Goal: Task Accomplishment & Management: Manage account settings

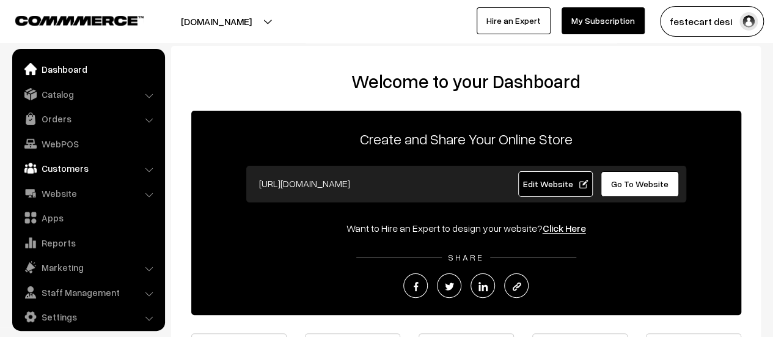
scroll to position [9, 0]
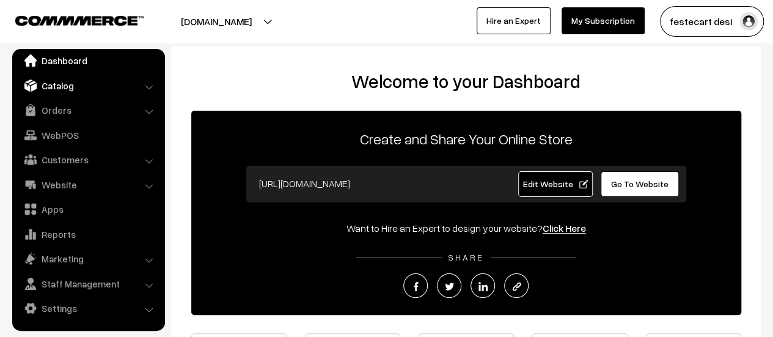
click at [45, 87] on link "Catalog" at bounding box center [87, 86] width 145 height 22
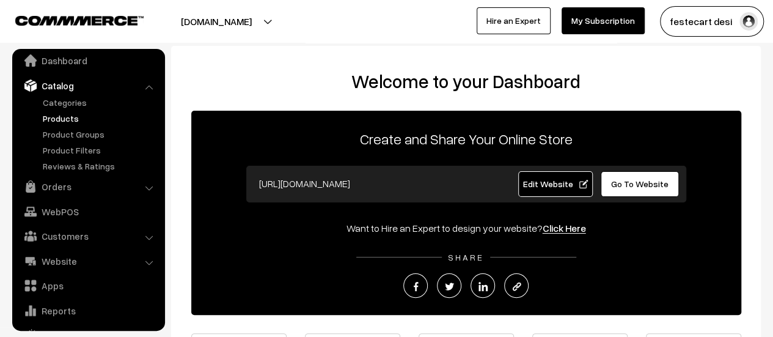
click at [77, 115] on link "Products" at bounding box center [100, 118] width 121 height 13
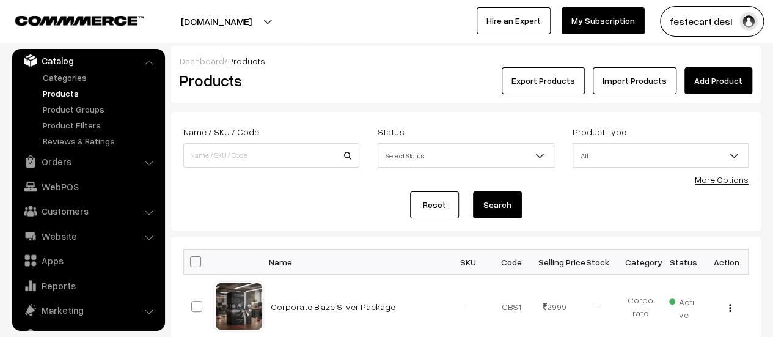
click at [712, 75] on link "Add Product" at bounding box center [718, 80] width 68 height 27
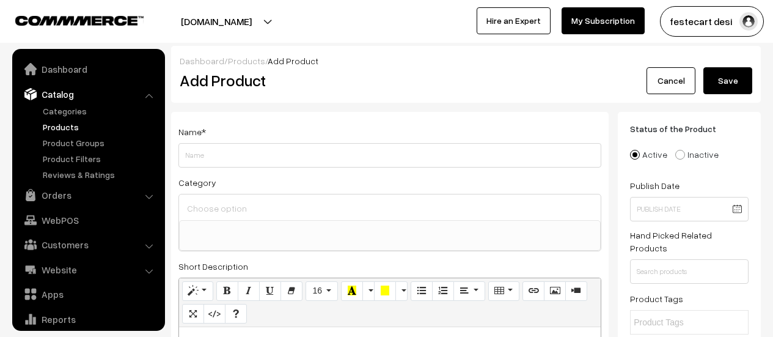
select select
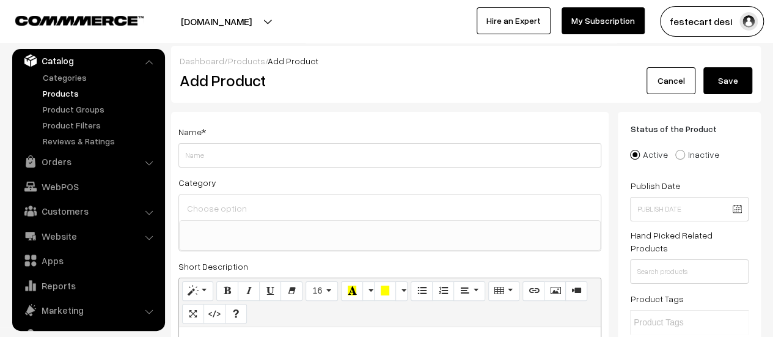
click at [233, 154] on input "Weight" at bounding box center [389, 155] width 423 height 24
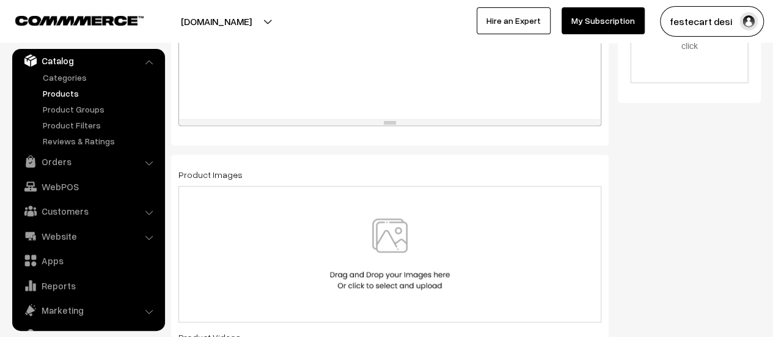
scroll to position [535, 0]
type input "Deepavali Worship Silver"
click at [404, 225] on img at bounding box center [390, 252] width 126 height 71
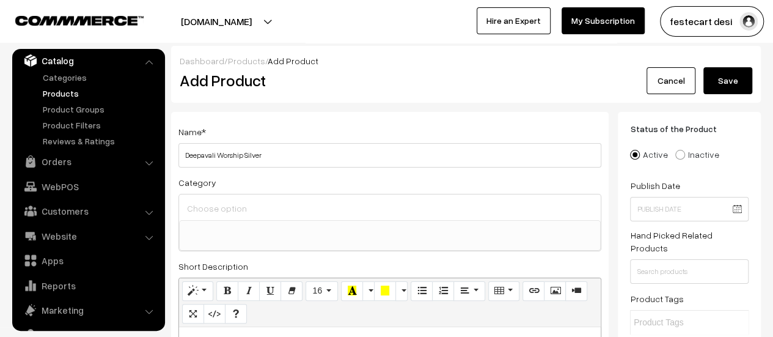
scroll to position [38, 0]
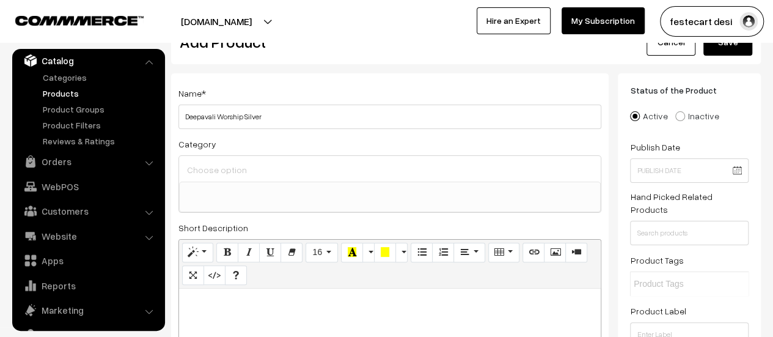
click at [242, 174] on input at bounding box center [390, 170] width 412 height 18
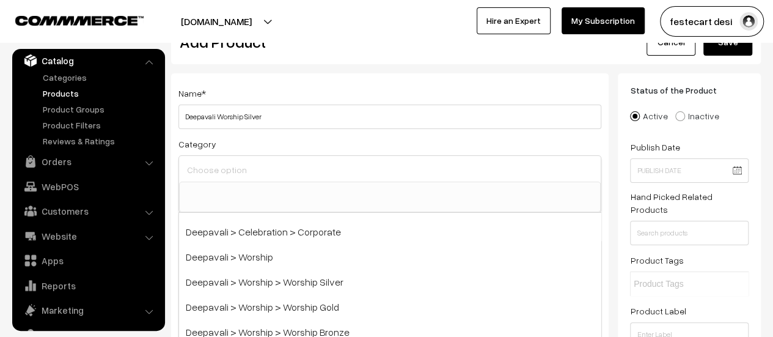
scroll to position [122, 0]
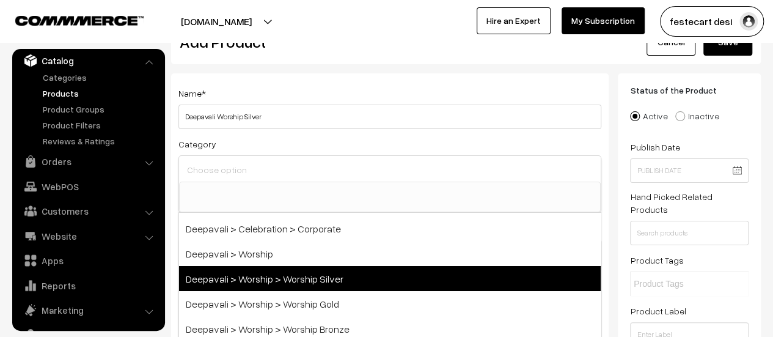
click at [321, 276] on span "Deepavali > Worship > Worship Silver" at bounding box center [390, 278] width 422 height 25
select select "29"
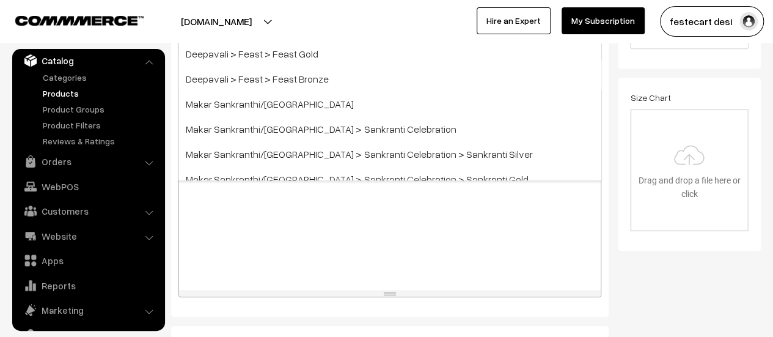
scroll to position [390, 0]
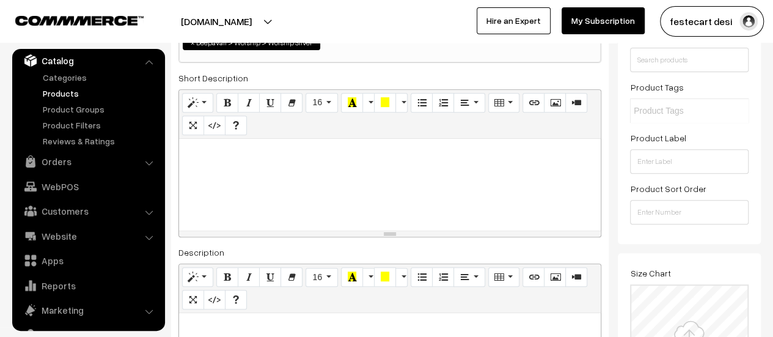
scroll to position [221, 0]
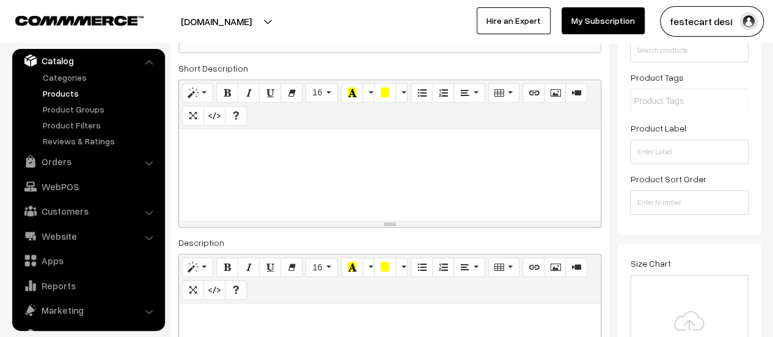
click at [359, 180] on div at bounding box center [390, 175] width 422 height 92
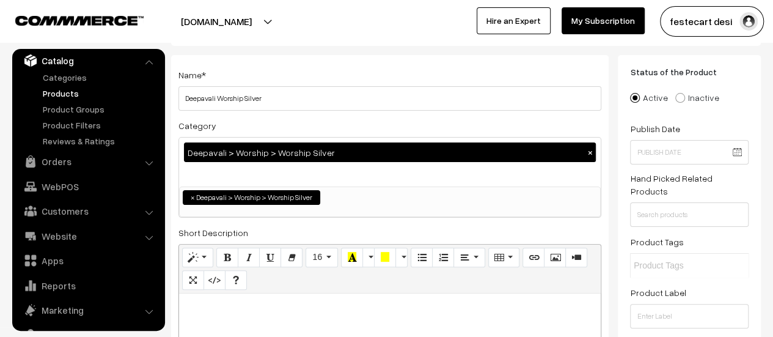
scroll to position [0, 0]
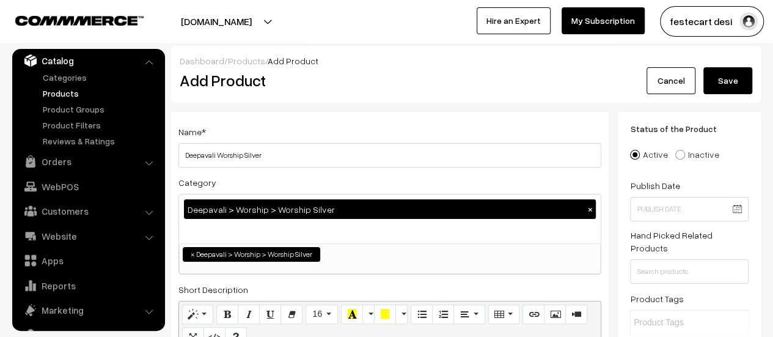
click at [738, 89] on button "Save" at bounding box center [727, 80] width 49 height 27
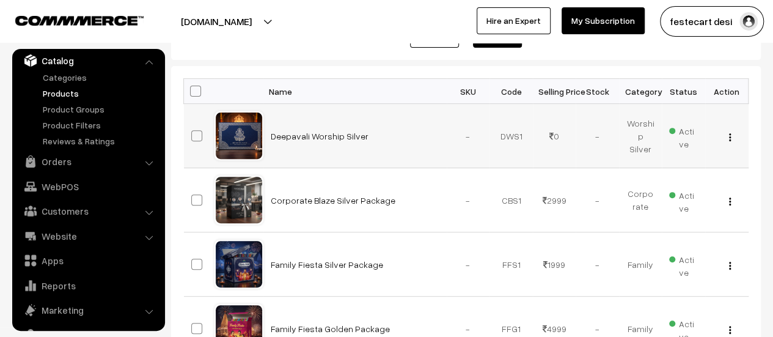
scroll to position [171, 0]
click at [729, 134] on img "button" at bounding box center [730, 137] width 2 height 8
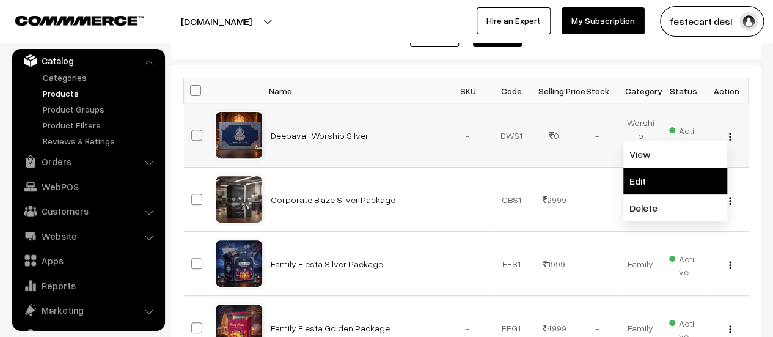
click at [715, 184] on link "Edit" at bounding box center [675, 180] width 104 height 27
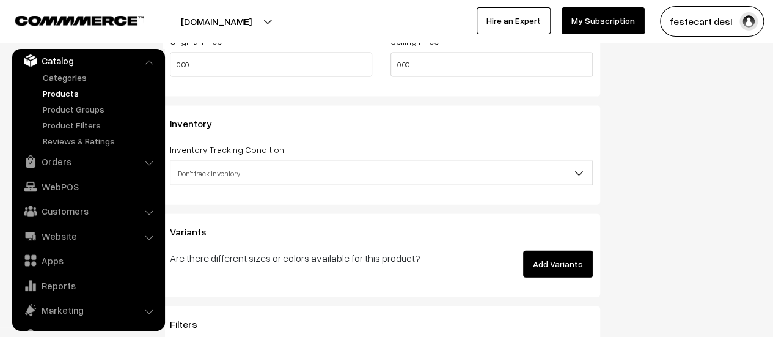
scroll to position [1309, 0]
click at [239, 177] on span "Don't track inventory" at bounding box center [381, 173] width 422 height 21
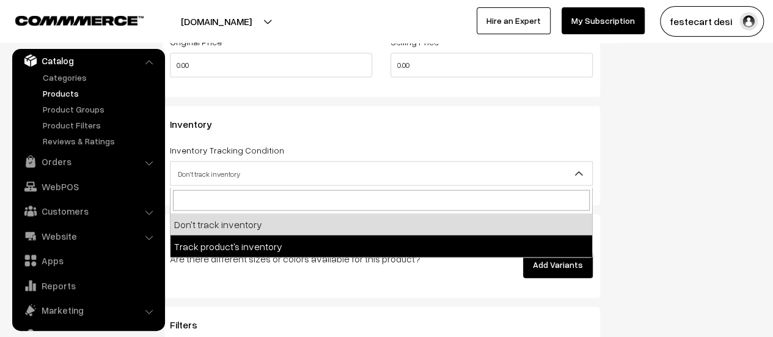
select select "2"
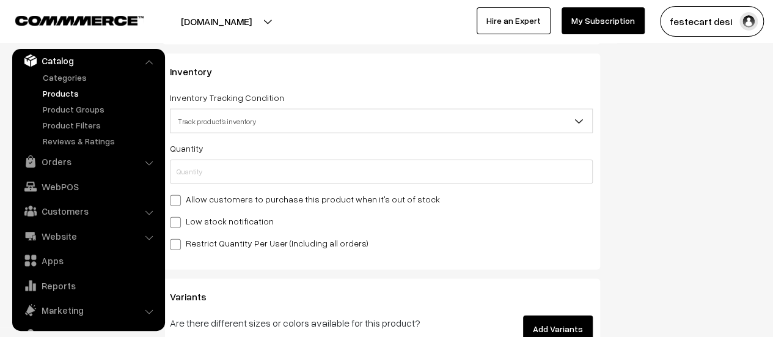
scroll to position [1362, 0]
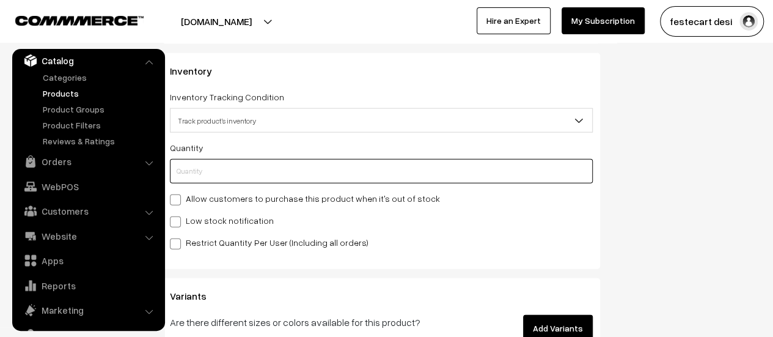
click at [216, 173] on input "text" at bounding box center [381, 171] width 423 height 24
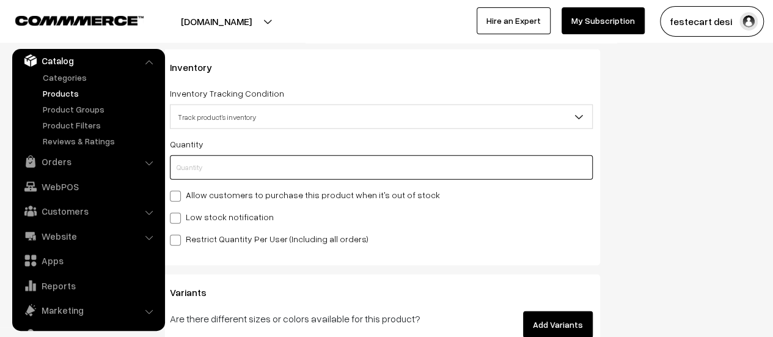
scroll to position [1367, 0]
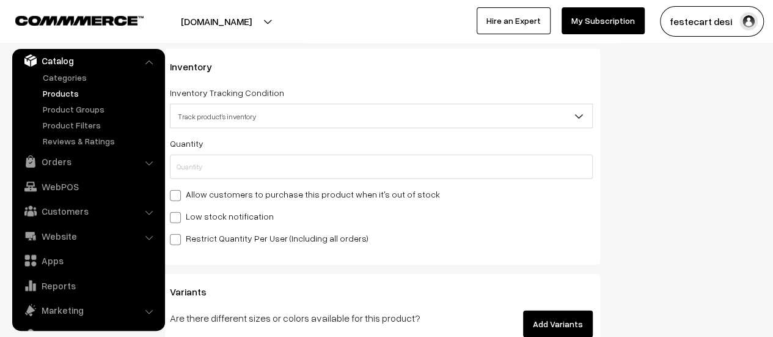
click at [225, 119] on span "Track product's inventory" at bounding box center [381, 116] width 422 height 21
click at [170, 214] on input "Low stock notification" at bounding box center [174, 215] width 8 height 8
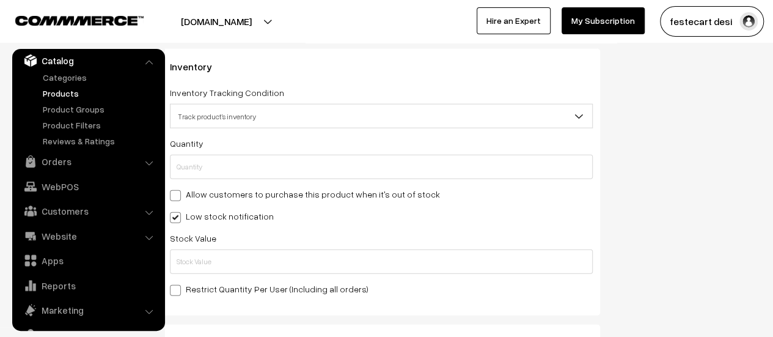
click at [175, 223] on span at bounding box center [175, 217] width 11 height 11
click at [175, 219] on input "Low stock notification" at bounding box center [174, 215] width 8 height 8
checkbox input "false"
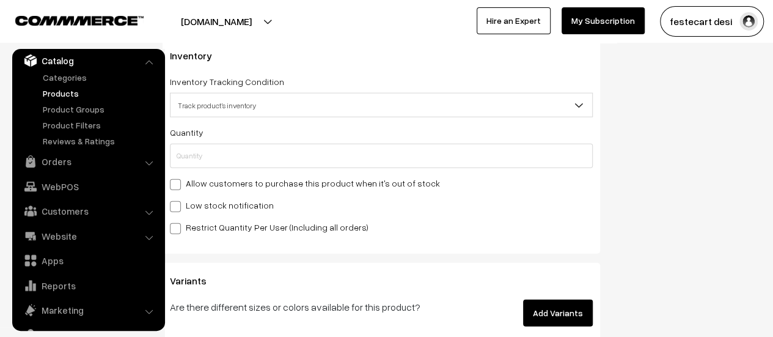
scroll to position [1387, 0]
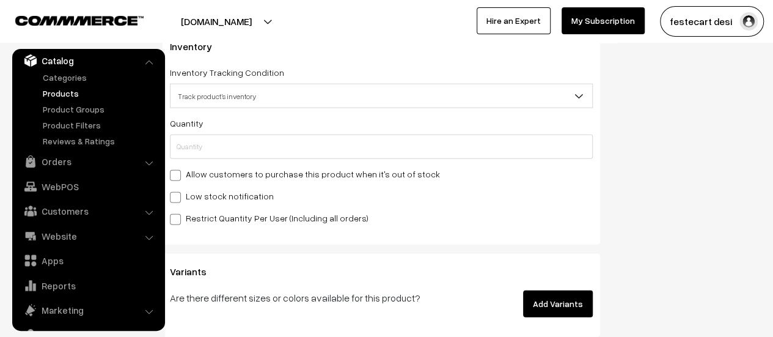
click at [180, 223] on span at bounding box center [175, 219] width 11 height 11
click at [178, 221] on input "Restrict Quantity Per User (Including all orders)" at bounding box center [174, 217] width 8 height 8
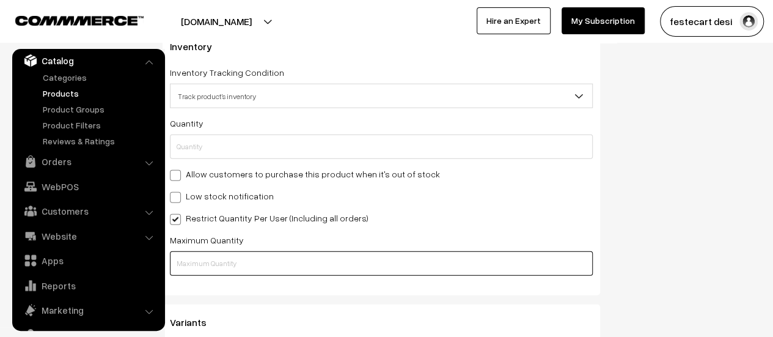
click at [193, 257] on input "text" at bounding box center [381, 263] width 423 height 24
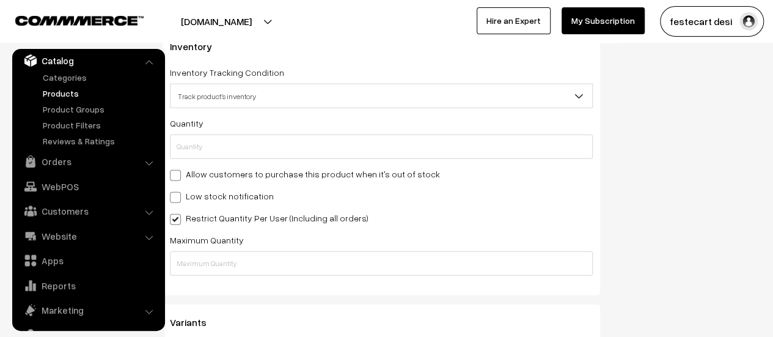
click at [177, 217] on span at bounding box center [175, 219] width 11 height 11
click at [177, 217] on input "Restrict Quantity Per User (Including all orders)" at bounding box center [174, 217] width 8 height 8
checkbox input "false"
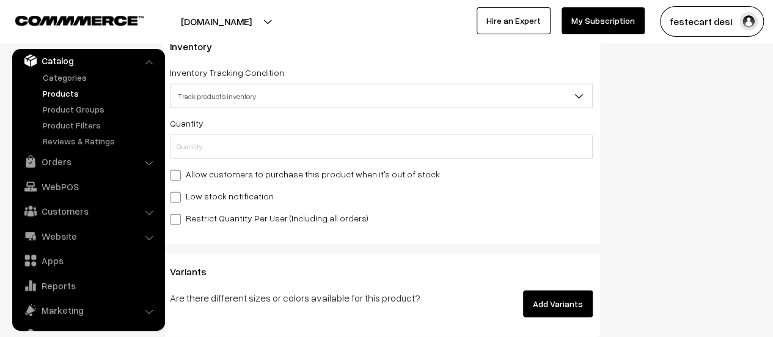
click at [180, 177] on span at bounding box center [175, 175] width 11 height 11
click at [178, 177] on input "Allow customers to purchase this product when it's out of stock" at bounding box center [174, 173] width 8 height 8
click at [180, 177] on span at bounding box center [175, 175] width 11 height 11
click at [178, 177] on input "Allow customers to purchase this product when it's out of stock" at bounding box center [174, 173] width 8 height 8
checkbox input "false"
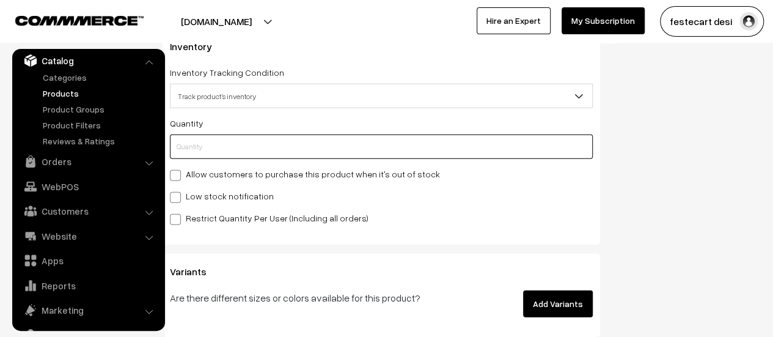
click at [215, 157] on input "text" at bounding box center [381, 146] width 423 height 24
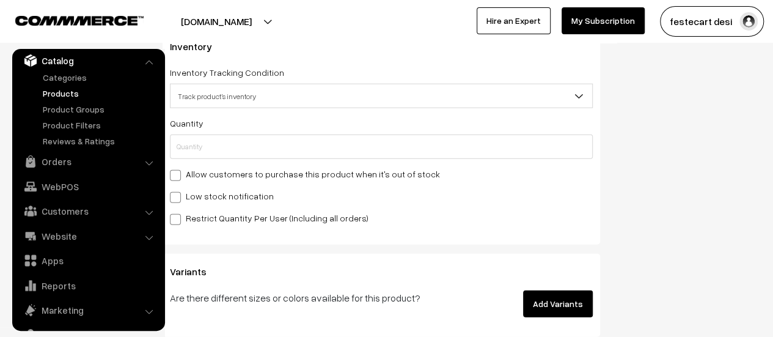
click at [214, 107] on span "Track product's inventory" at bounding box center [381, 96] width 422 height 21
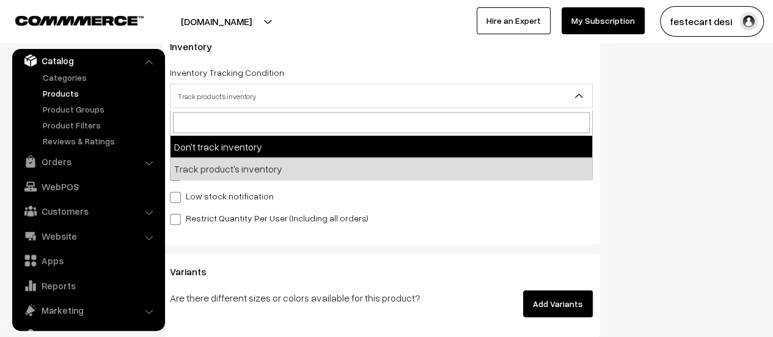
select select "1"
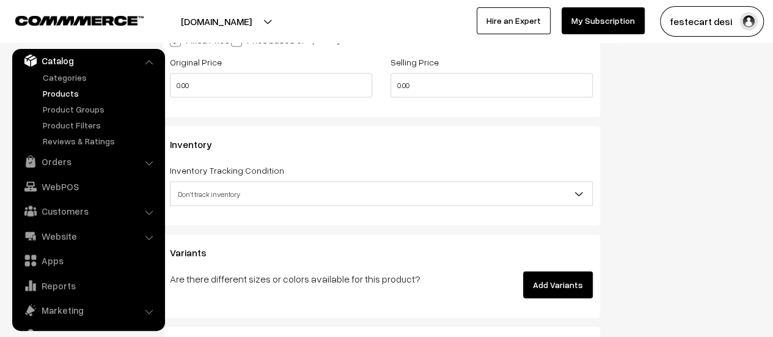
scroll to position [1268, 0]
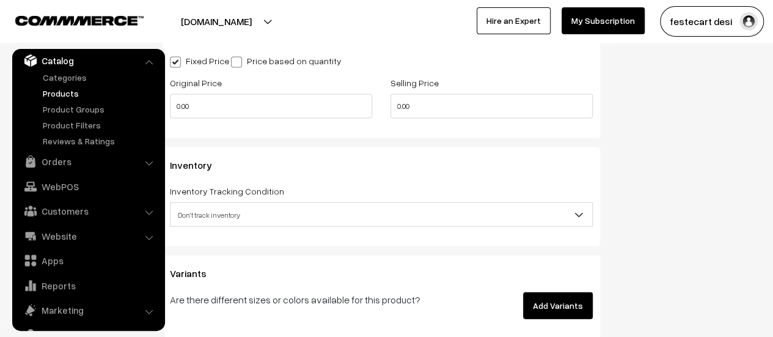
click at [220, 221] on span "Don't track inventory" at bounding box center [381, 214] width 422 height 21
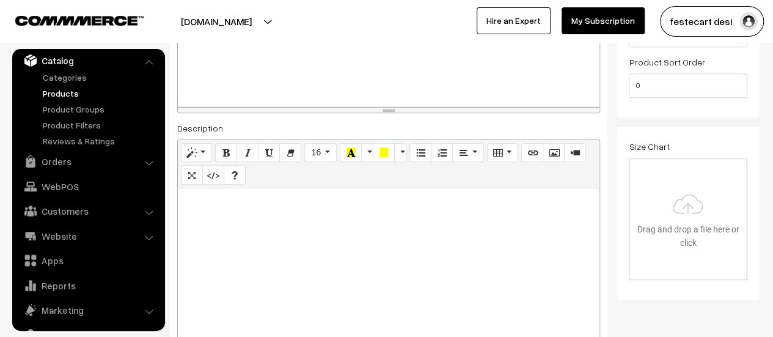
scroll to position [0, 1]
click at [266, 230] on div at bounding box center [389, 264] width 422 height 153
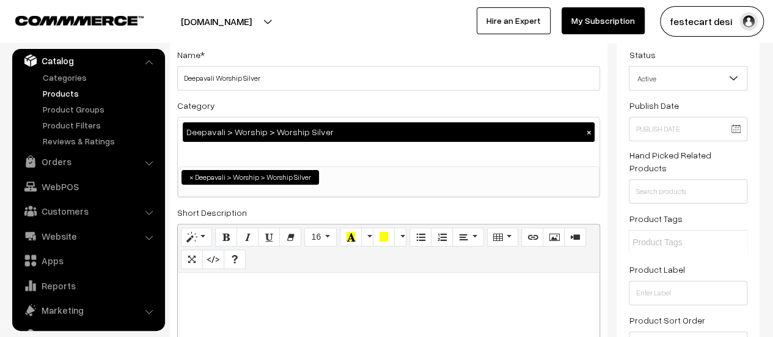
scroll to position [132, 0]
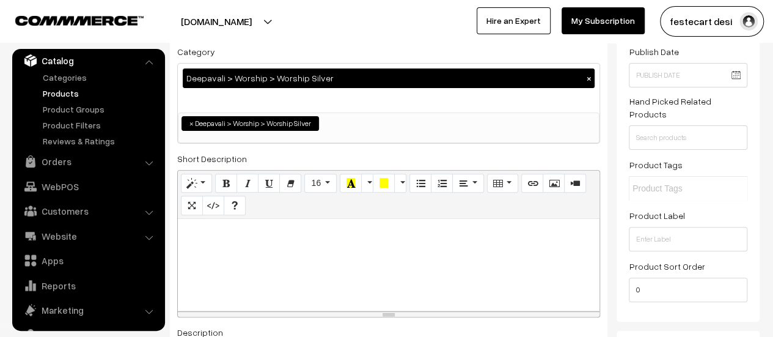
click at [254, 269] on div at bounding box center [389, 265] width 422 height 92
drag, startPoint x: 247, startPoint y: 241, endPoint x: 169, endPoint y: 226, distance: 79.1
click at [220, 180] on button "Bold (CTRL+B)" at bounding box center [226, 184] width 22 height 20
click at [400, 181] on button "More Color" at bounding box center [400, 184] width 12 height 20
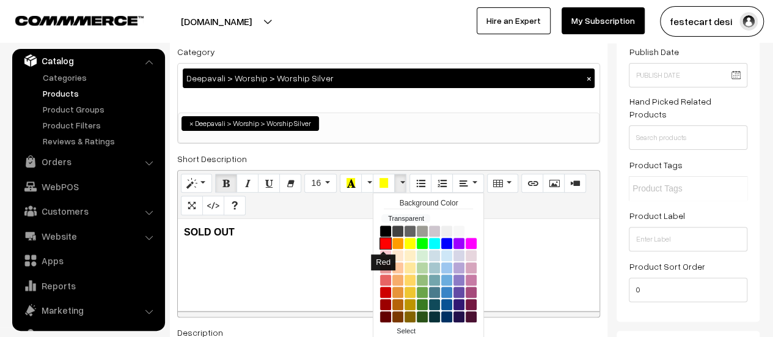
click at [382, 243] on button "Red" at bounding box center [385, 243] width 12 height 12
click at [296, 249] on div "SOLD OUT" at bounding box center [389, 265] width 422 height 92
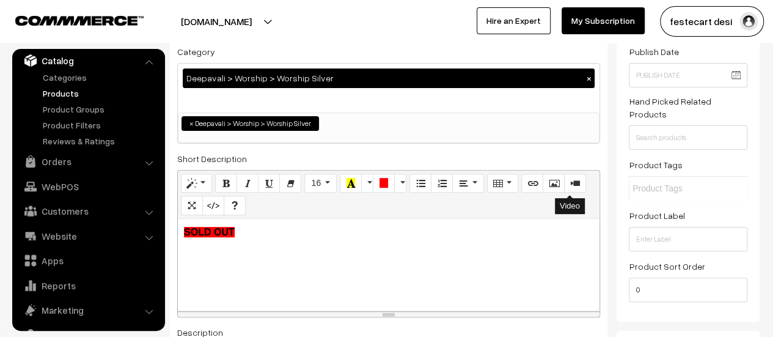
scroll to position [0, 0]
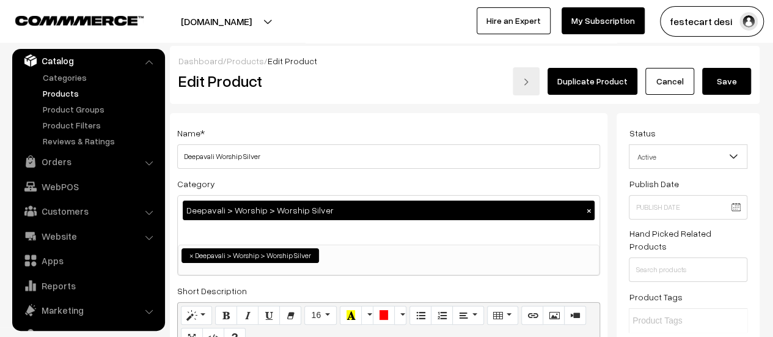
click at [729, 89] on button "Save" at bounding box center [726, 81] width 49 height 27
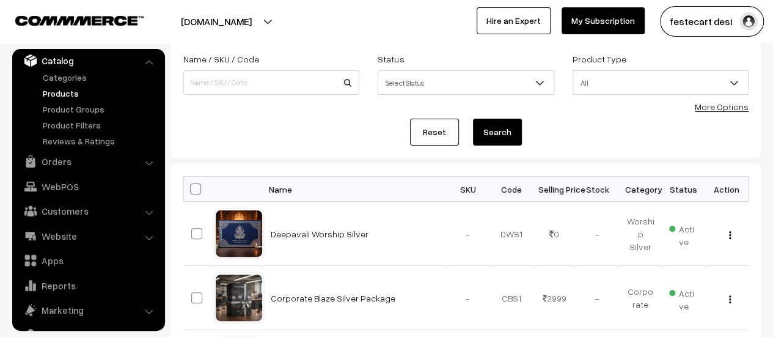
scroll to position [73, 0]
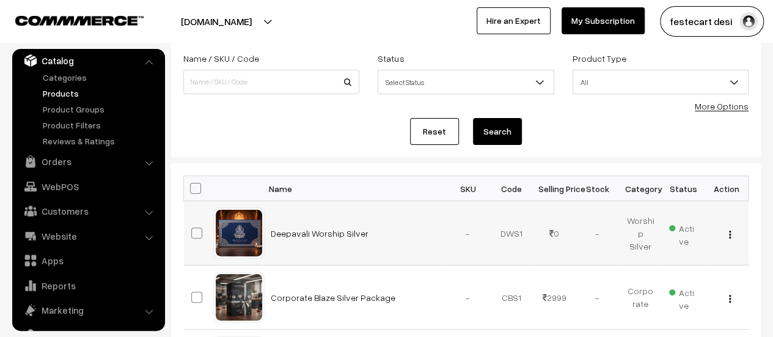
click at [729, 232] on img "button" at bounding box center [730, 234] width 2 height 8
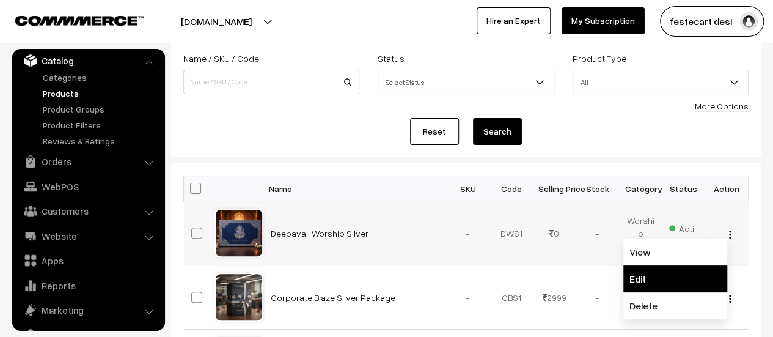
click at [688, 275] on link "Edit" at bounding box center [675, 278] width 104 height 27
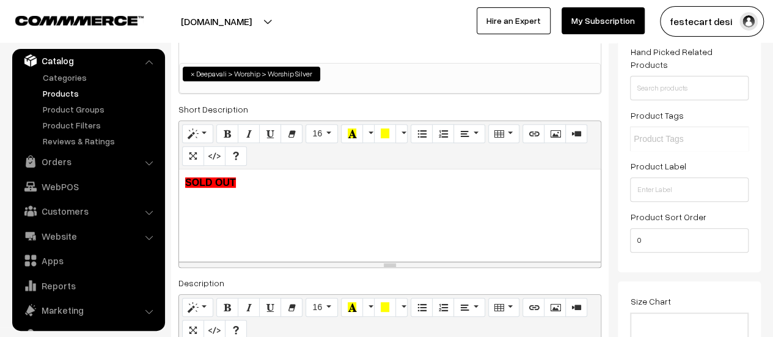
scroll to position [177, 0]
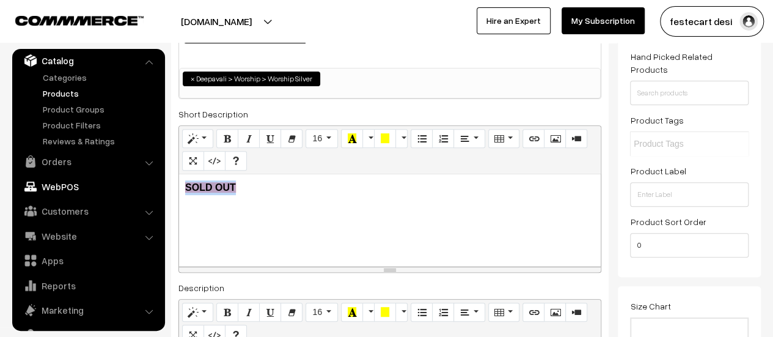
drag, startPoint x: 207, startPoint y: 188, endPoint x: 153, endPoint y: 188, distance: 54.4
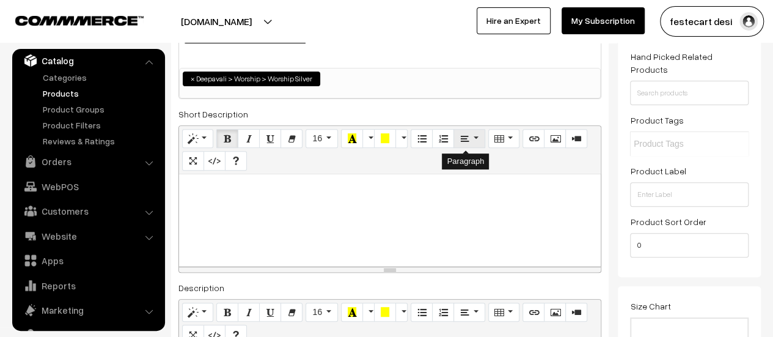
click at [472, 147] on button "Paragraph" at bounding box center [468, 139] width 31 height 20
click at [400, 219] on div at bounding box center [390, 220] width 422 height 92
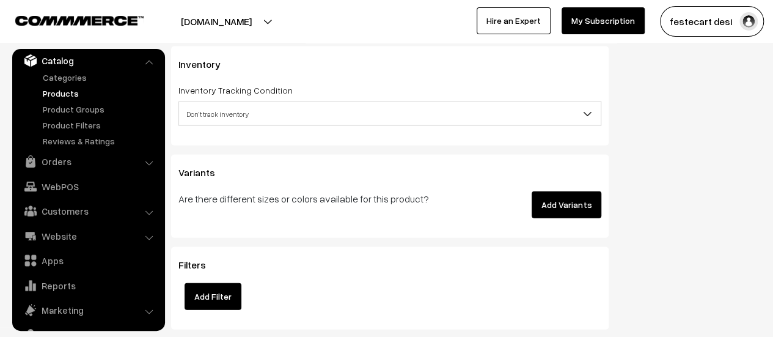
scroll to position [1370, 0]
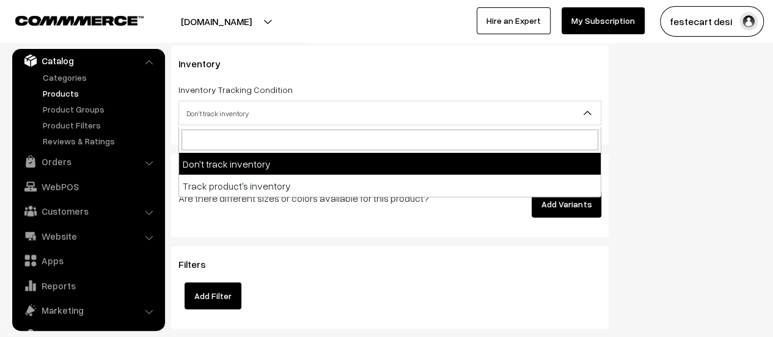
click at [227, 109] on span "Don't track inventory" at bounding box center [390, 113] width 422 height 21
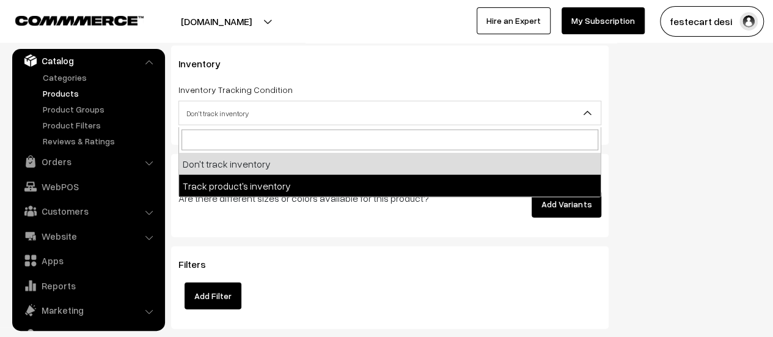
select select "2"
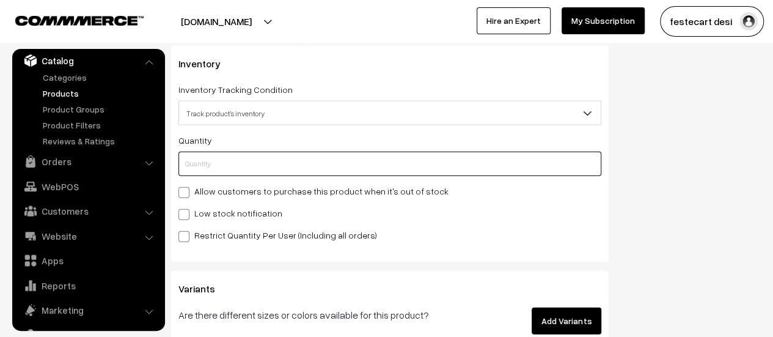
click at [189, 155] on input "text" at bounding box center [389, 164] width 423 height 24
click at [198, 213] on label "Low stock notification" at bounding box center [230, 212] width 104 height 13
click at [186, 213] on input "Low stock notification" at bounding box center [182, 212] width 8 height 8
checkbox input "true"
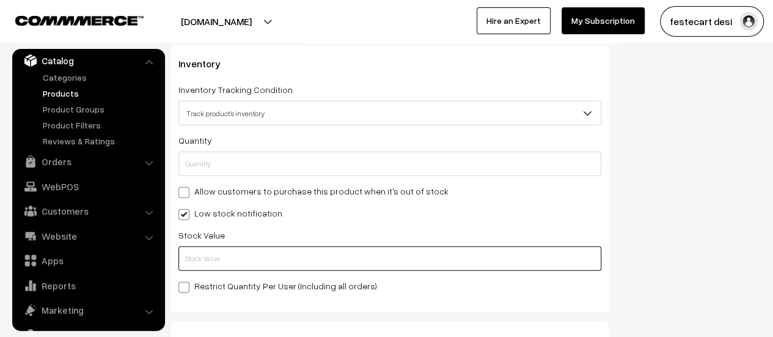
click at [234, 251] on input "text" at bounding box center [389, 258] width 423 height 24
type input "0"
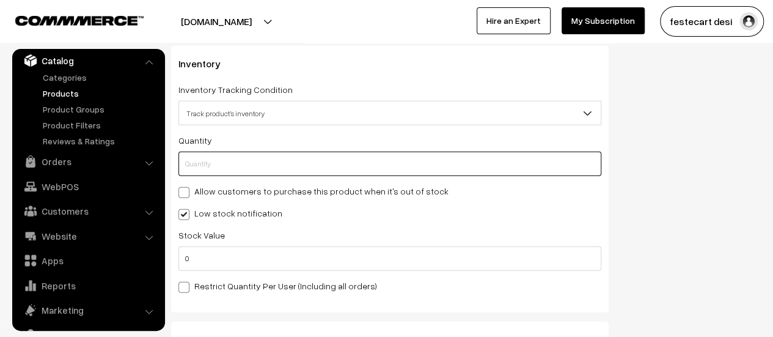
click at [227, 168] on input "text" at bounding box center [389, 164] width 423 height 24
type input "20"
click at [190, 285] on label "Restrict Quantity Per User (Including all orders)" at bounding box center [277, 285] width 199 height 13
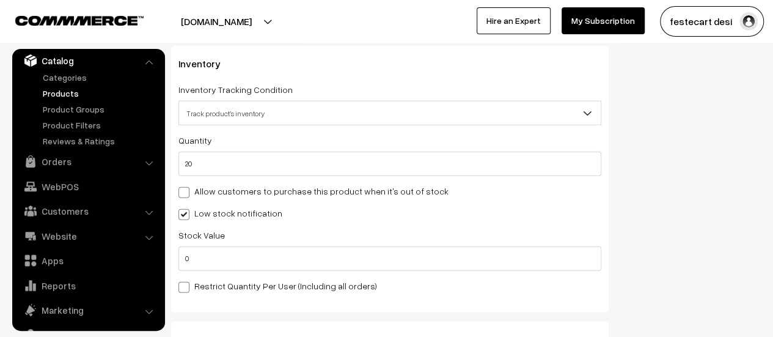
click at [186, 285] on input "Restrict Quantity Per User (Including all orders)" at bounding box center [182, 285] width 8 height 8
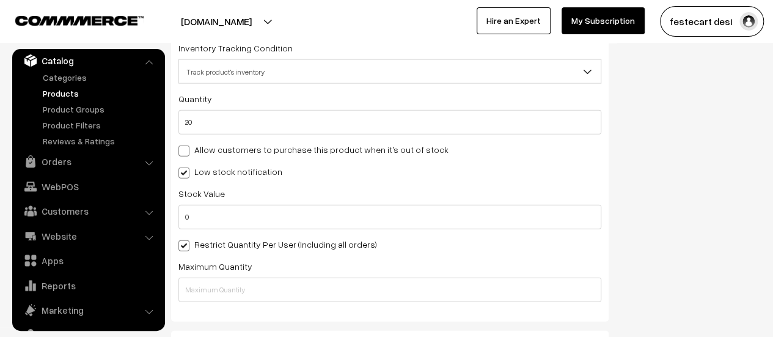
scroll to position [1431, 0]
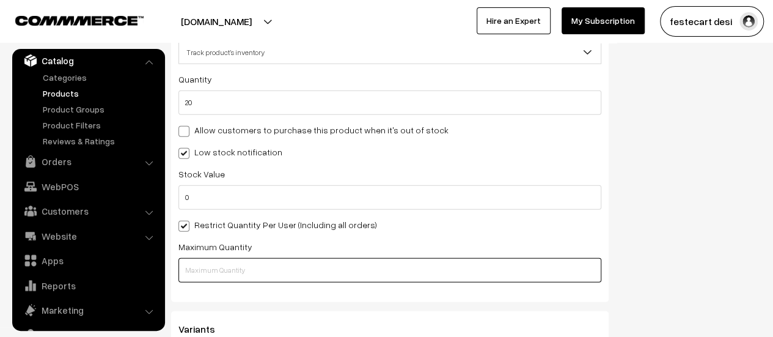
click at [199, 281] on input "text" at bounding box center [389, 270] width 423 height 24
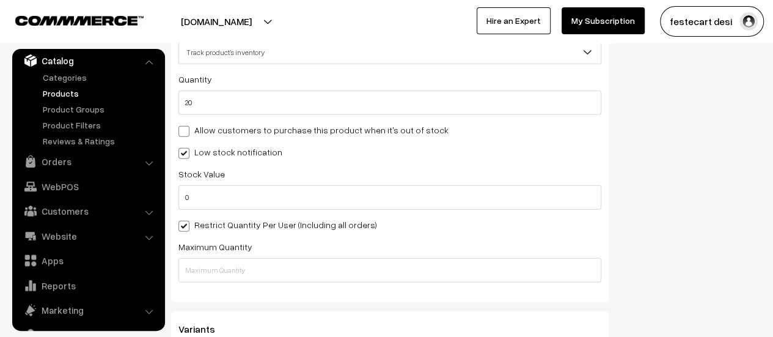
click at [179, 226] on span at bounding box center [183, 226] width 11 height 11
click at [179, 226] on input "Restrict Quantity Per User (Including all orders)" at bounding box center [182, 224] width 8 height 8
checkbox input "false"
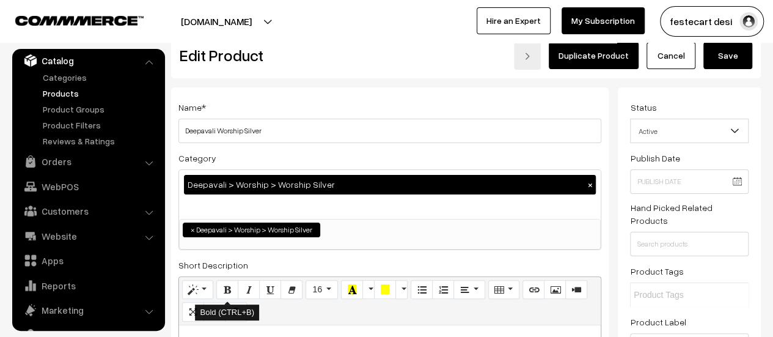
scroll to position [0, 0]
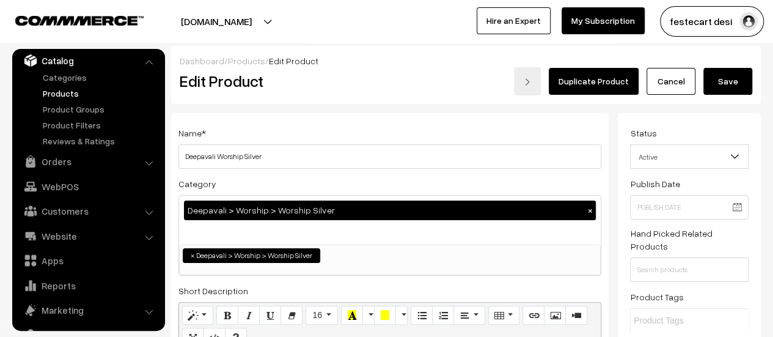
click at [717, 94] on div "Duplicate Product Cancel Save" at bounding box center [589, 81] width 326 height 28
click at [715, 87] on button "Save" at bounding box center [727, 81] width 49 height 27
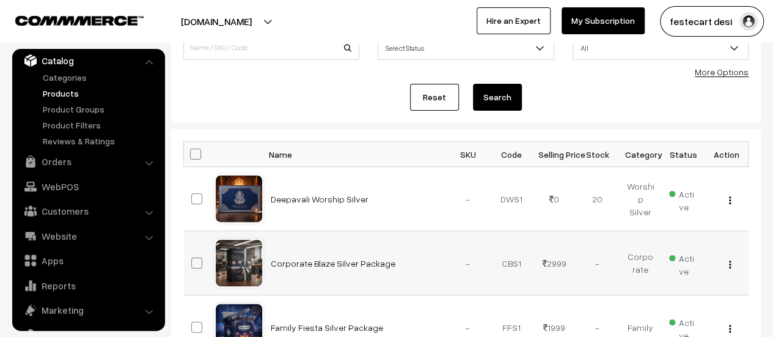
scroll to position [106, 0]
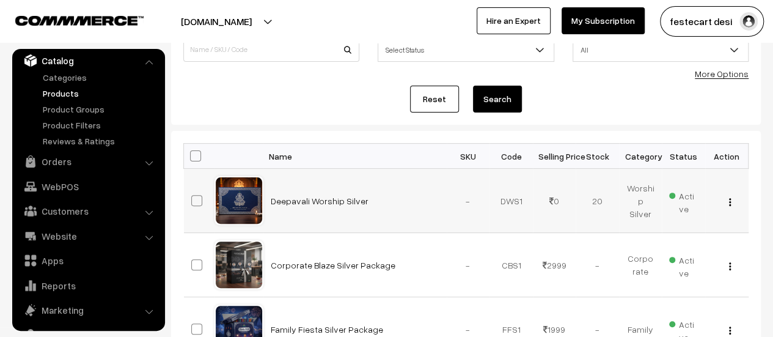
click at [729, 200] on img "button" at bounding box center [730, 202] width 2 height 8
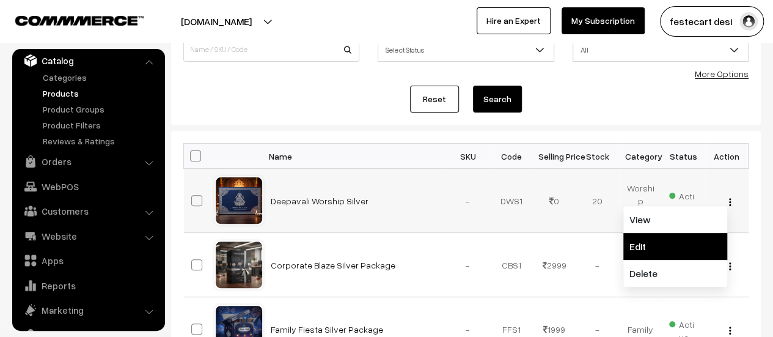
click at [698, 246] on link "Edit" at bounding box center [675, 246] width 104 height 27
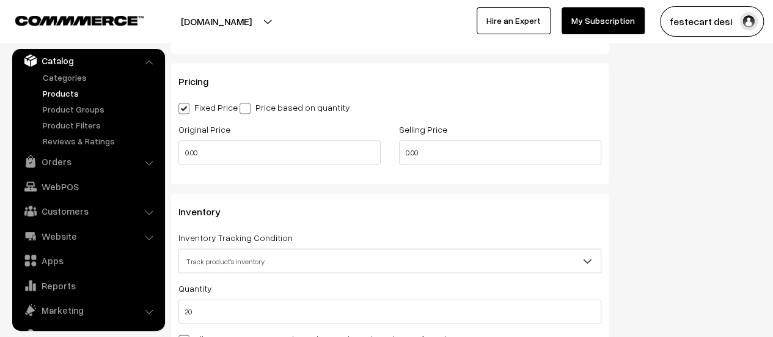
scroll to position [1283, 0]
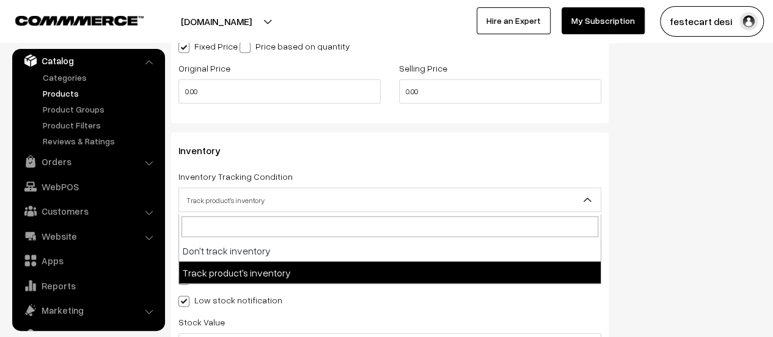
click at [235, 209] on span "Track product's inventory" at bounding box center [390, 199] width 422 height 21
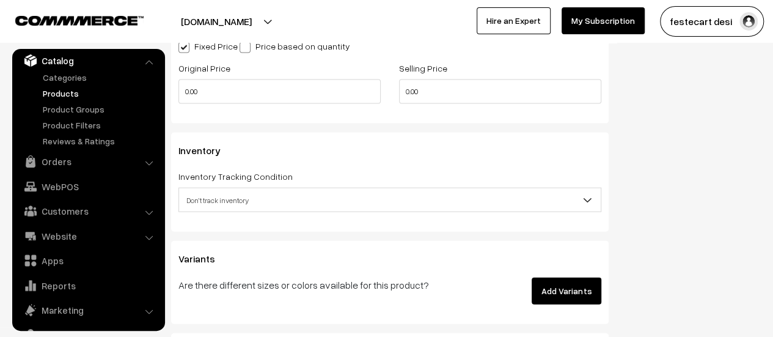
click at [220, 202] on span "Don't track inventory" at bounding box center [390, 199] width 422 height 21
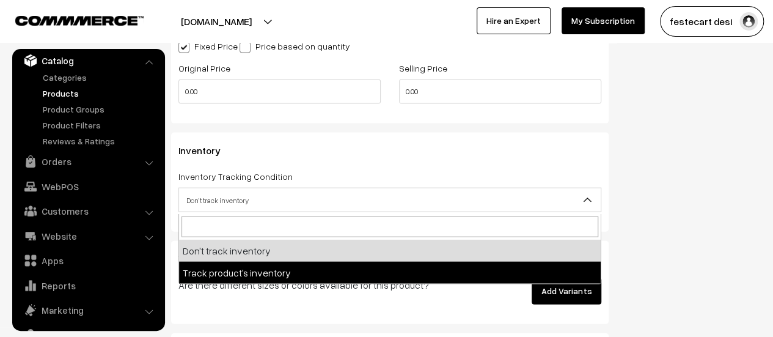
select select "2"
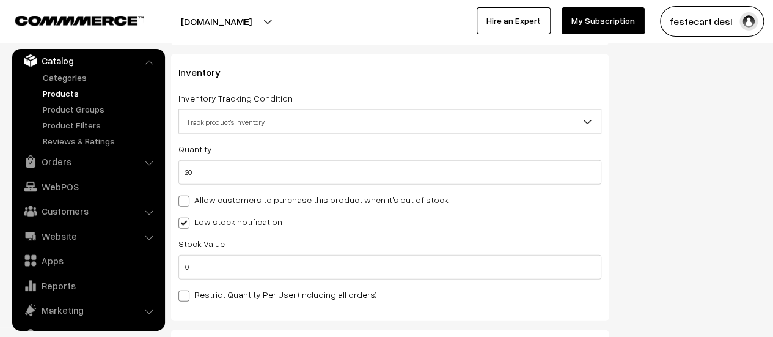
scroll to position [1405, 0]
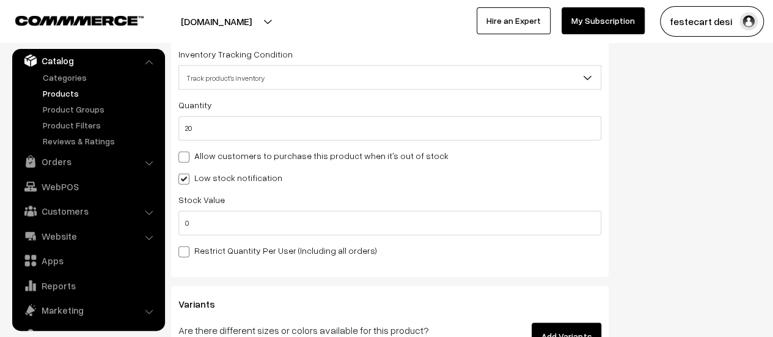
click at [177, 176] on div "Inventory Inventory Tracking Condition Don't track inventory Track product's in…" at bounding box center [389, 143] width 437 height 266
click at [182, 178] on span at bounding box center [183, 179] width 11 height 11
click at [182, 178] on input "Low stock notification" at bounding box center [182, 177] width 8 height 8
checkbox input "false"
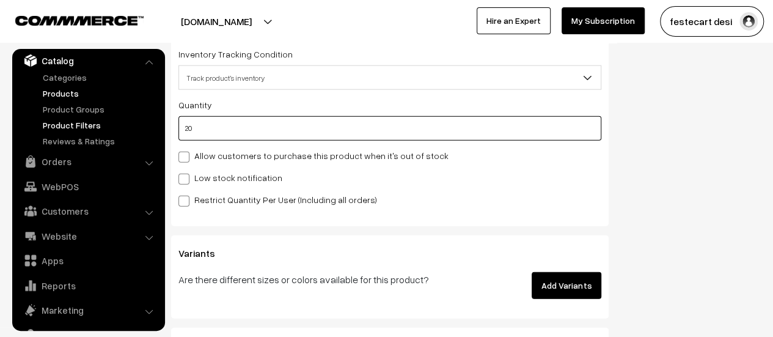
drag, startPoint x: 239, startPoint y: 127, endPoint x: 120, endPoint y: 127, distance: 119.1
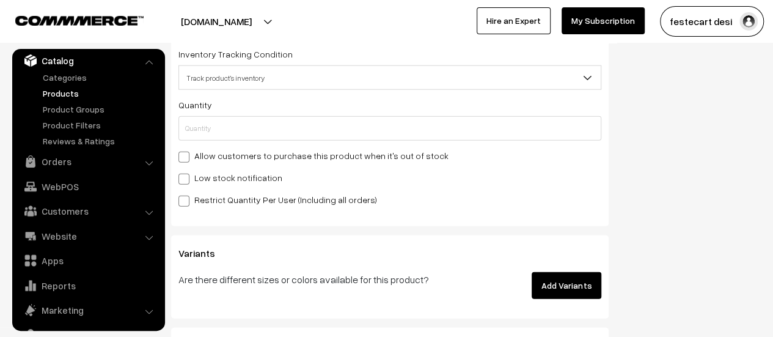
click at [280, 199] on label "Restrict Quantity Per User (Including all orders)" at bounding box center [277, 199] width 199 height 13
click at [186, 199] on input "Restrict Quantity Per User (Including all orders)" at bounding box center [182, 199] width 8 height 8
checkbox input "true"
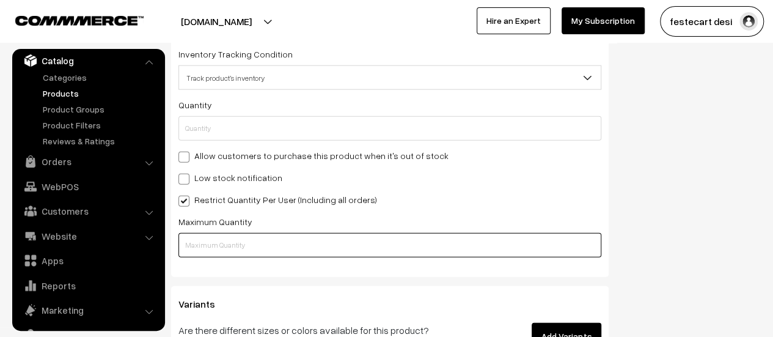
click at [244, 240] on input "text" at bounding box center [389, 245] width 423 height 24
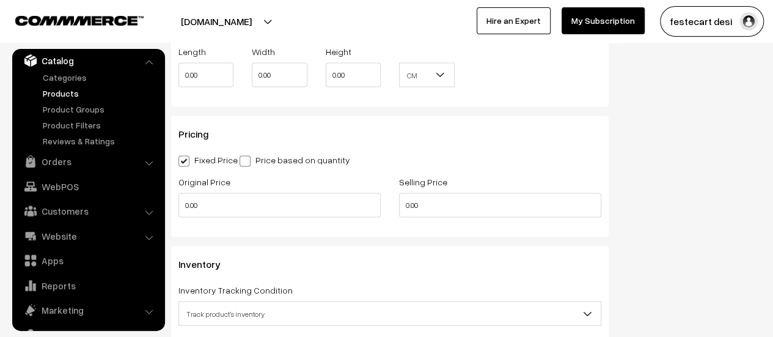
scroll to position [1283, 0]
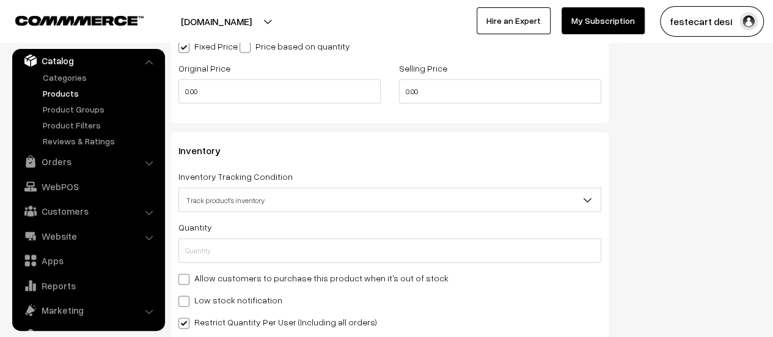
type input "0"
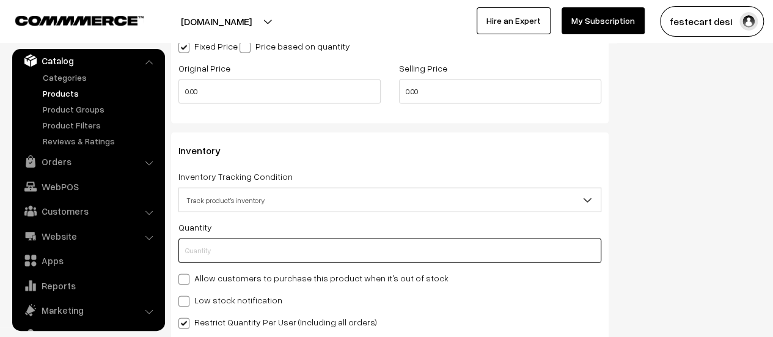
click at [315, 250] on input "text" at bounding box center [389, 250] width 423 height 24
type input "0"
type input "20"
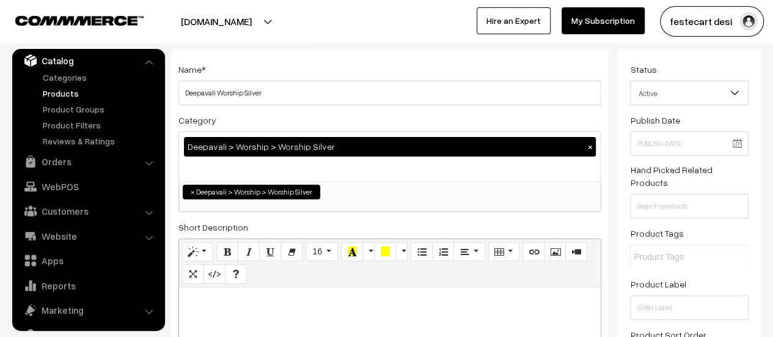
scroll to position [0, 0]
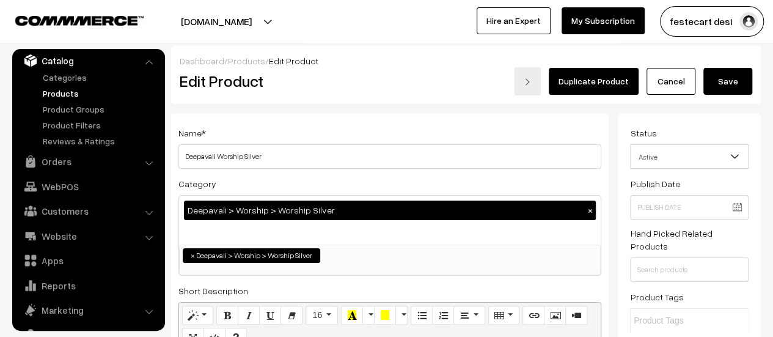
type input "0"
click at [732, 84] on button "Save" at bounding box center [727, 81] width 49 height 27
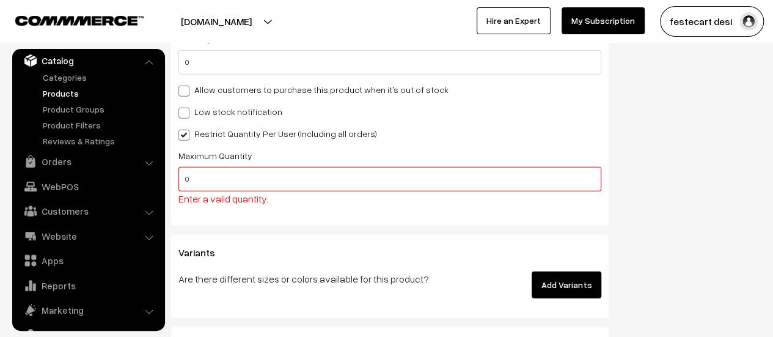
scroll to position [1395, 0]
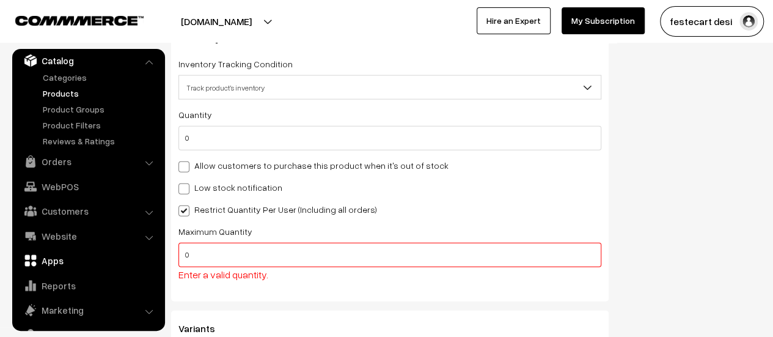
drag, startPoint x: 187, startPoint y: 254, endPoint x: 152, endPoint y: 254, distance: 35.4
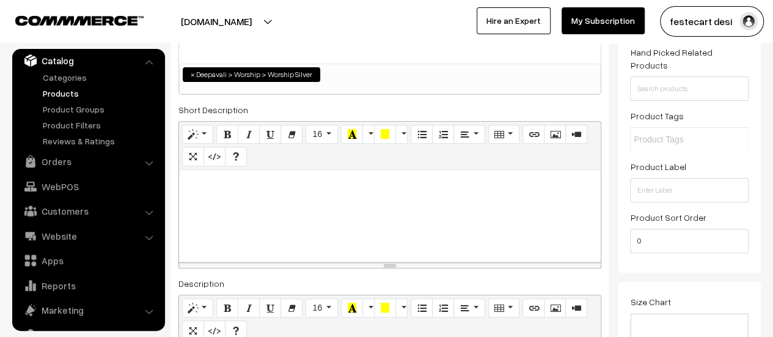
scroll to position [0, 0]
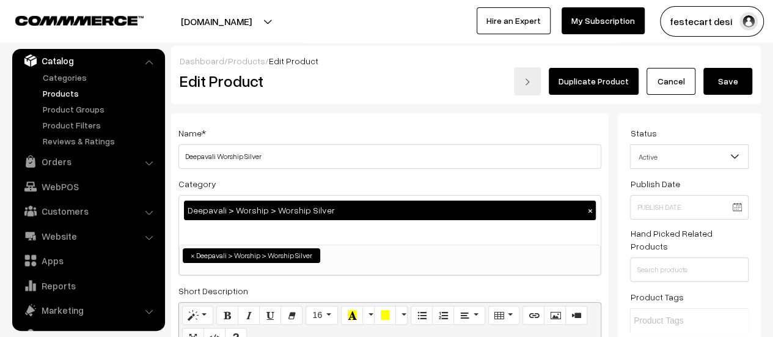
type input "2"
click at [718, 78] on button "Save" at bounding box center [727, 81] width 49 height 27
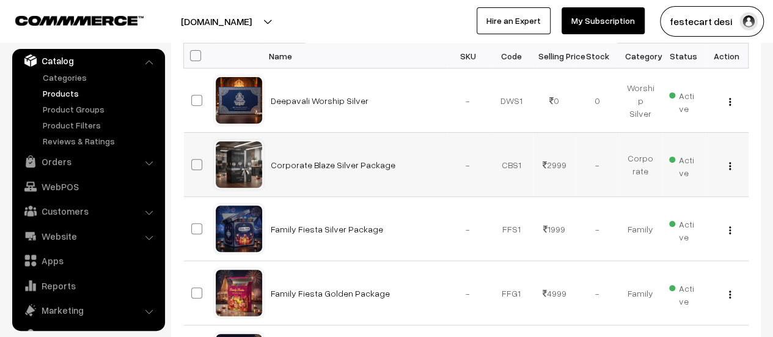
scroll to position [206, 0]
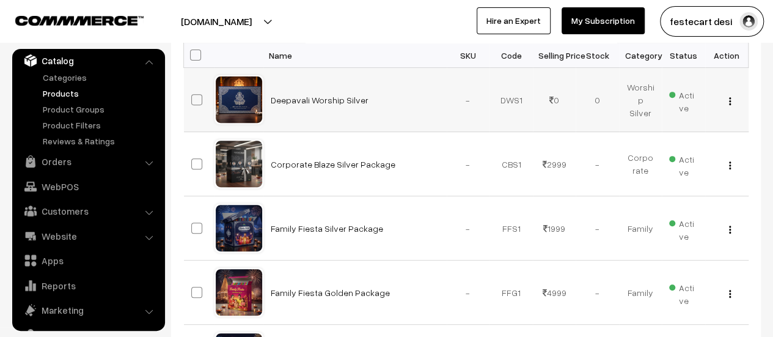
click at [729, 101] on img "button" at bounding box center [730, 101] width 2 height 8
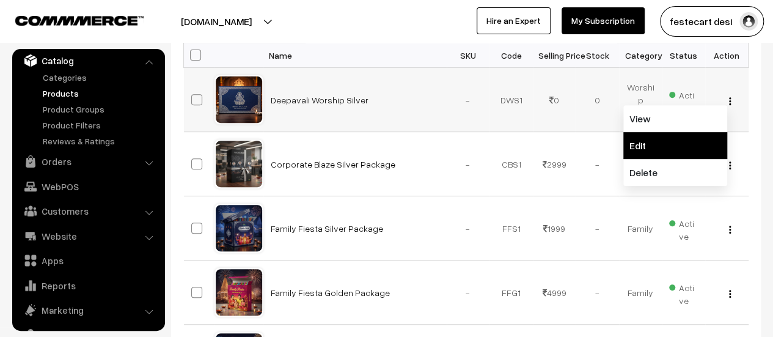
click at [683, 149] on link "Edit" at bounding box center [675, 145] width 104 height 27
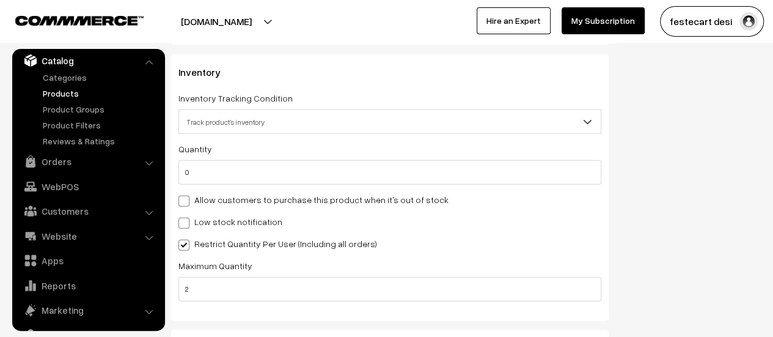
scroll to position [1405, 0]
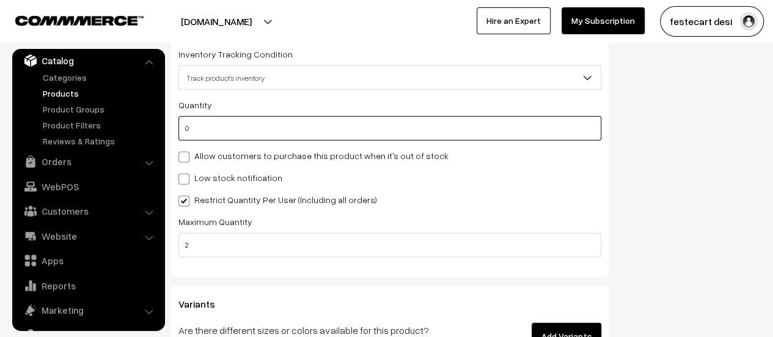
click at [225, 129] on input "0" at bounding box center [389, 128] width 423 height 24
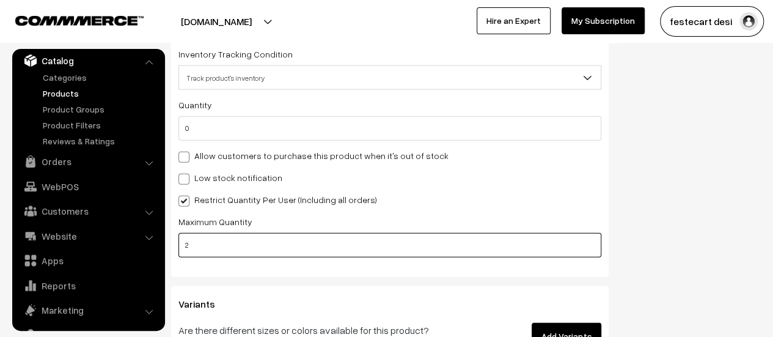
drag, startPoint x: 251, startPoint y: 242, endPoint x: 204, endPoint y: 244, distance: 47.1
click at [204, 244] on input "2" at bounding box center [389, 245] width 423 height 24
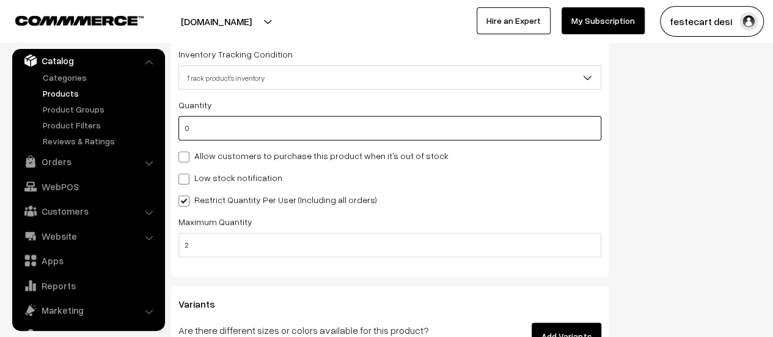
click at [220, 130] on input "0" at bounding box center [389, 128] width 423 height 24
type input "2"
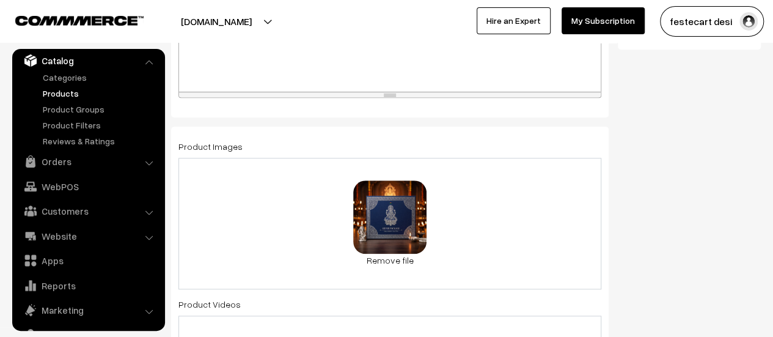
scroll to position [0, 0]
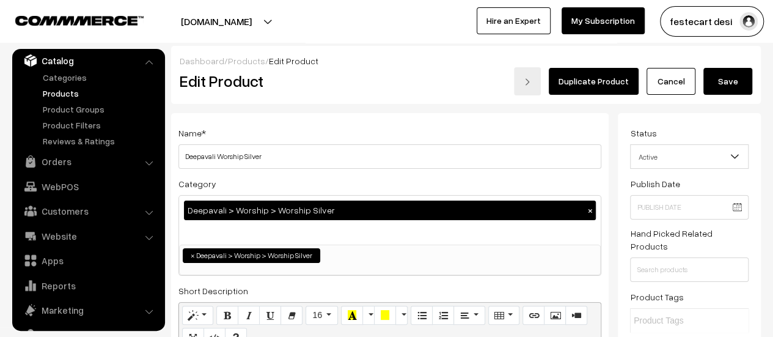
type input "2"
click at [730, 86] on button "Save" at bounding box center [727, 81] width 49 height 27
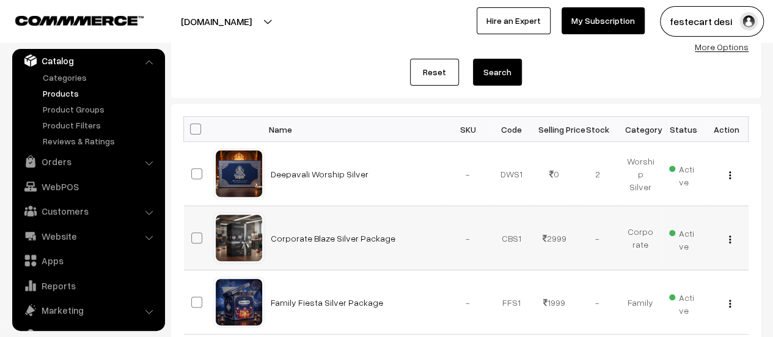
scroll to position [141, 0]
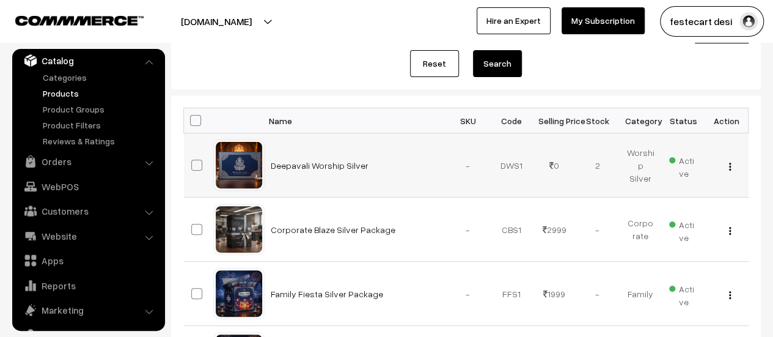
click at [729, 163] on img "button" at bounding box center [730, 167] width 2 height 8
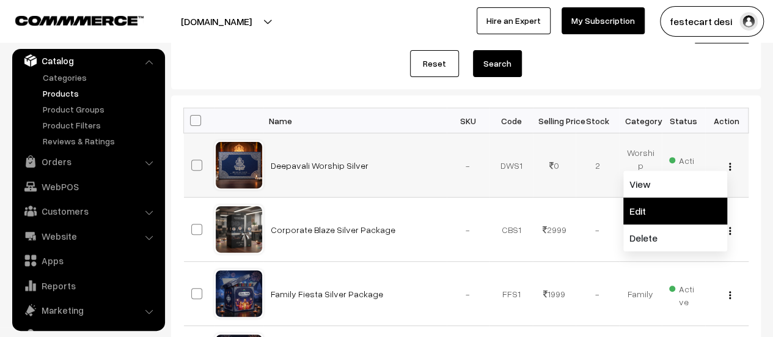
click at [658, 210] on link "Edit" at bounding box center [675, 210] width 104 height 27
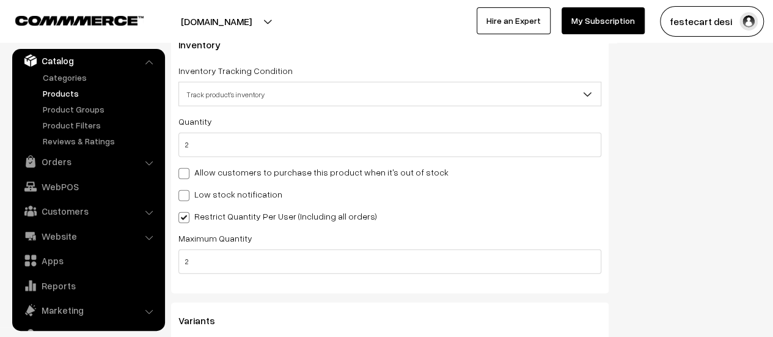
scroll to position [1387, 0]
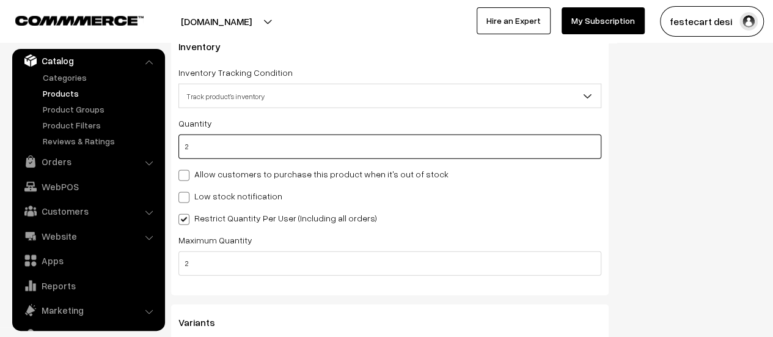
click at [259, 150] on input "2" at bounding box center [389, 146] width 423 height 24
type input "0"
type input "2"
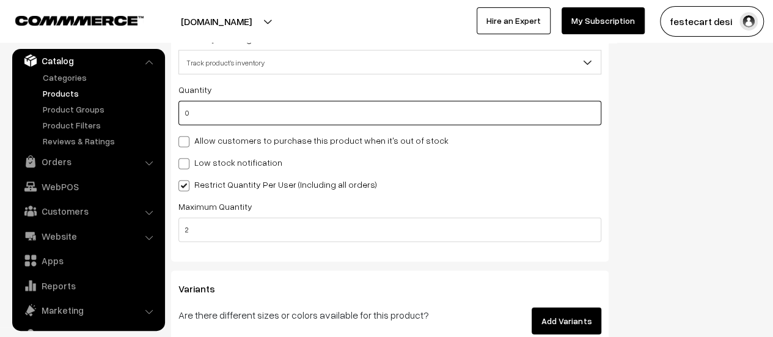
scroll to position [1421, 0]
type input "0"
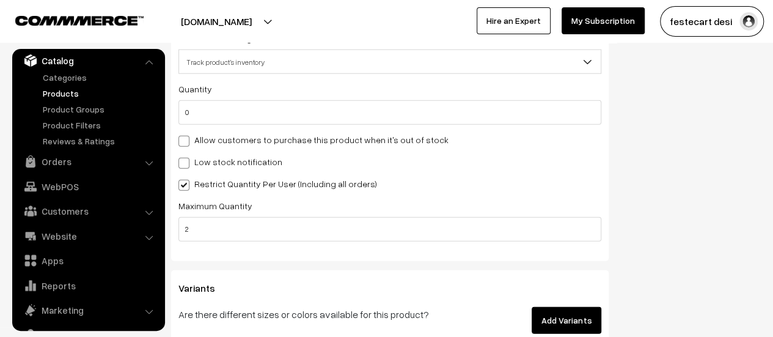
drag, startPoint x: 230, startPoint y: 238, endPoint x: 187, endPoint y: 235, distance: 43.5
click at [187, 236] on input "2" at bounding box center [389, 229] width 423 height 24
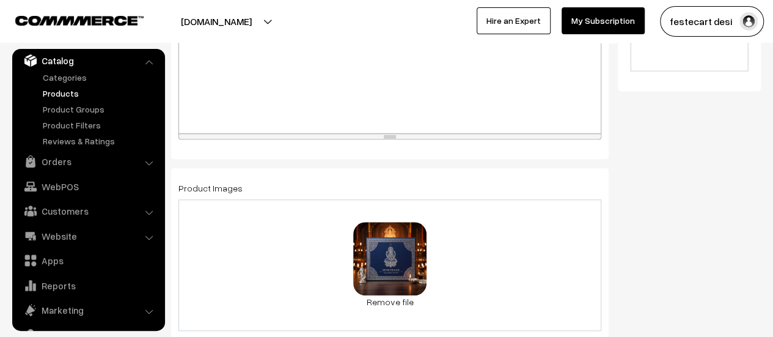
scroll to position [0, 0]
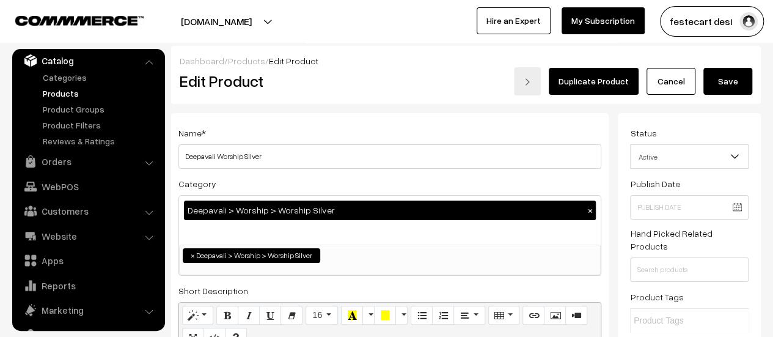
type input "1"
click at [741, 73] on button "Save" at bounding box center [727, 81] width 49 height 27
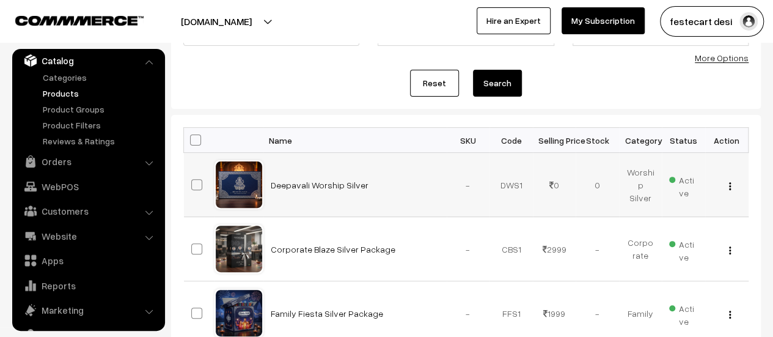
scroll to position [74, 0]
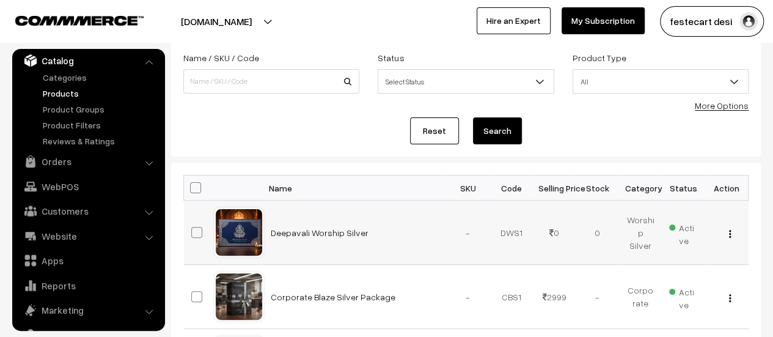
click at [727, 229] on div "View Edit Delete" at bounding box center [726, 232] width 29 height 13
click at [731, 235] on div "View Edit Delete" at bounding box center [726, 232] width 29 height 13
click at [729, 232] on img "button" at bounding box center [730, 234] width 2 height 8
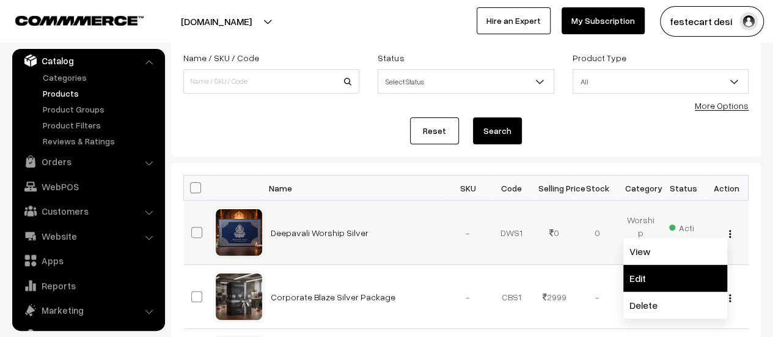
click at [666, 279] on link "Edit" at bounding box center [675, 278] width 104 height 27
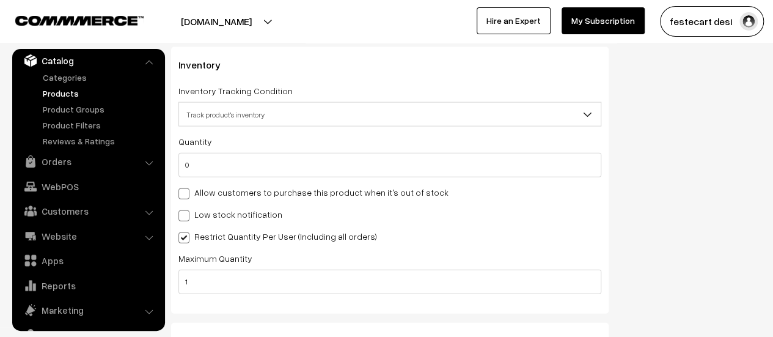
scroll to position [1410, 0]
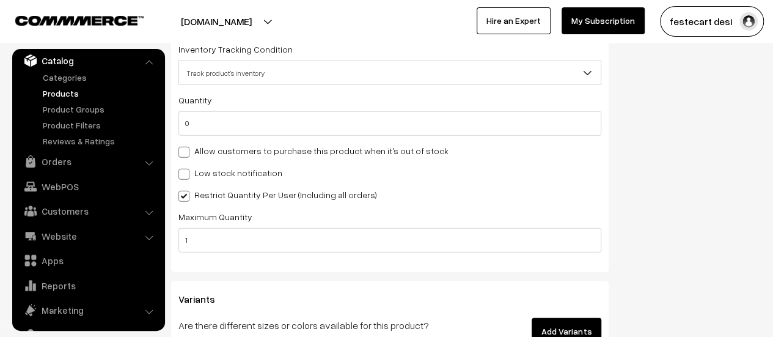
click at [187, 177] on span at bounding box center [183, 174] width 11 height 11
click at [186, 176] on input "Low stock notification" at bounding box center [182, 172] width 8 height 8
checkbox input "true"
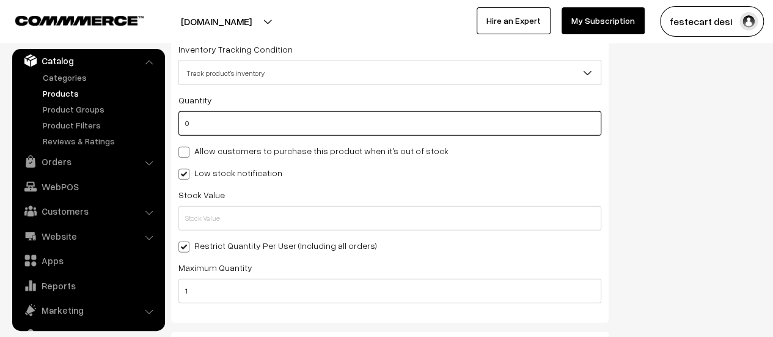
click at [206, 134] on input "0" at bounding box center [389, 123] width 423 height 24
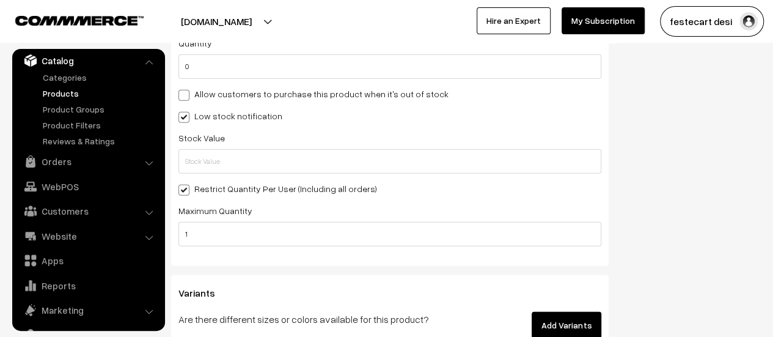
scroll to position [1467, 0]
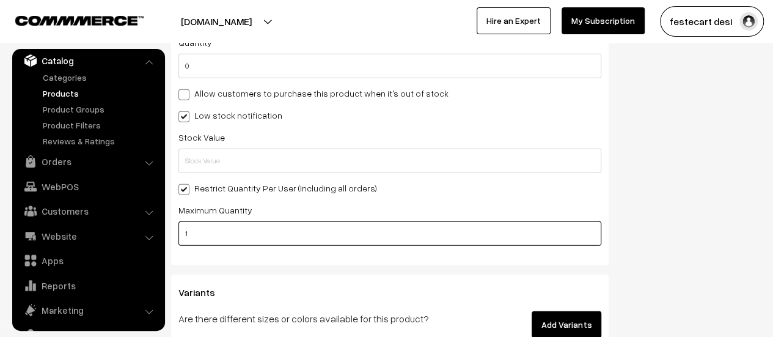
click at [221, 228] on input "1" at bounding box center [389, 233] width 423 height 24
click at [217, 246] on input "1" at bounding box center [389, 233] width 423 height 24
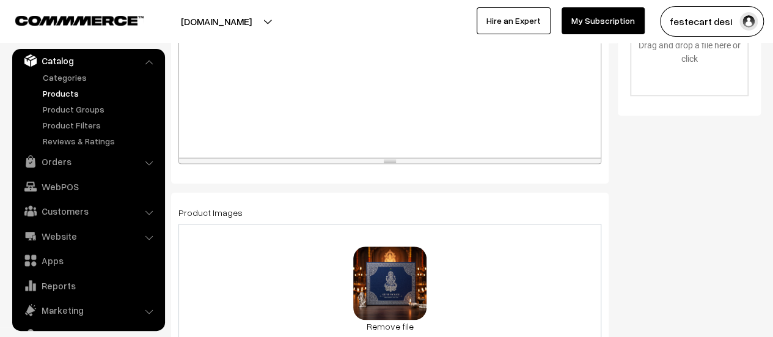
scroll to position [0, 0]
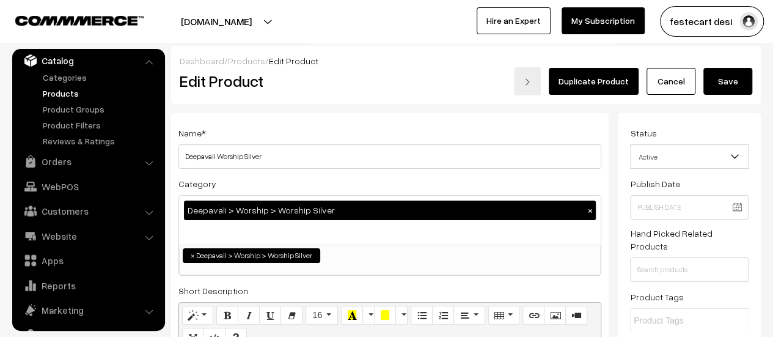
type input "4"
click at [721, 81] on button "Save" at bounding box center [727, 81] width 49 height 27
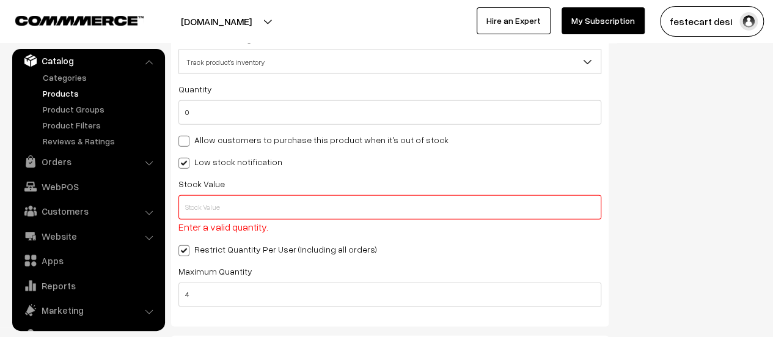
scroll to position [1422, 0]
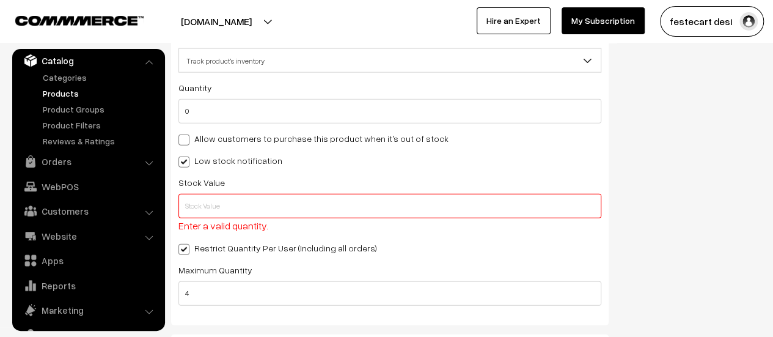
click at [259, 200] on input "text" at bounding box center [389, 206] width 423 height 24
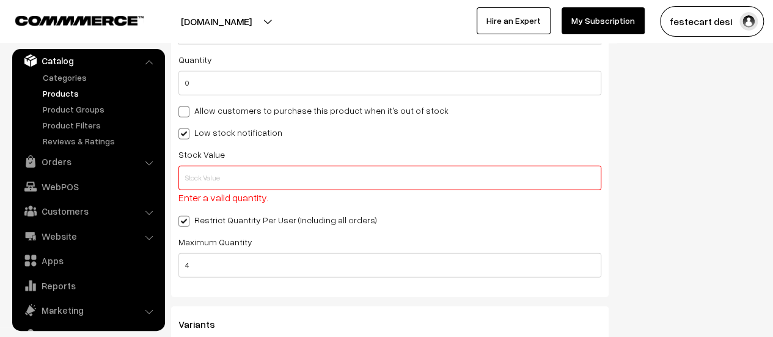
scroll to position [1450, 0]
click at [182, 135] on span at bounding box center [183, 133] width 11 height 11
click at [182, 135] on input "Low stock notification" at bounding box center [182, 132] width 8 height 8
checkbox input "false"
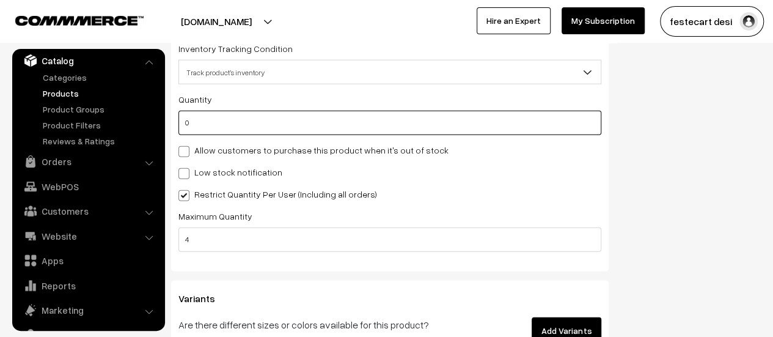
scroll to position [1420, 0]
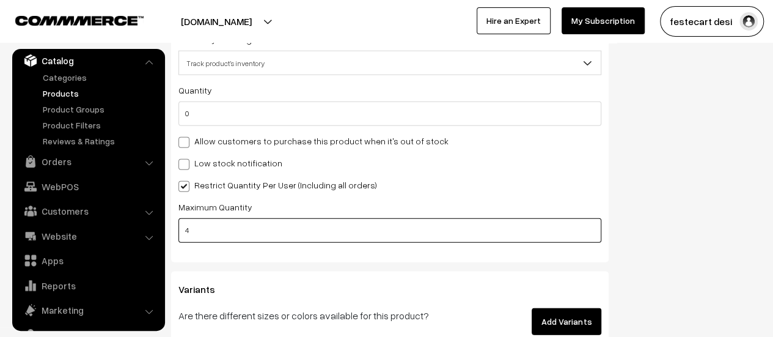
click at [199, 228] on input "4" at bounding box center [389, 230] width 423 height 24
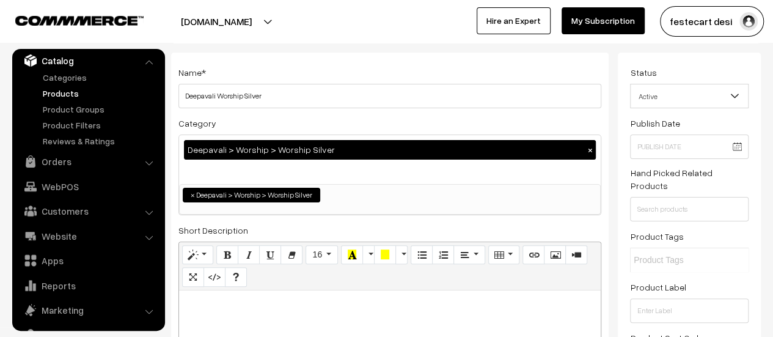
type input "1"
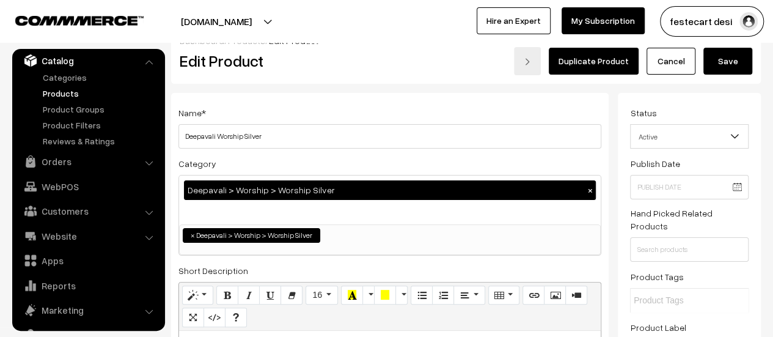
scroll to position [0, 0]
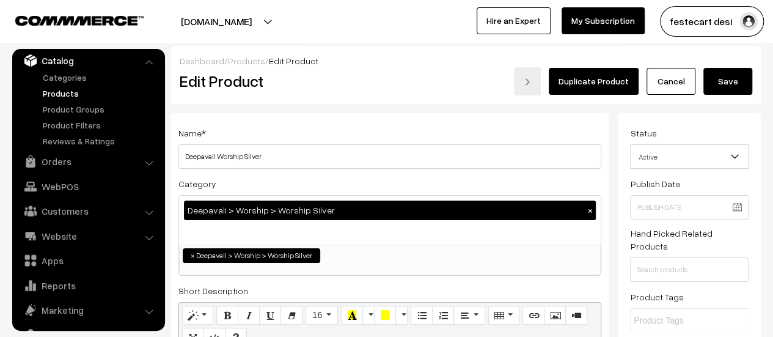
click at [720, 79] on button "Save" at bounding box center [727, 81] width 49 height 27
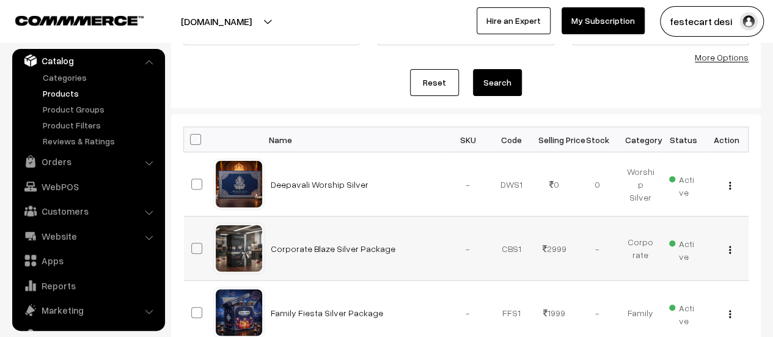
scroll to position [159, 0]
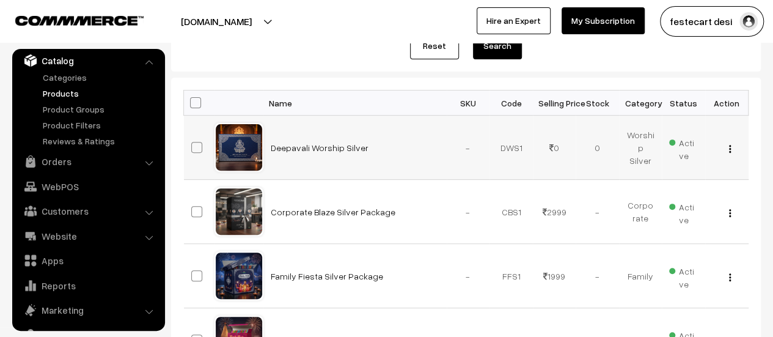
click at [729, 147] on img "button" at bounding box center [730, 149] width 2 height 8
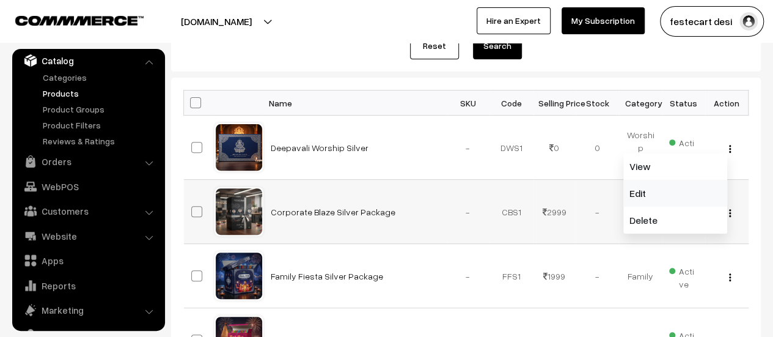
click at [709, 189] on link "Edit" at bounding box center [675, 193] width 104 height 27
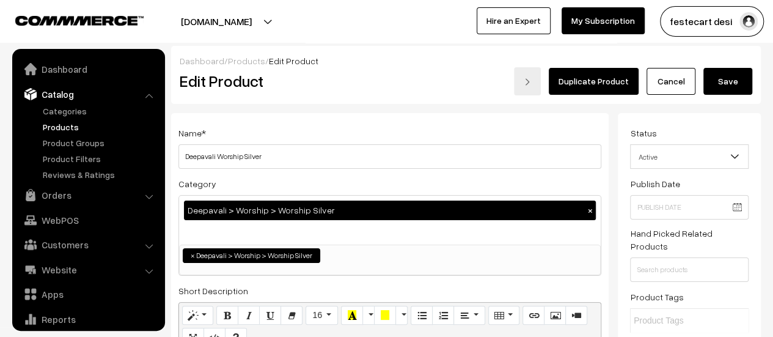
scroll to position [34, 0]
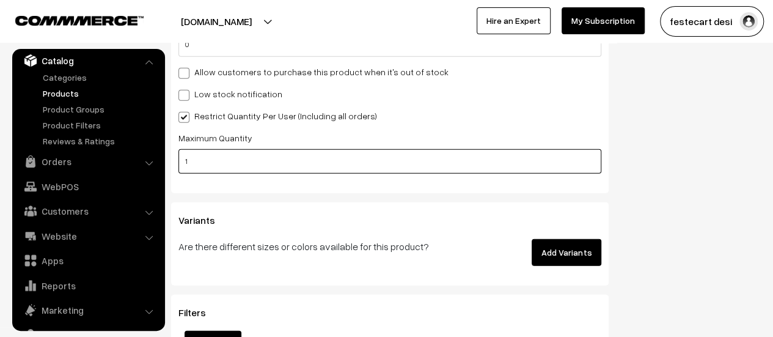
click at [545, 169] on input "1" at bounding box center [389, 161] width 423 height 24
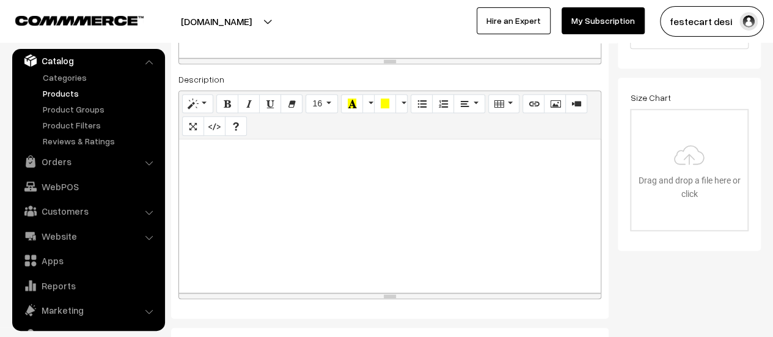
scroll to position [0, 0]
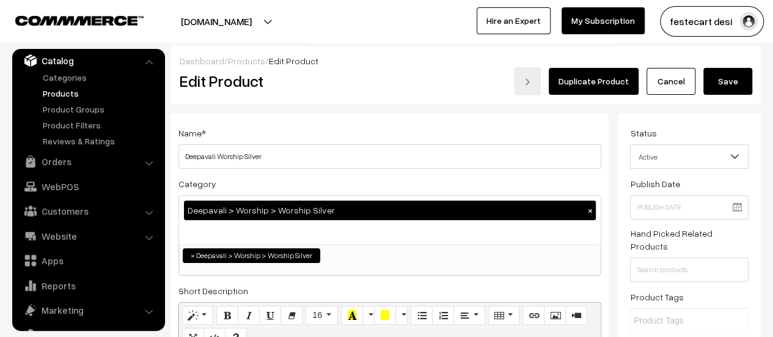
click at [733, 81] on button "Save" at bounding box center [727, 81] width 49 height 27
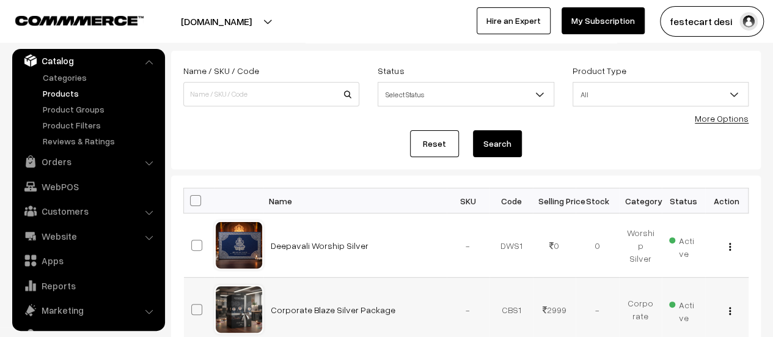
scroll to position [69, 0]
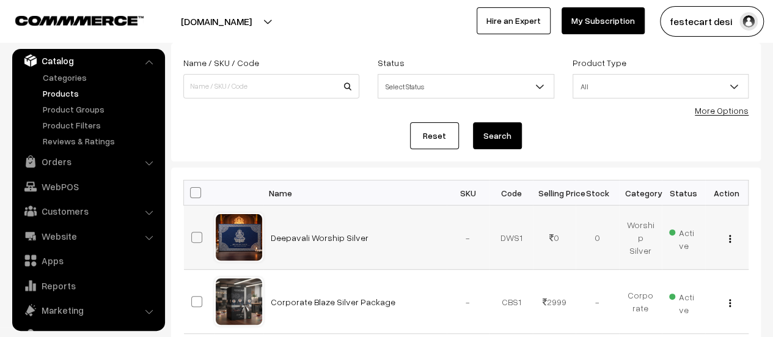
click at [729, 236] on img "button" at bounding box center [730, 239] width 2 height 8
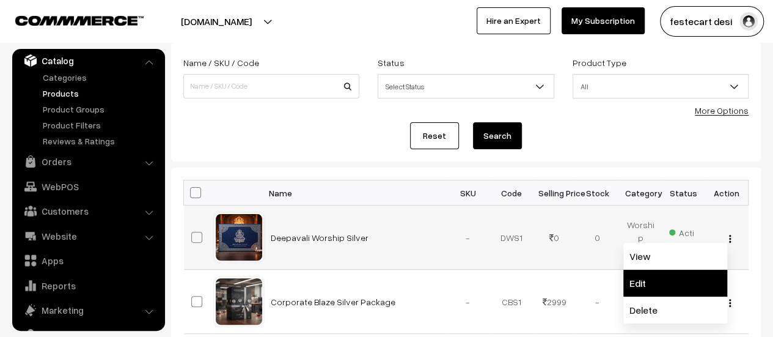
click at [710, 269] on link "Edit" at bounding box center [675, 282] width 104 height 27
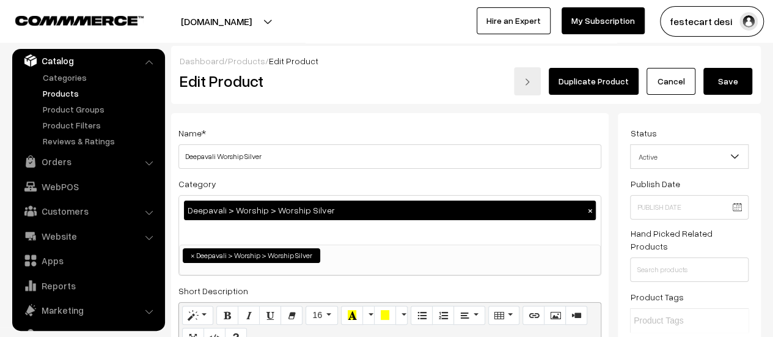
click at [753, 89] on div "Duplicate Product Cancel Save" at bounding box center [589, 81] width 345 height 28
click at [745, 84] on button "Save" at bounding box center [727, 81] width 49 height 27
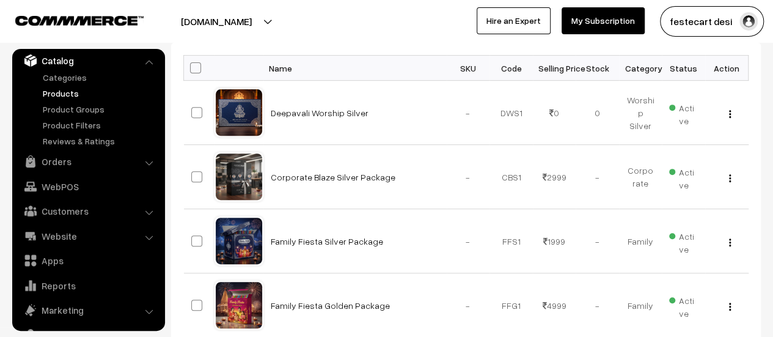
scroll to position [195, 0]
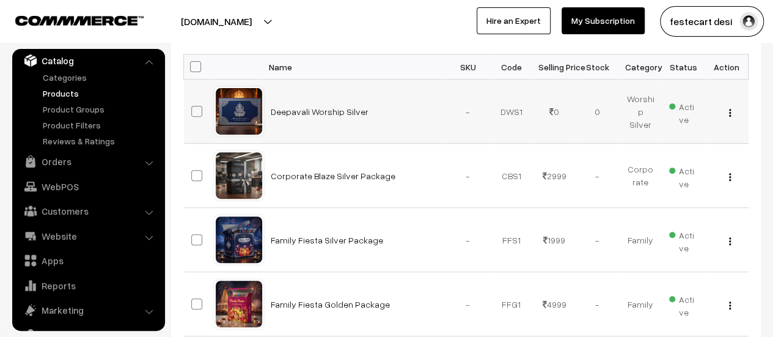
click at [729, 111] on img "button" at bounding box center [730, 113] width 2 height 8
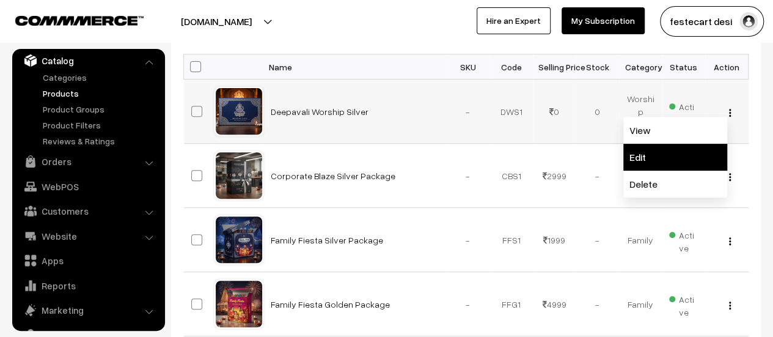
click at [701, 159] on link "Edit" at bounding box center [675, 157] width 104 height 27
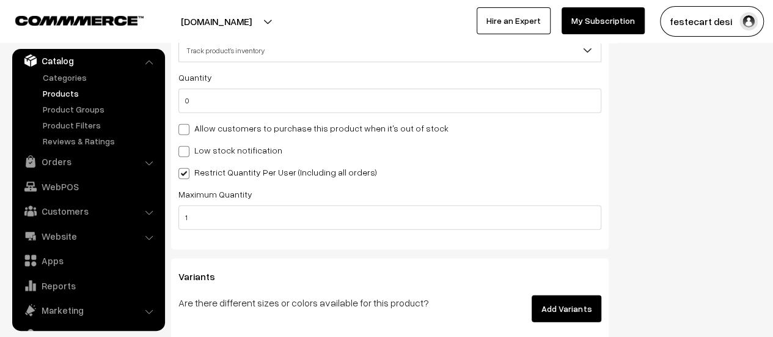
scroll to position [1439, 0]
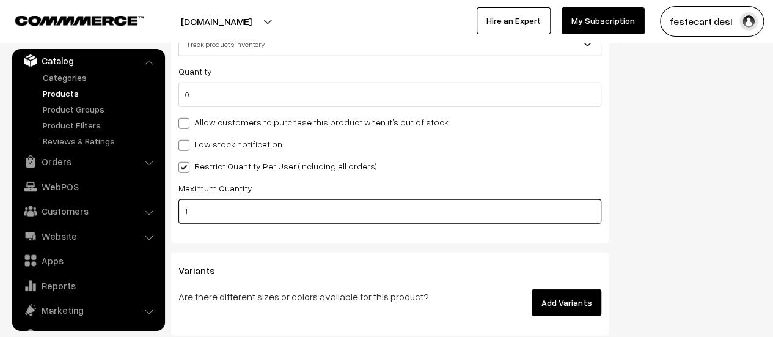
click at [199, 213] on input "1" at bounding box center [389, 211] width 423 height 24
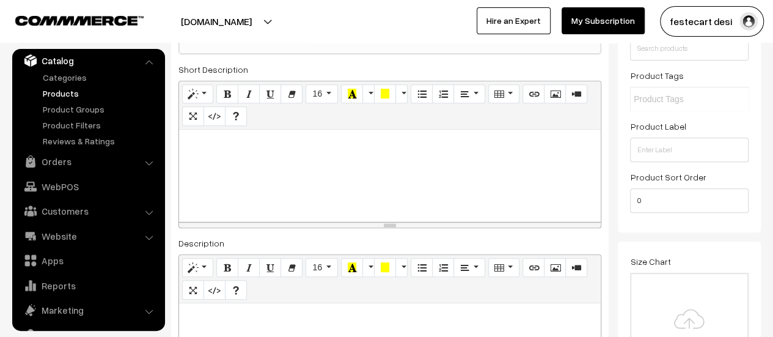
scroll to position [0, 0]
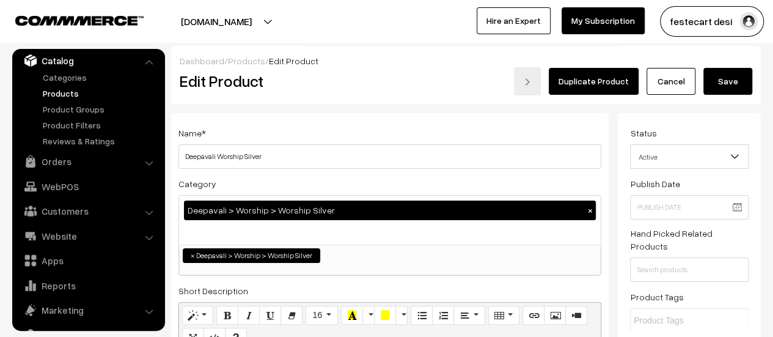
type input "4"
click at [738, 92] on button "Save" at bounding box center [727, 81] width 49 height 27
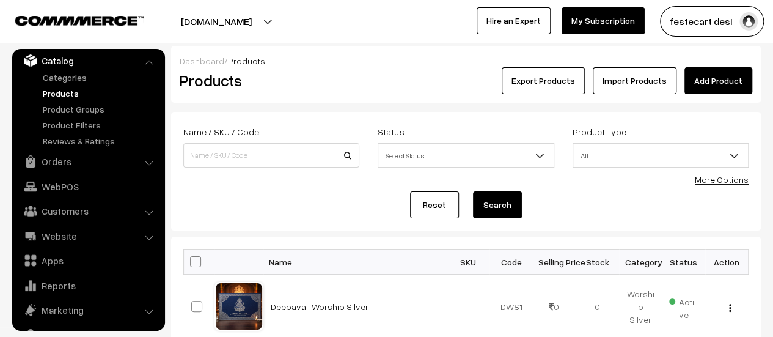
click at [717, 79] on link "Add Product" at bounding box center [718, 80] width 68 height 27
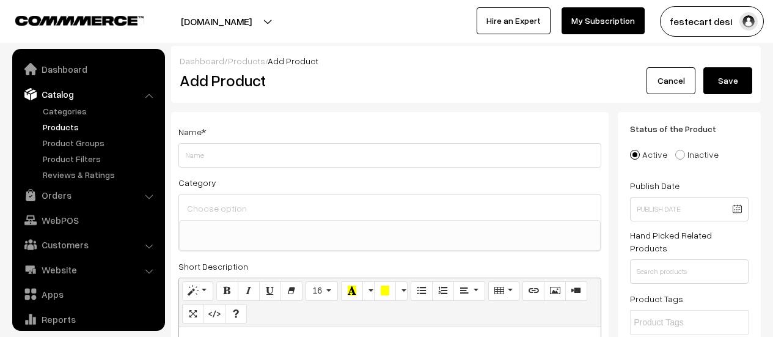
select select
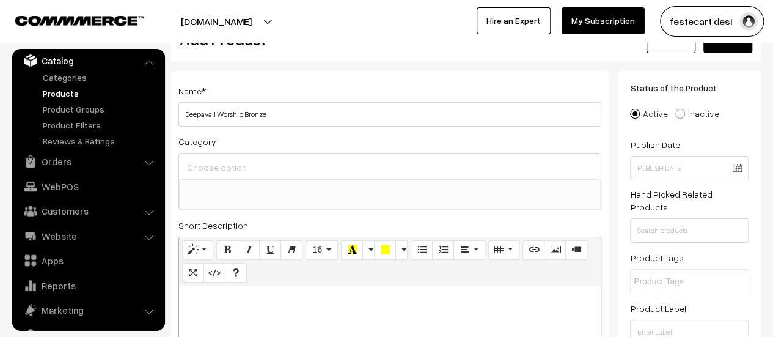
scroll to position [40, 0]
type input "Deepavali Worship Bronze"
click at [268, 174] on input at bounding box center [390, 168] width 412 height 18
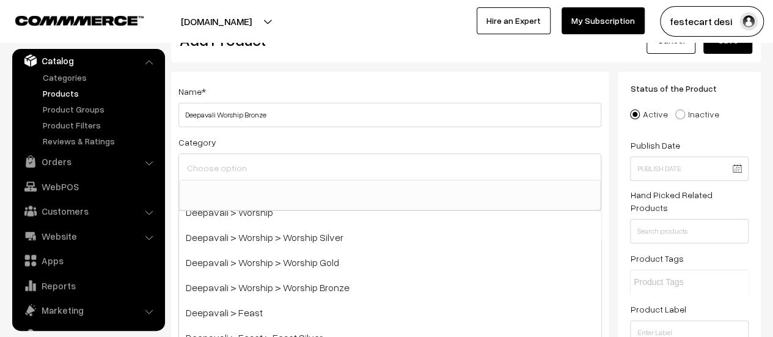
scroll to position [189, 0]
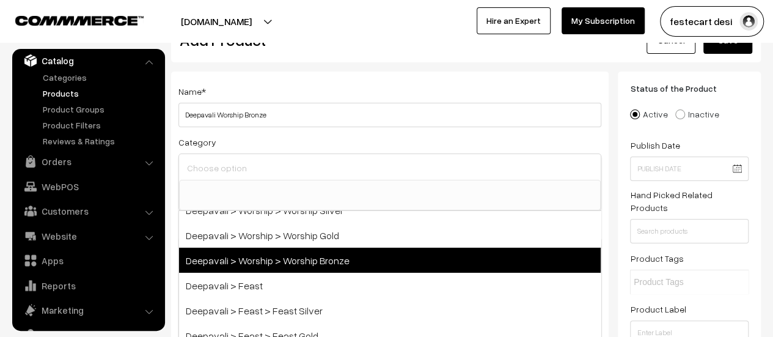
click at [345, 264] on span "Deepavali > Worship > Worship Bronze" at bounding box center [390, 259] width 422 height 25
select select "61"
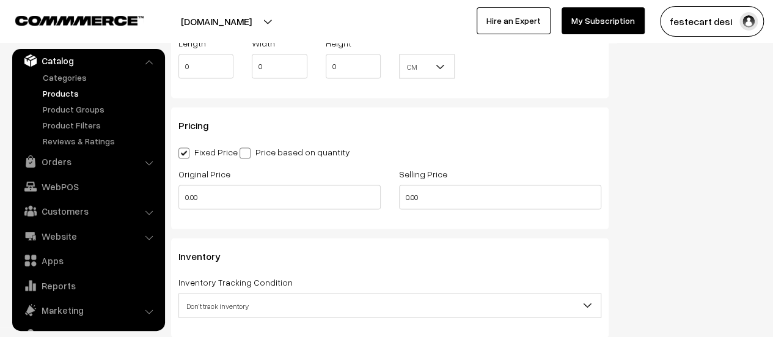
scroll to position [1215, 0]
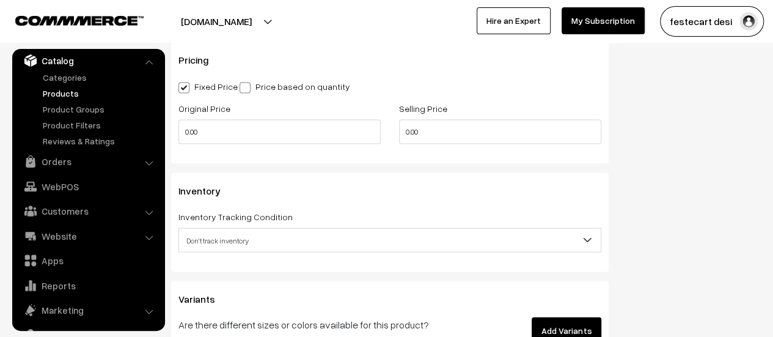
click at [251, 240] on span "Don't track inventory" at bounding box center [390, 240] width 422 height 21
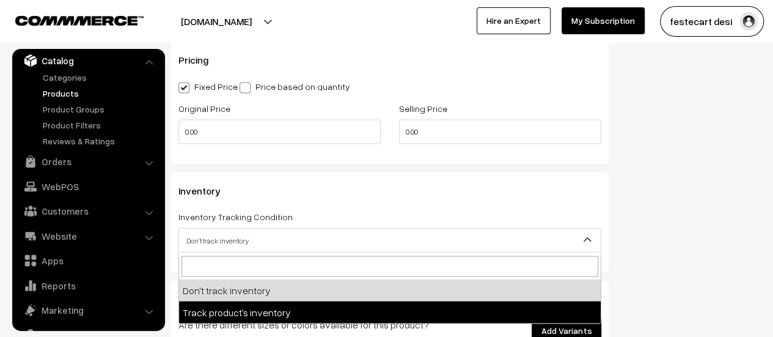
select select "2"
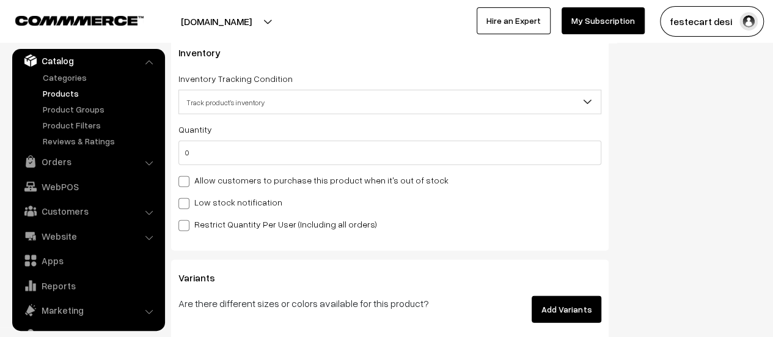
scroll to position [1353, 0]
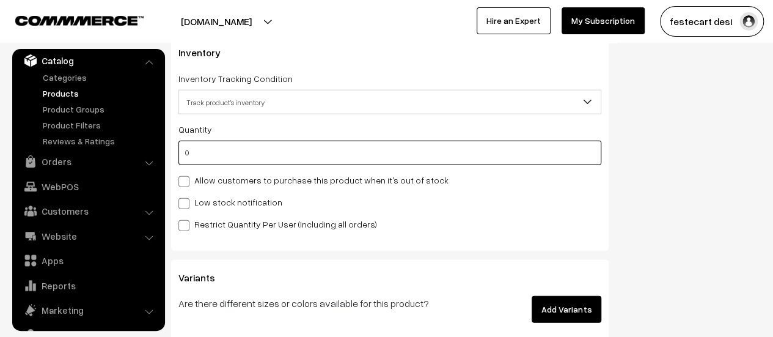
click at [254, 158] on input "0" at bounding box center [389, 153] width 423 height 24
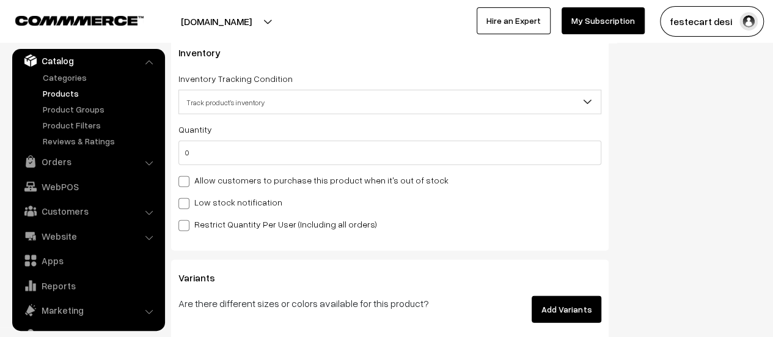
click at [184, 225] on span at bounding box center [183, 225] width 11 height 11
click at [184, 225] on input "Restrict Quantity Per User (Including all orders)" at bounding box center [182, 223] width 8 height 8
checkbox input "true"
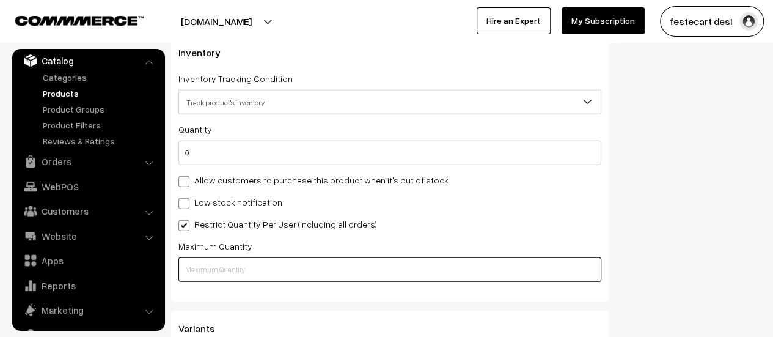
click at [220, 268] on input "text" at bounding box center [389, 269] width 423 height 24
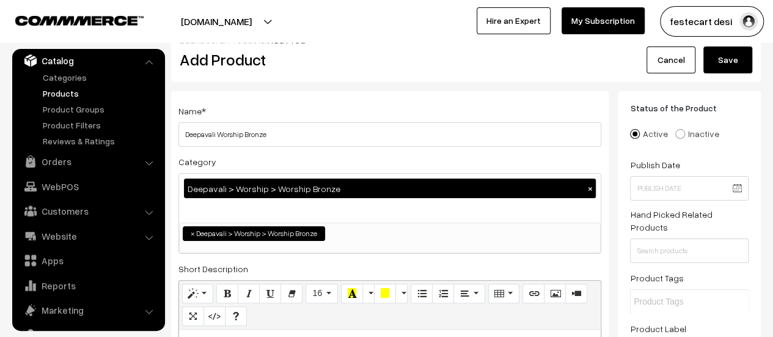
scroll to position [0, 0]
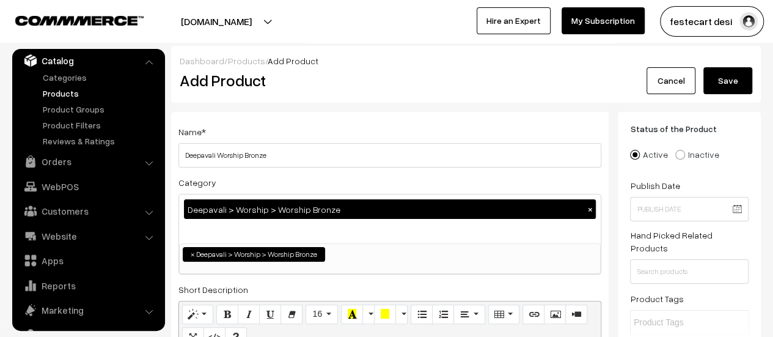
type input "5"
click at [728, 89] on button "Save" at bounding box center [727, 80] width 49 height 27
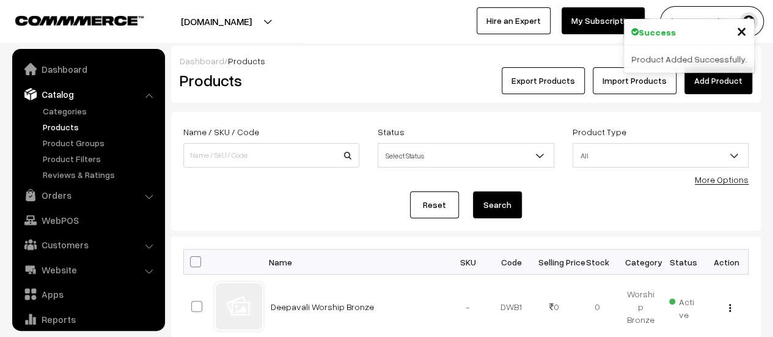
scroll to position [34, 0]
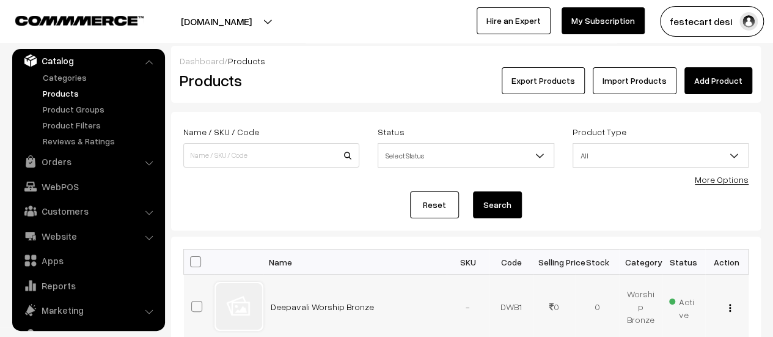
click at [731, 307] on div "View Edit Delete" at bounding box center [726, 306] width 29 height 13
click at [729, 307] on img "button" at bounding box center [730, 308] width 2 height 8
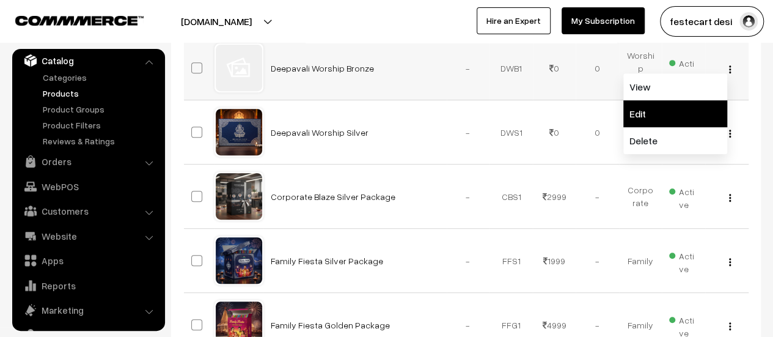
scroll to position [237, 0]
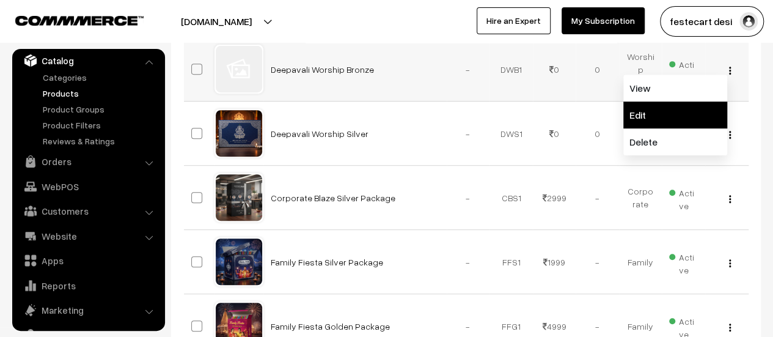
click at [673, 123] on link "Edit" at bounding box center [675, 114] width 104 height 27
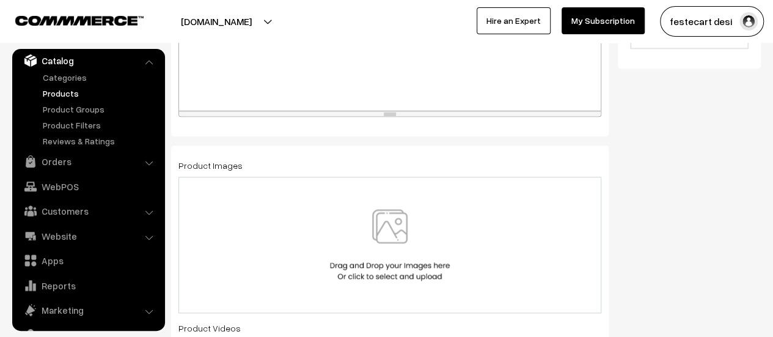
scroll to position [566, 0]
click at [411, 246] on img at bounding box center [390, 245] width 126 height 71
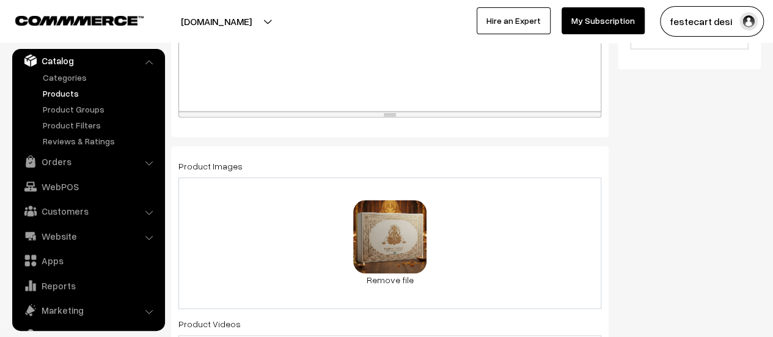
scroll to position [0, 0]
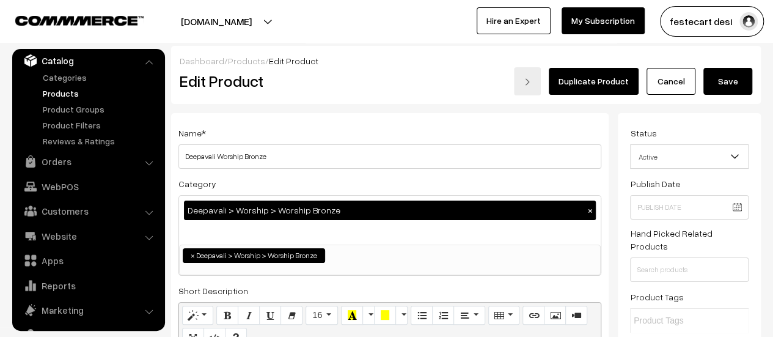
click at [730, 77] on button "Save" at bounding box center [727, 81] width 49 height 27
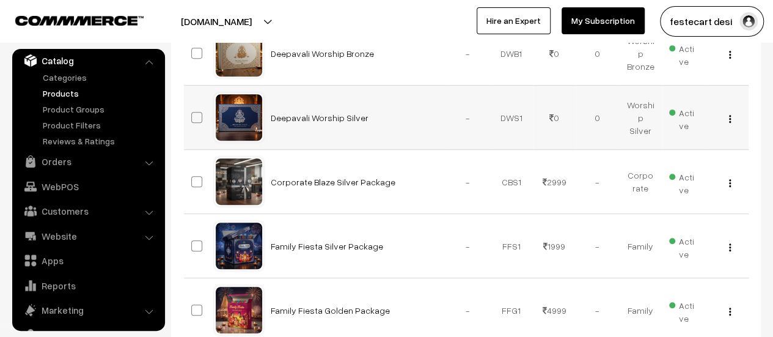
scroll to position [118, 0]
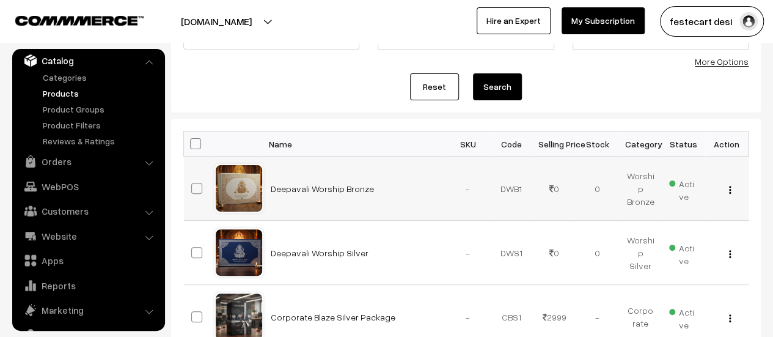
click at [731, 187] on div "View Edit Delete" at bounding box center [726, 188] width 29 height 13
click at [729, 188] on img "button" at bounding box center [730, 190] width 2 height 8
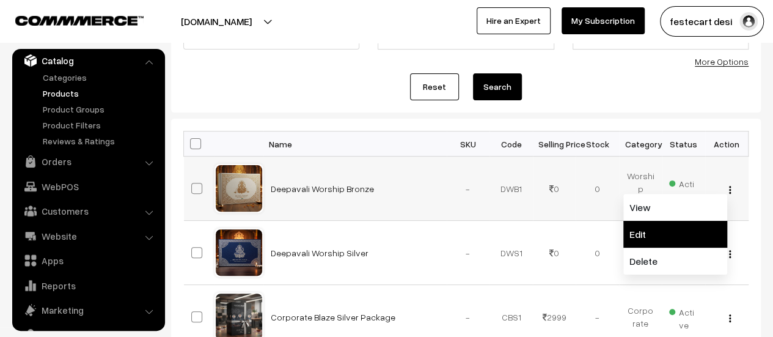
click at [696, 233] on link "Edit" at bounding box center [675, 234] width 104 height 27
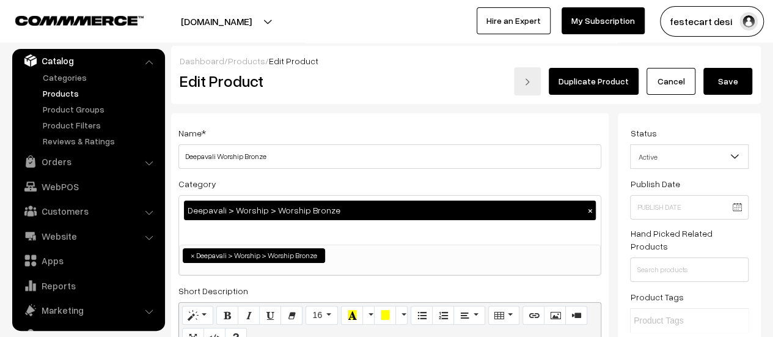
click at [718, 87] on button "Save" at bounding box center [727, 81] width 49 height 27
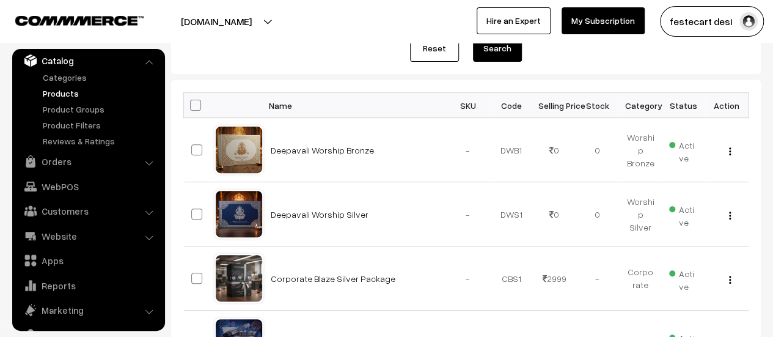
scroll to position [162, 0]
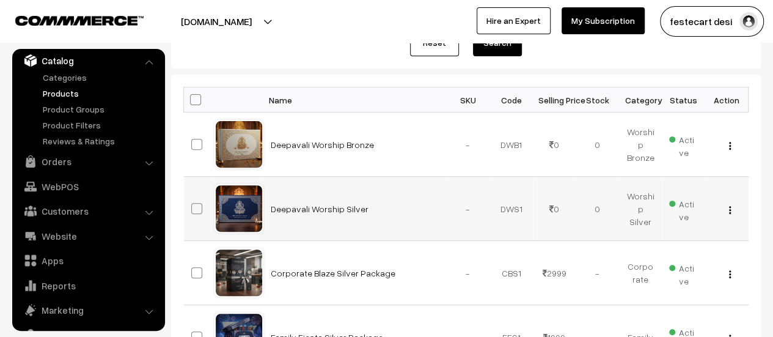
click at [727, 208] on div "View Edit Delete" at bounding box center [726, 208] width 29 height 13
click at [729, 208] on img "button" at bounding box center [730, 210] width 2 height 8
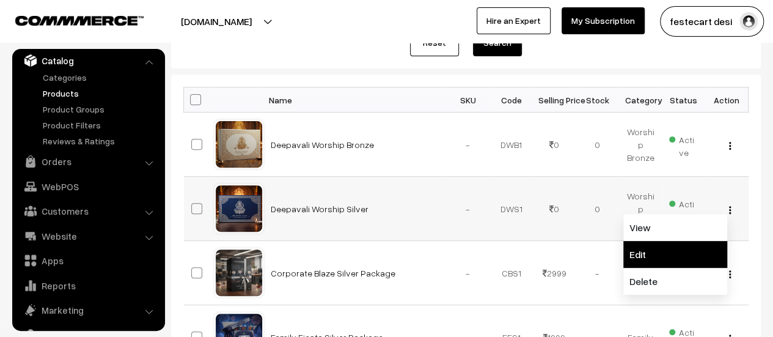
click at [683, 246] on link "Edit" at bounding box center [675, 254] width 104 height 27
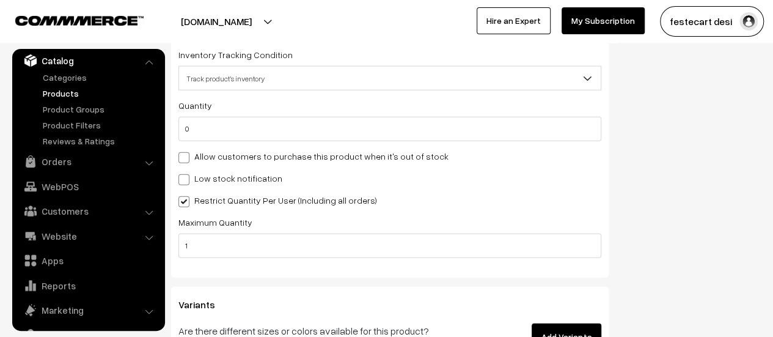
scroll to position [1405, 0]
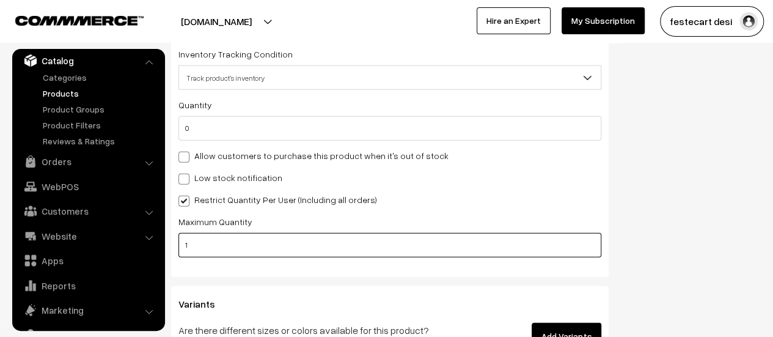
click at [272, 239] on input "1" at bounding box center [389, 245] width 423 height 24
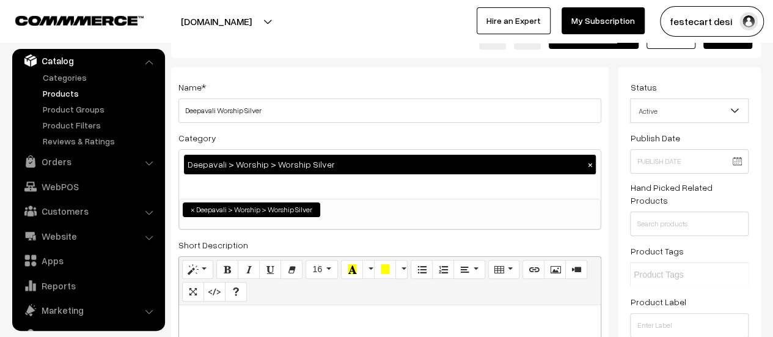
scroll to position [0, 0]
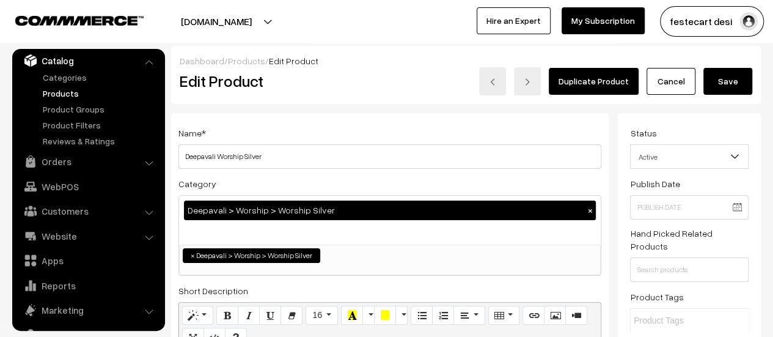
type input "5"
click at [734, 88] on button "Save" at bounding box center [727, 81] width 49 height 27
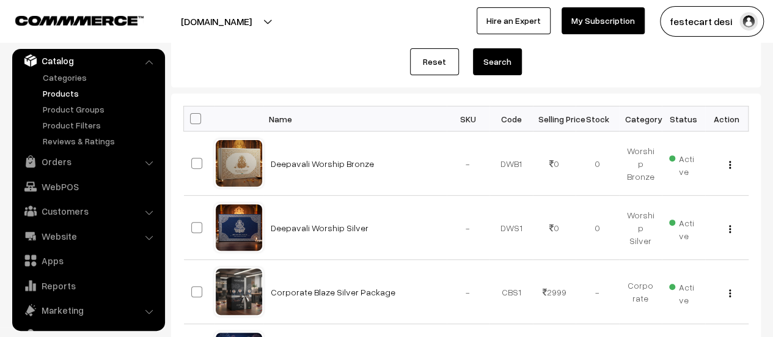
scroll to position [144, 0]
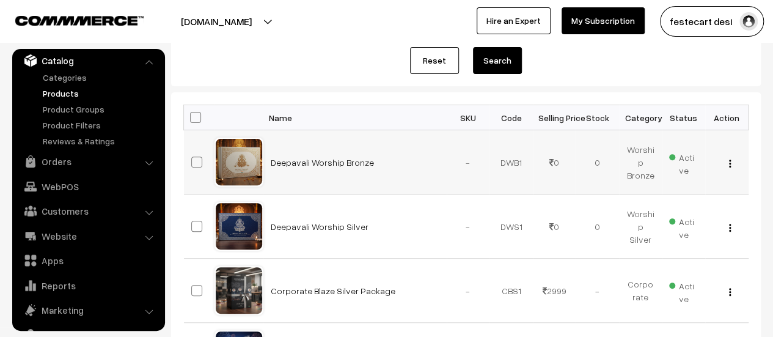
click at [730, 162] on img "button" at bounding box center [730, 163] width 2 height 8
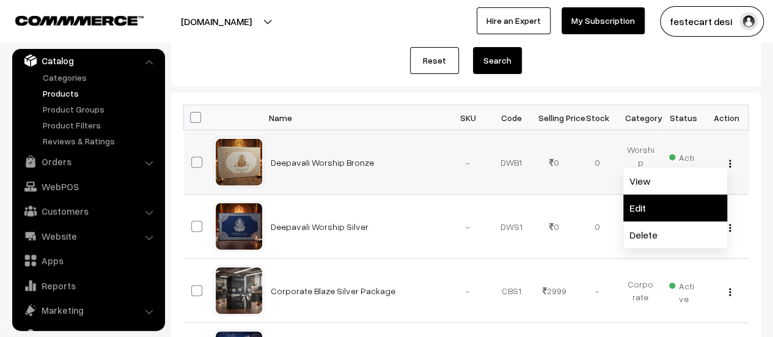
click at [668, 218] on link "Edit" at bounding box center [675, 207] width 104 height 27
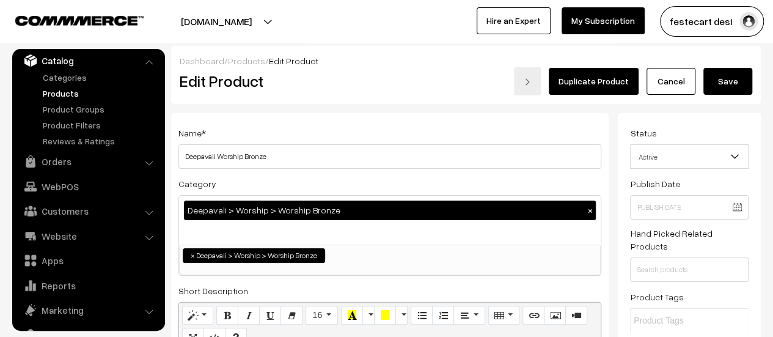
click at [729, 91] on button "Save" at bounding box center [727, 81] width 49 height 27
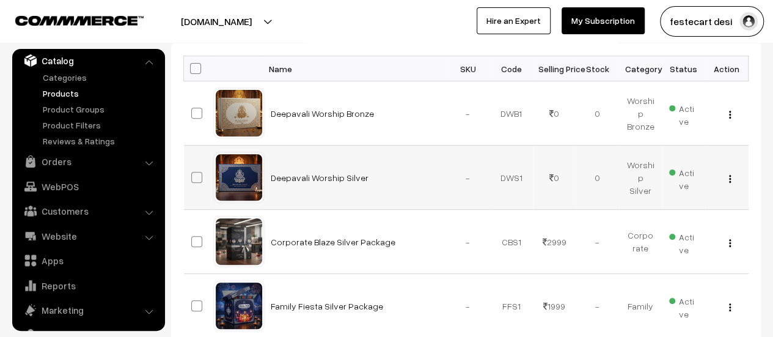
scroll to position [195, 0]
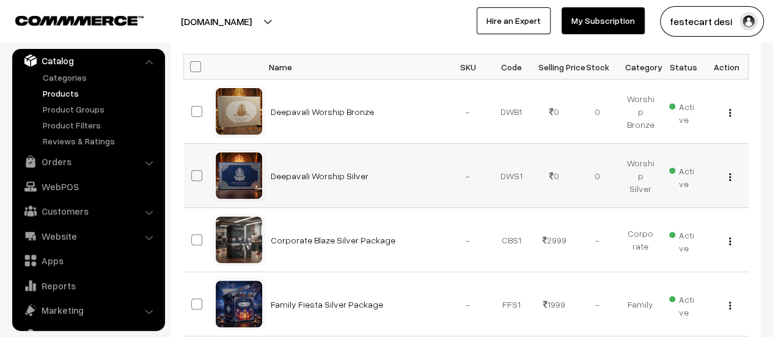
click at [729, 173] on img "button" at bounding box center [730, 177] width 2 height 8
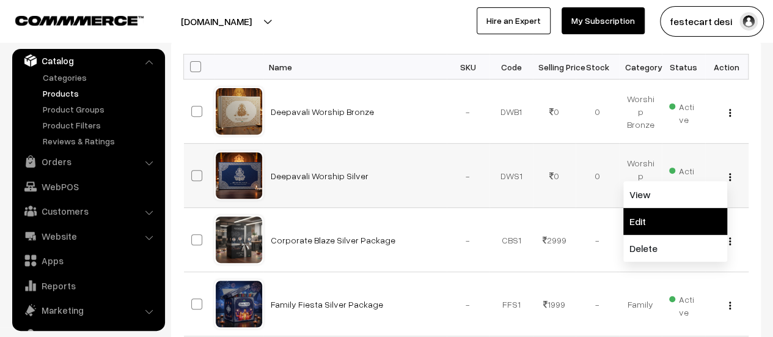
click at [711, 216] on link "Edit" at bounding box center [675, 221] width 104 height 27
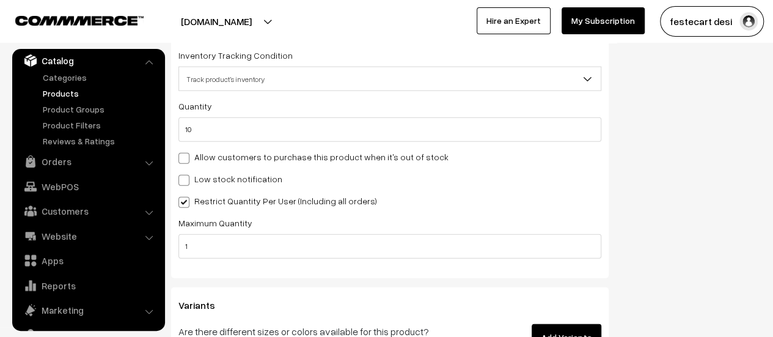
scroll to position [1404, 0]
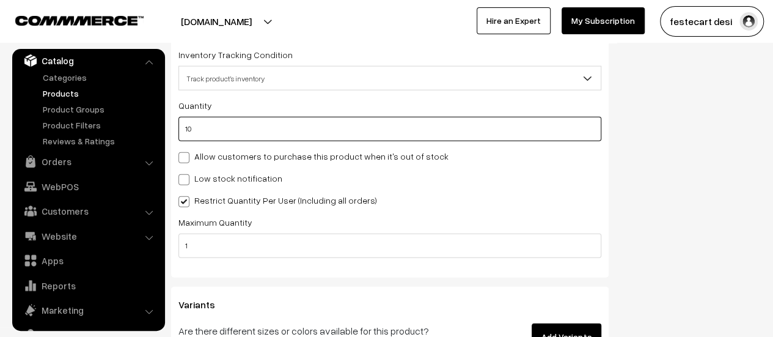
drag, startPoint x: 326, startPoint y: 141, endPoint x: 177, endPoint y: 133, distance: 149.3
click at [177, 133] on div "Inventory Inventory Tracking Condition Don't track inventory Track product's in…" at bounding box center [389, 144] width 437 height 266
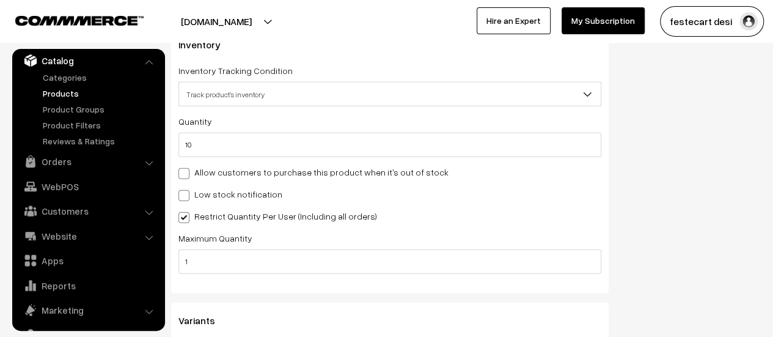
scroll to position [1394, 0]
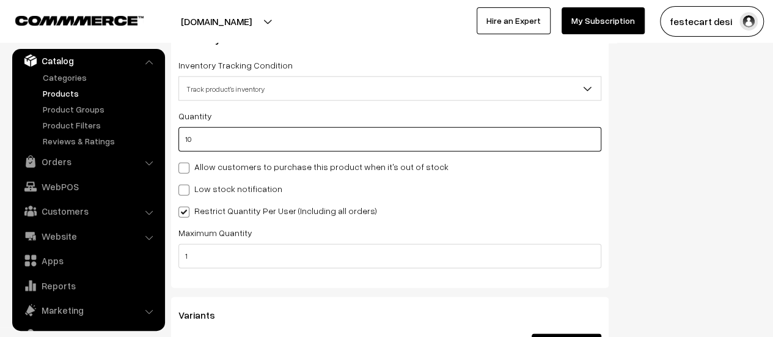
drag, startPoint x: 549, startPoint y: 139, endPoint x: 172, endPoint y: 136, distance: 376.3
click at [172, 136] on div "Inventory Inventory Tracking Condition Don't track inventory Track product's in…" at bounding box center [389, 154] width 437 height 266
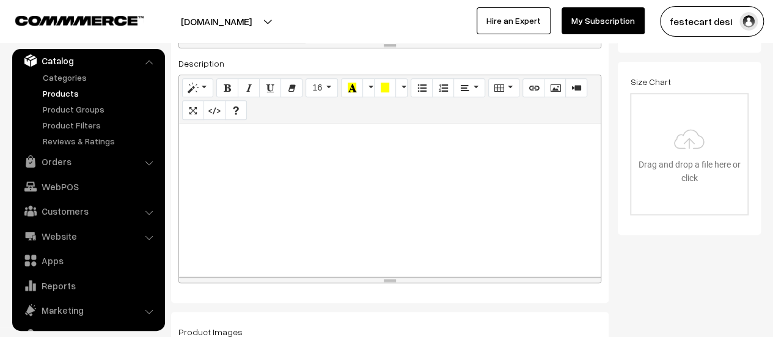
scroll to position [0, 0]
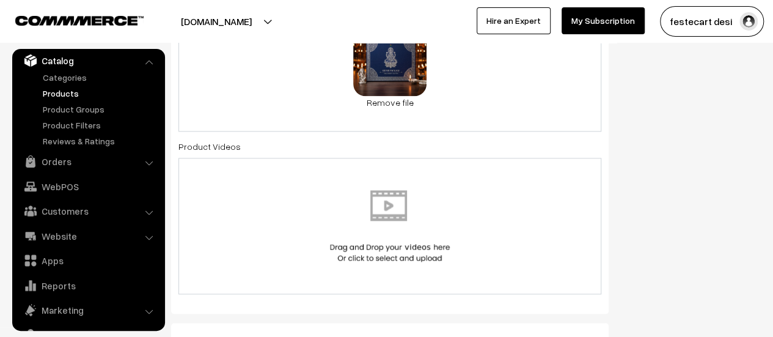
scroll to position [730, 0]
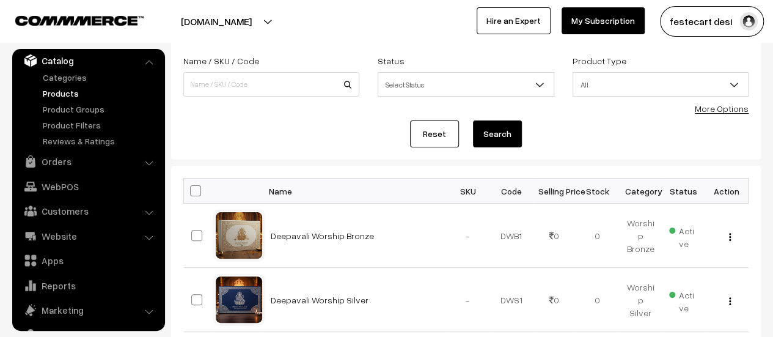
scroll to position [122, 0]
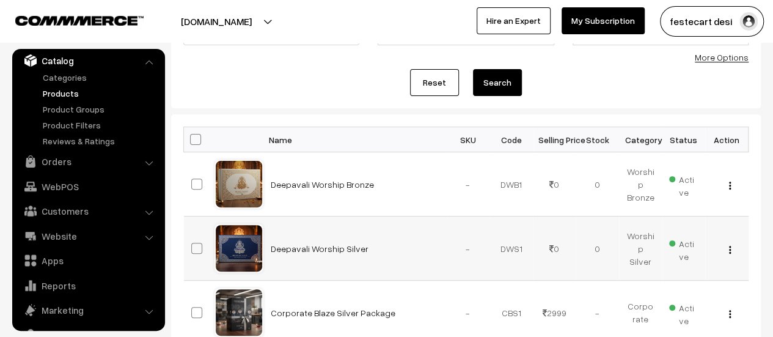
click at [730, 246] on img "button" at bounding box center [730, 250] width 2 height 8
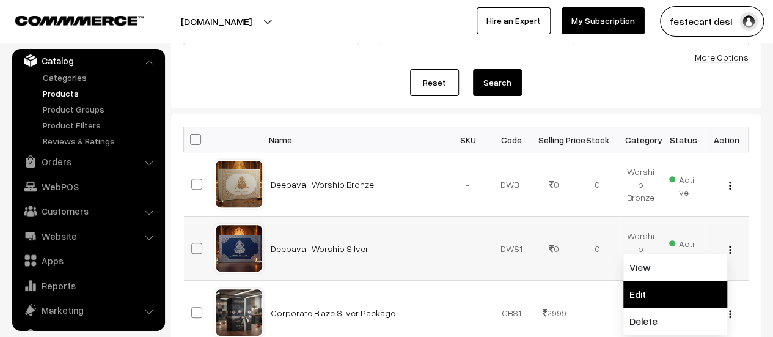
click at [662, 282] on link "Edit" at bounding box center [675, 293] width 104 height 27
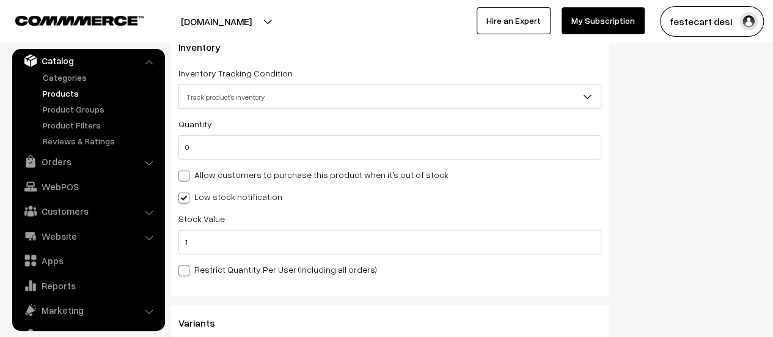
scroll to position [1405, 0]
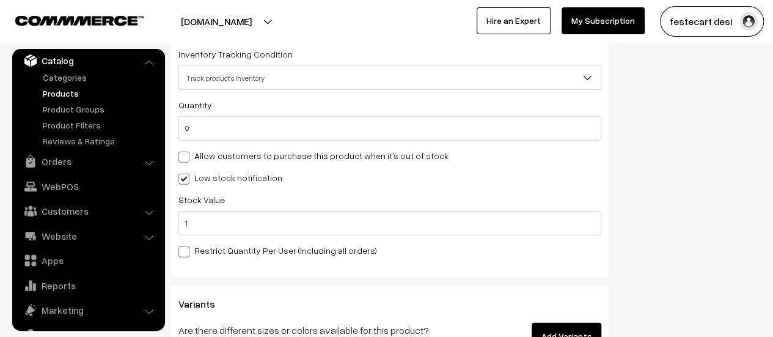
click at [185, 257] on span at bounding box center [183, 251] width 11 height 11
click at [185, 254] on input "Restrict Quantity Per User (Including all orders)" at bounding box center [182, 250] width 8 height 8
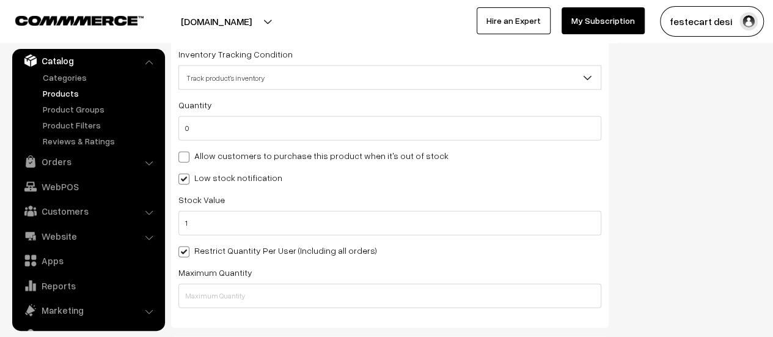
click at [185, 257] on span at bounding box center [183, 251] width 11 height 11
click at [185, 254] on input "Restrict Quantity Per User (Including all orders)" at bounding box center [182, 250] width 8 height 8
checkbox input "false"
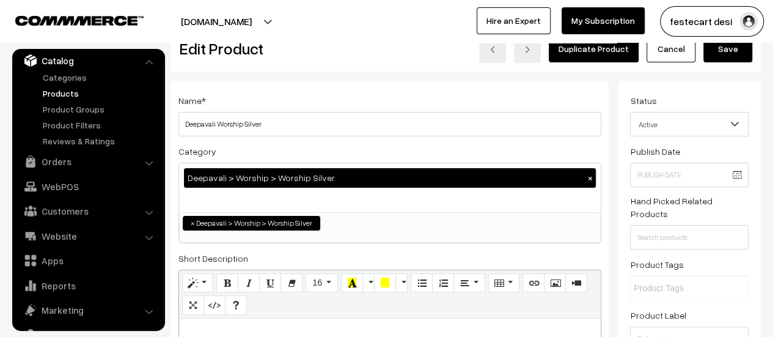
scroll to position [0, 0]
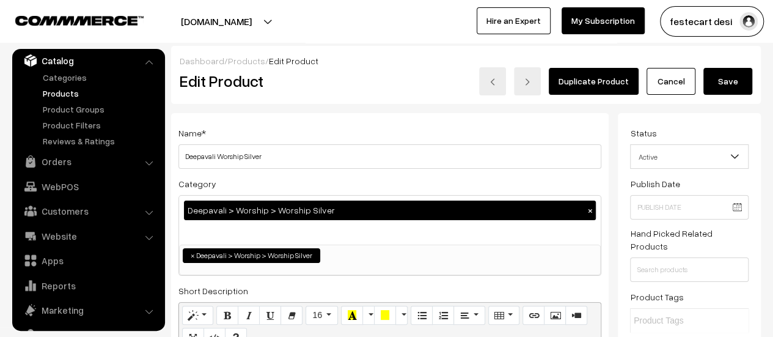
click at [738, 87] on button "Save" at bounding box center [727, 81] width 49 height 27
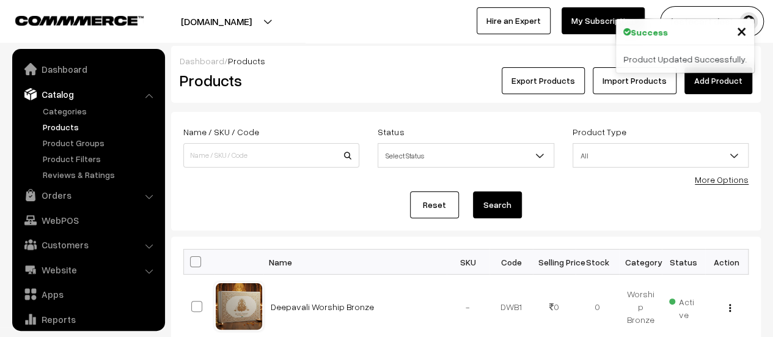
scroll to position [34, 0]
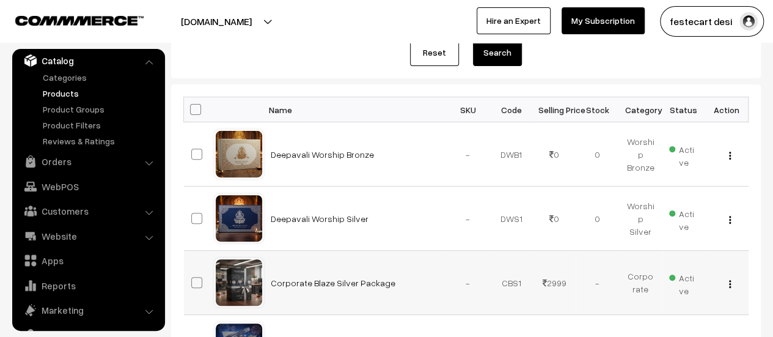
scroll to position [148, 0]
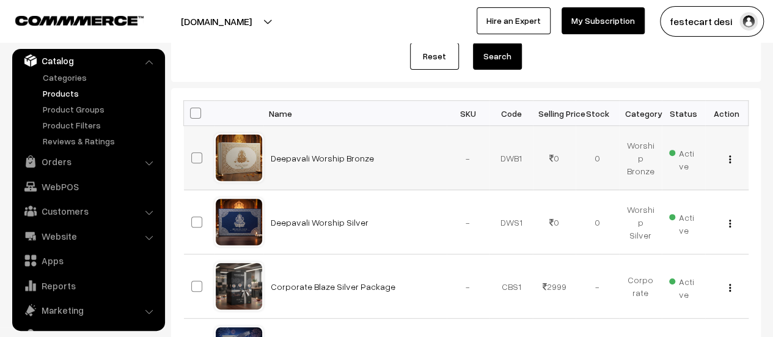
click at [727, 156] on div "View Edit Delete" at bounding box center [726, 158] width 29 height 13
click at [727, 159] on div "View Edit Delete" at bounding box center [726, 158] width 29 height 13
click at [729, 159] on img "button" at bounding box center [730, 159] width 2 height 8
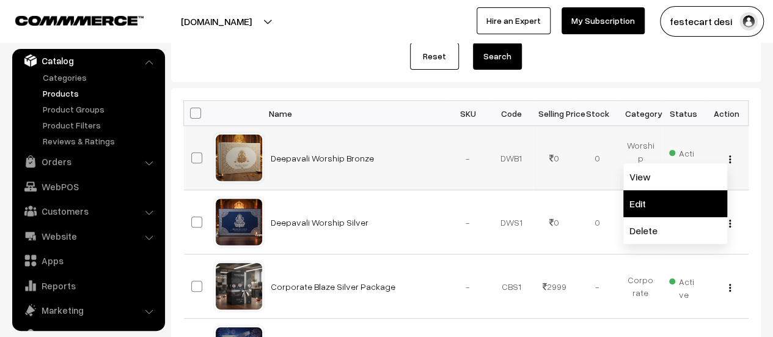
click at [711, 210] on link "Edit" at bounding box center [675, 203] width 104 height 27
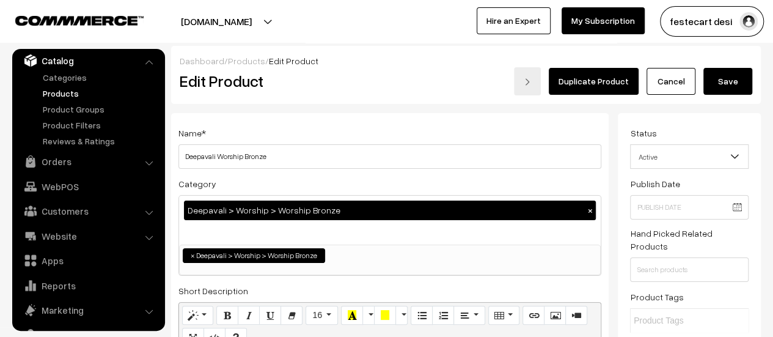
click at [686, 81] on link "Cancel" at bounding box center [670, 81] width 49 height 27
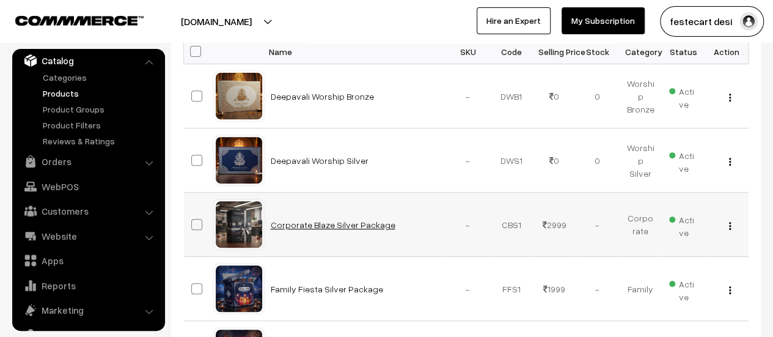
scroll to position [183, 0]
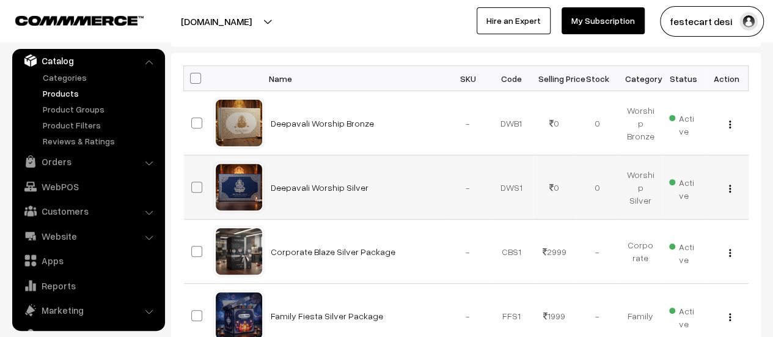
click at [729, 184] on img "button" at bounding box center [730, 188] width 2 height 8
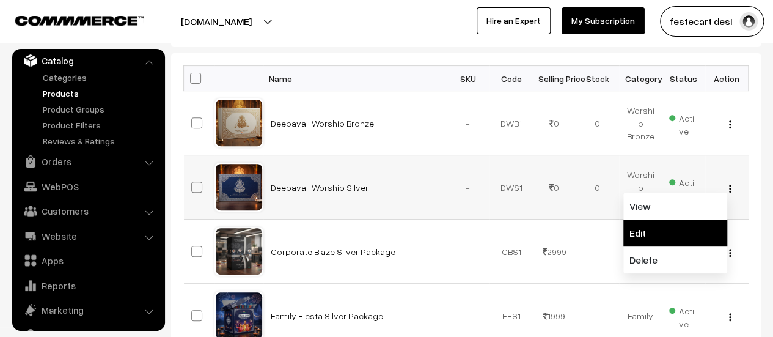
click at [692, 238] on link "Edit" at bounding box center [675, 232] width 104 height 27
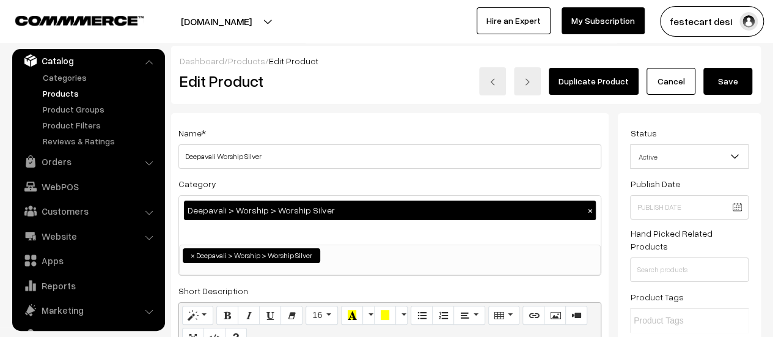
click at [673, 91] on link "Cancel" at bounding box center [670, 81] width 49 height 27
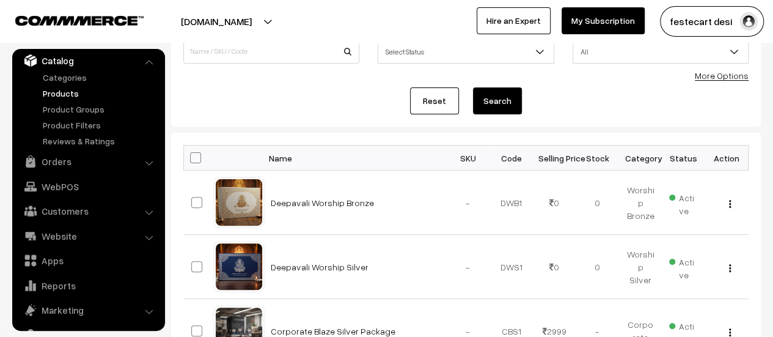
scroll to position [183, 0]
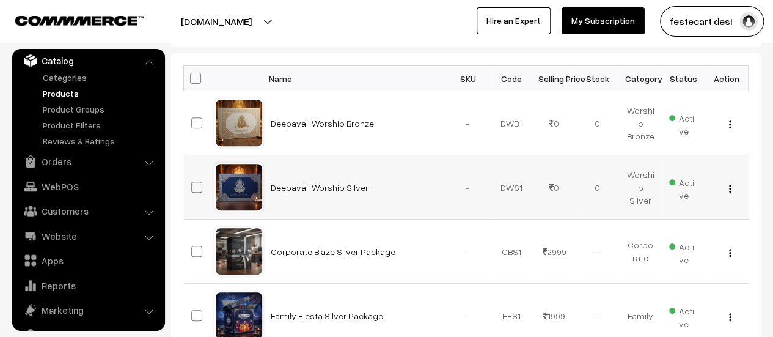
click at [729, 186] on img "button" at bounding box center [730, 188] width 2 height 8
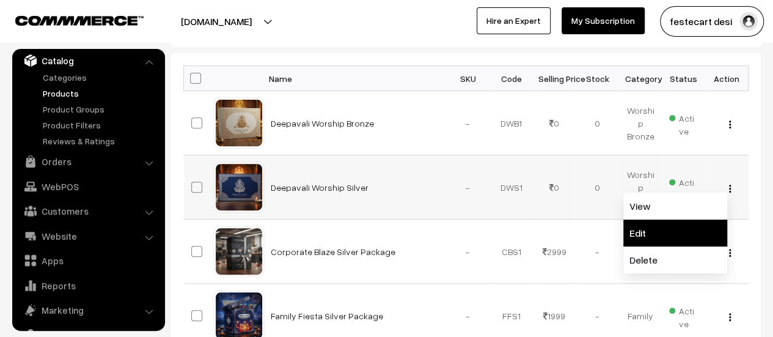
click at [698, 233] on link "Edit" at bounding box center [675, 232] width 104 height 27
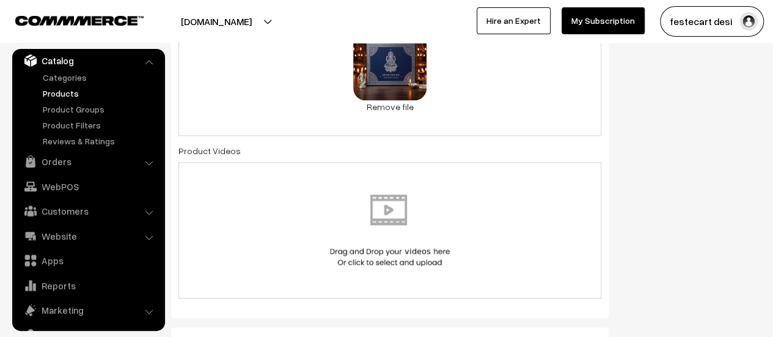
scroll to position [672, 0]
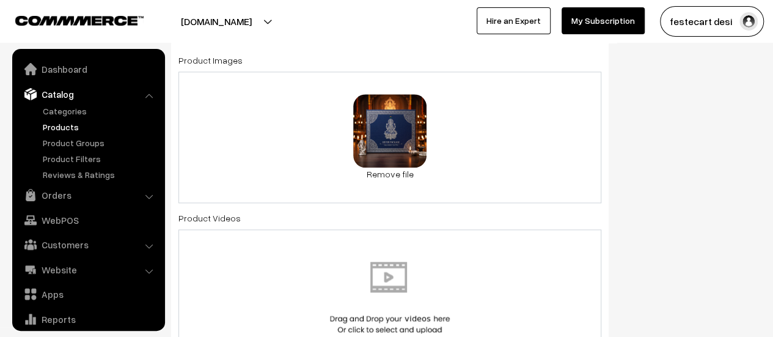
scroll to position [38, 0]
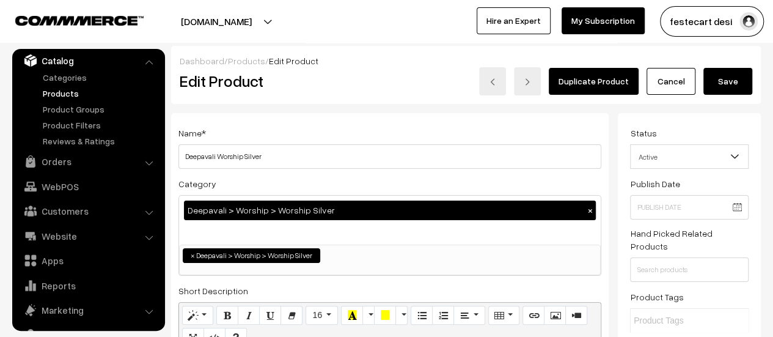
click at [668, 73] on link "Cancel" at bounding box center [670, 81] width 49 height 27
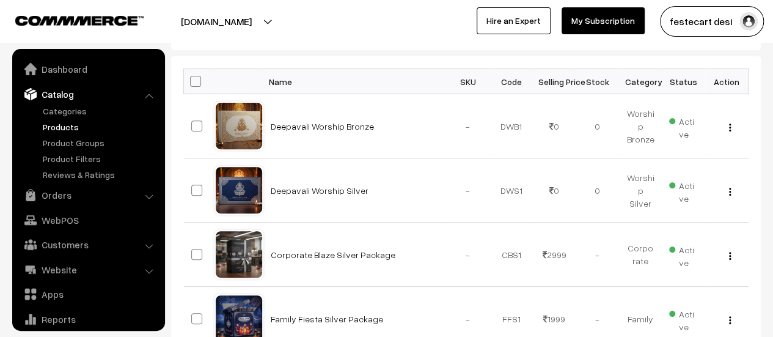
scroll to position [183, 0]
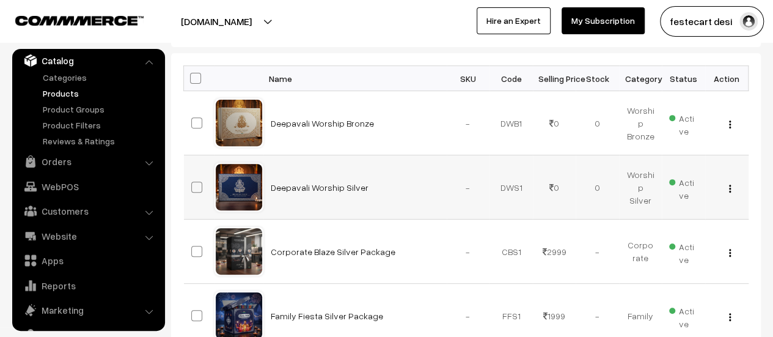
click at [729, 188] on img "button" at bounding box center [730, 188] width 2 height 8
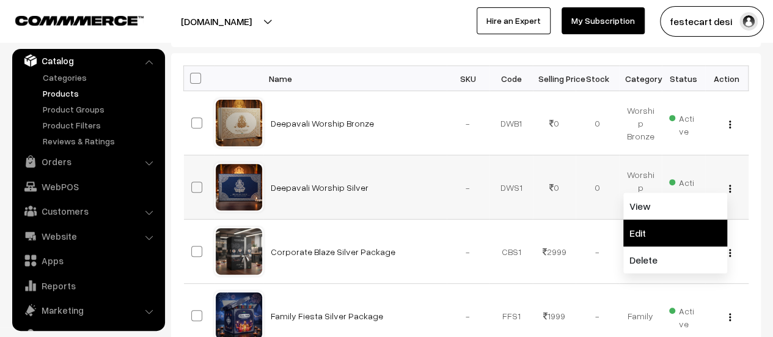
click at [712, 241] on link "Edit" at bounding box center [675, 232] width 104 height 27
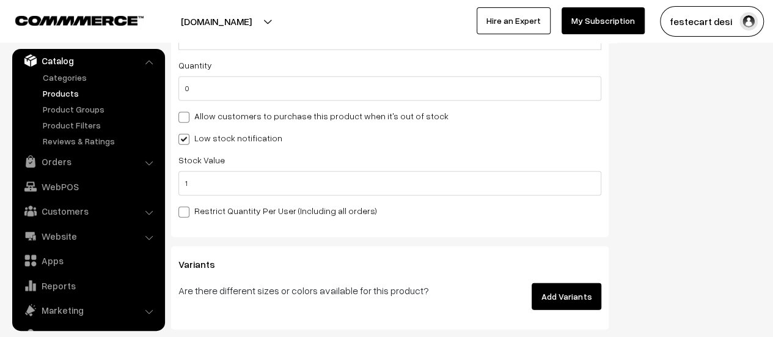
scroll to position [1405, 0]
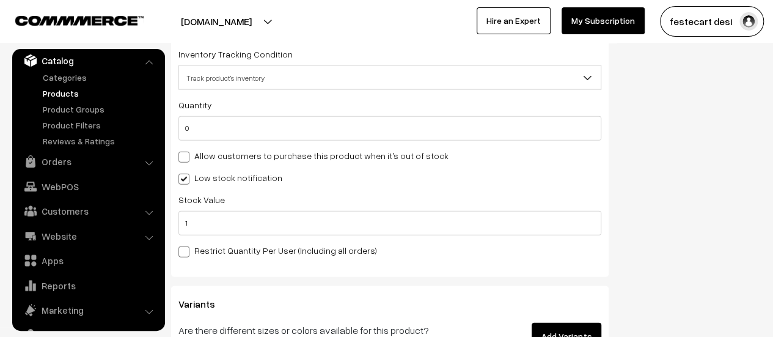
click at [180, 181] on span at bounding box center [183, 179] width 11 height 11
click at [180, 181] on input "Low stock notification" at bounding box center [182, 177] width 8 height 8
checkbox input "false"
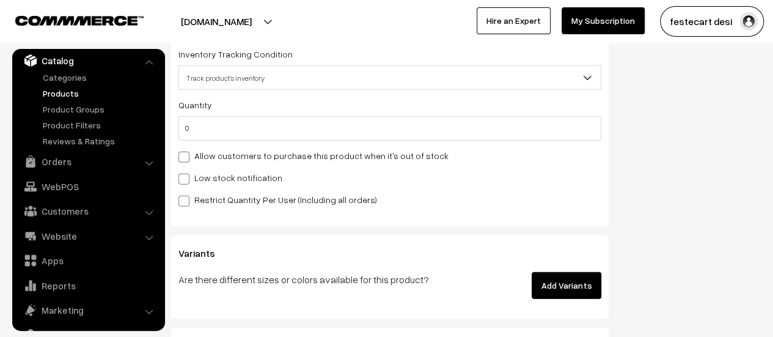
click at [181, 202] on span at bounding box center [183, 200] width 11 height 11
click at [181, 202] on input "Restrict Quantity Per User (Including all orders)" at bounding box center [182, 199] width 8 height 8
checkbox input "true"
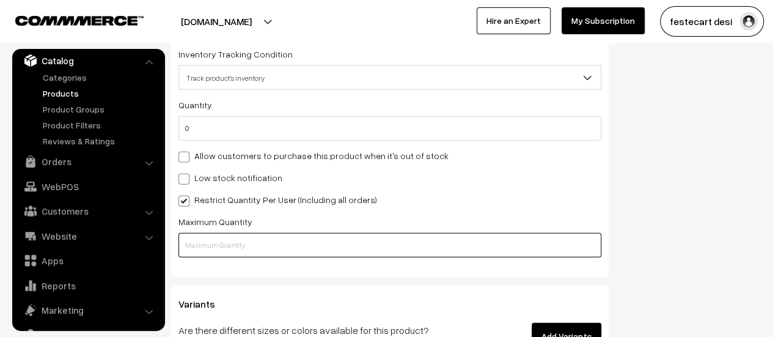
click at [222, 252] on input "text" at bounding box center [389, 245] width 423 height 24
type input "5"
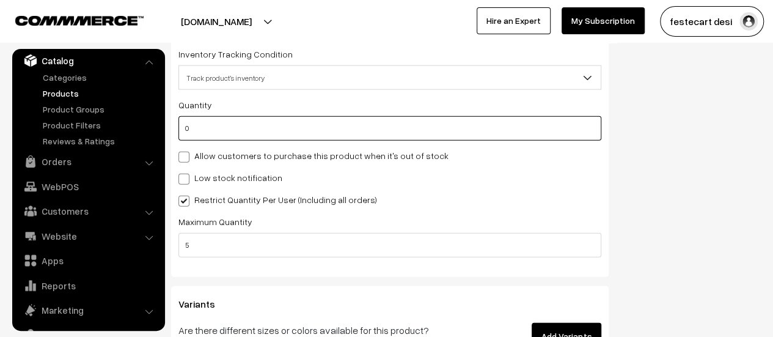
click at [258, 137] on input "0" at bounding box center [389, 128] width 423 height 24
type input "5"
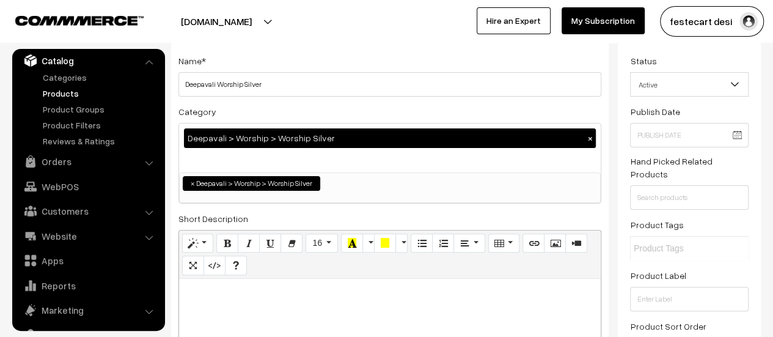
scroll to position [0, 0]
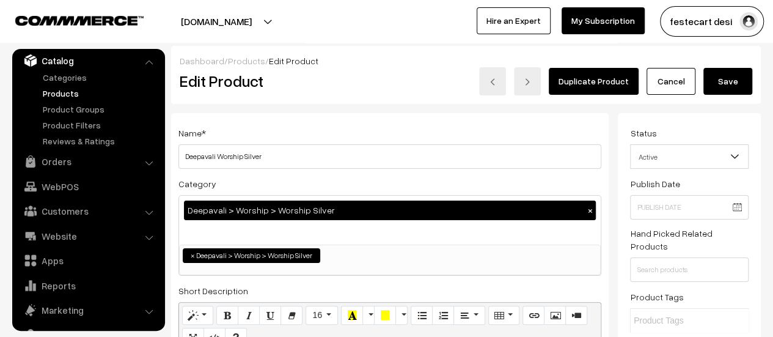
type input "5"
click at [733, 81] on button "Save" at bounding box center [727, 81] width 49 height 27
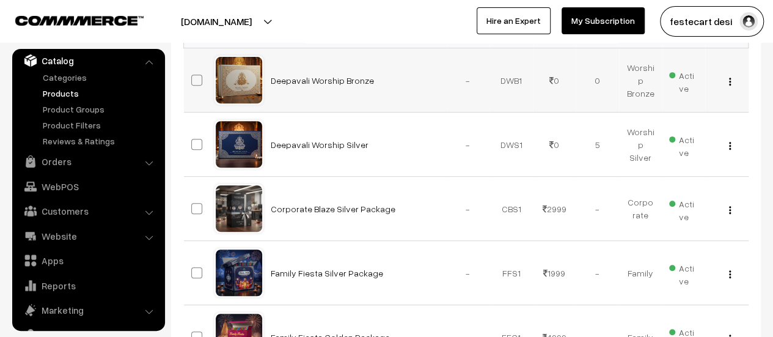
scroll to position [127, 0]
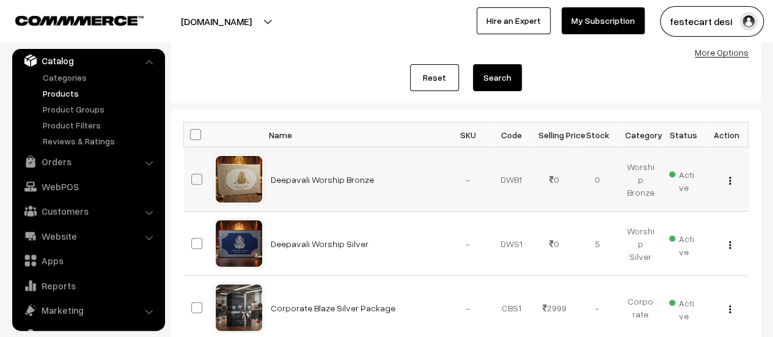
click at [727, 180] on div "View Edit Delete" at bounding box center [726, 179] width 29 height 13
click at [729, 178] on img "button" at bounding box center [730, 181] width 2 height 8
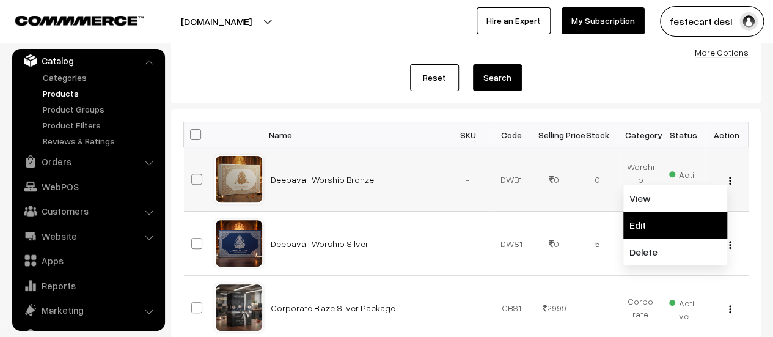
click at [667, 225] on link "Edit" at bounding box center [675, 224] width 104 height 27
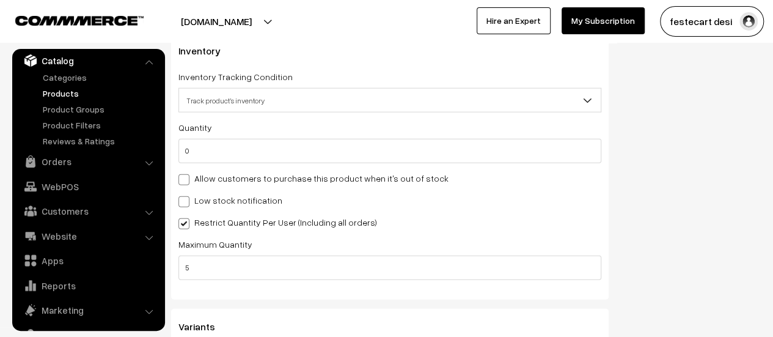
scroll to position [1382, 0]
click at [265, 104] on span "Track product's inventory" at bounding box center [390, 100] width 422 height 21
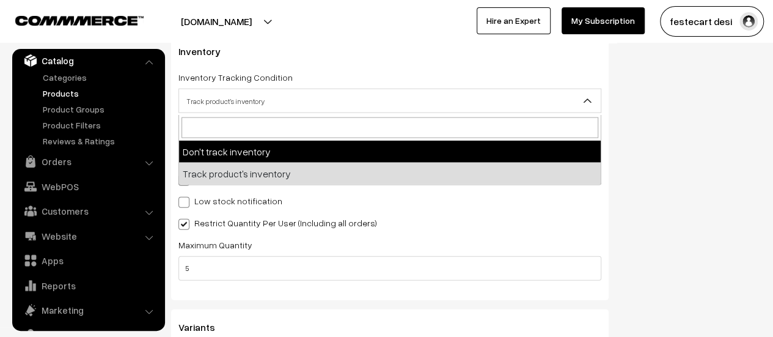
select select "1"
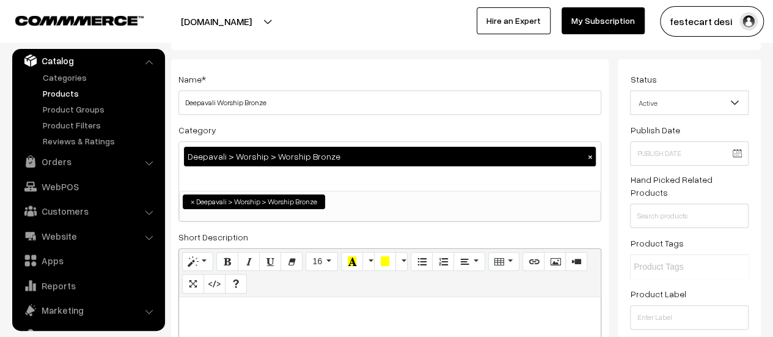
scroll to position [0, 0]
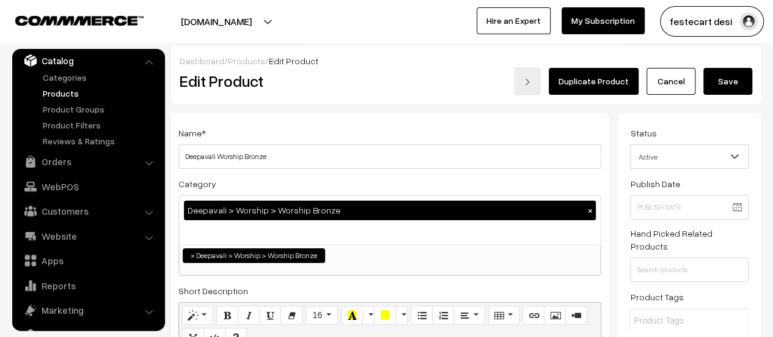
click at [729, 89] on button "Save" at bounding box center [727, 81] width 49 height 27
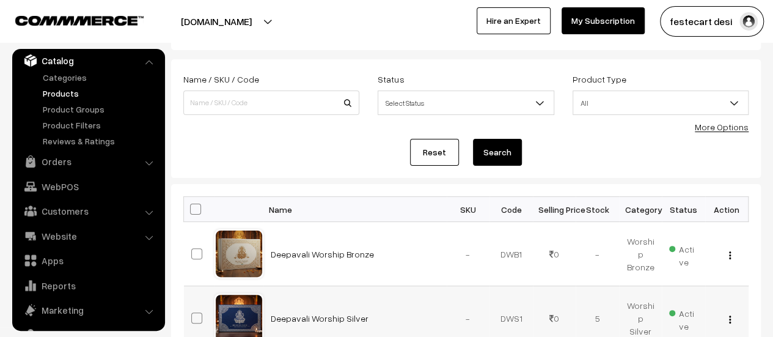
scroll to position [122, 0]
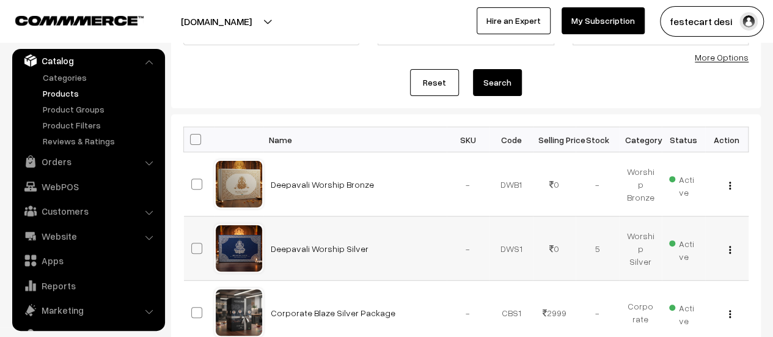
click at [729, 249] on img "button" at bounding box center [730, 250] width 2 height 8
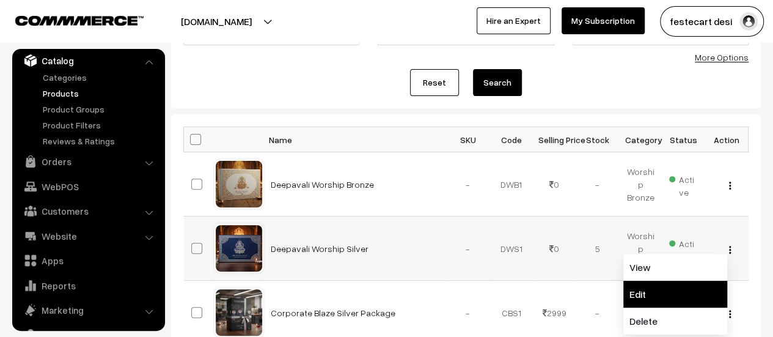
click at [690, 288] on link "Edit" at bounding box center [675, 293] width 104 height 27
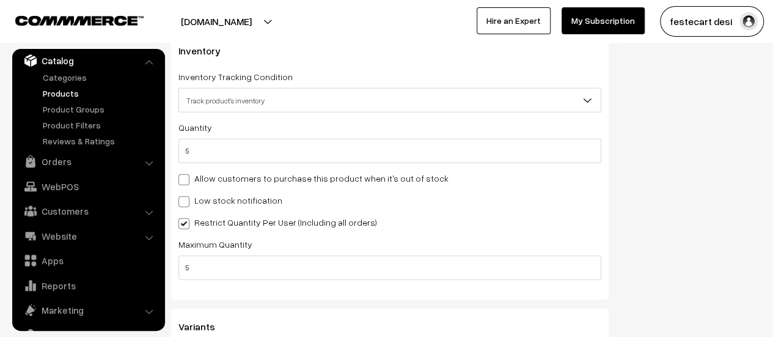
scroll to position [1389, 0]
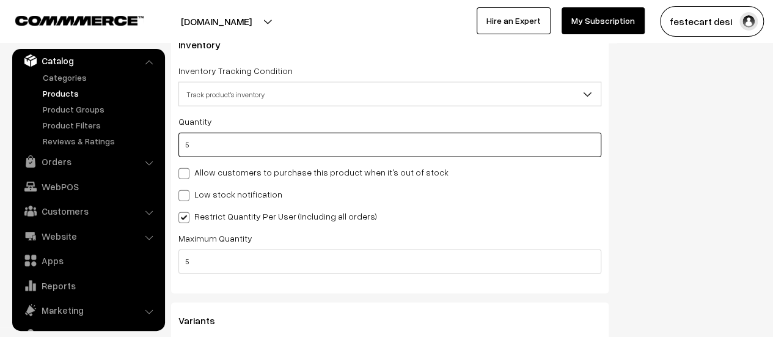
click at [259, 153] on input "5" at bounding box center [389, 145] width 423 height 24
type input "0"
type input "5"
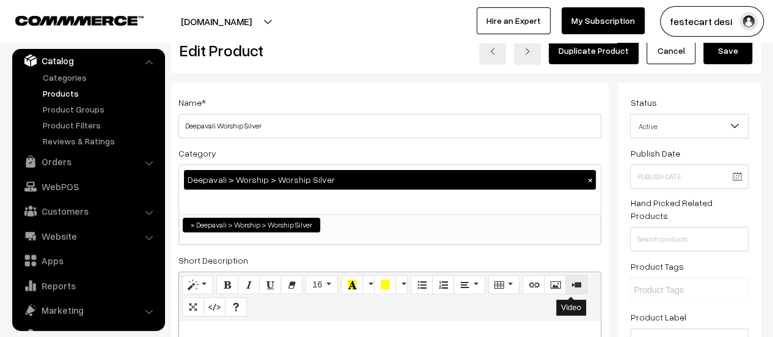
scroll to position [0, 0]
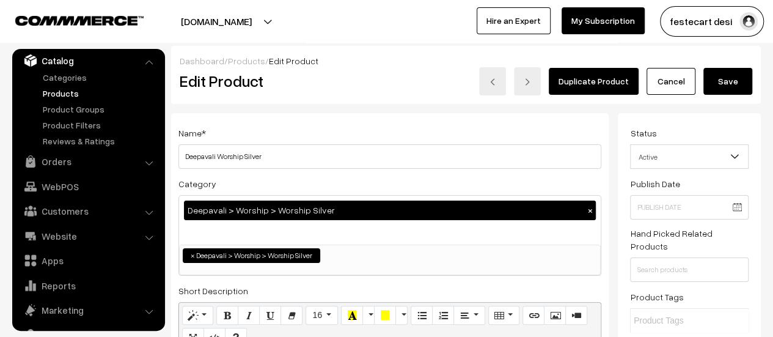
type input "0"
click at [731, 78] on button "Save" at bounding box center [727, 81] width 49 height 27
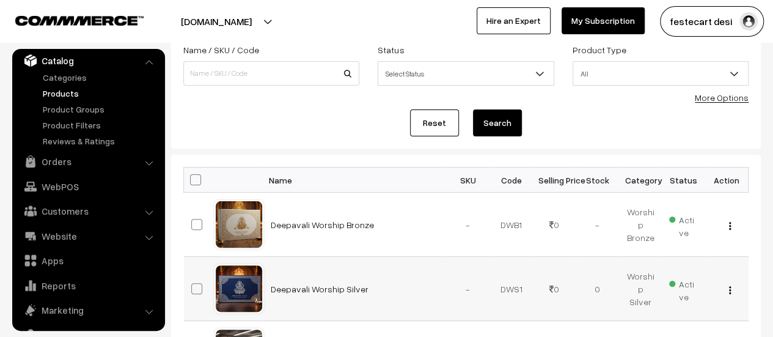
scroll to position [122, 0]
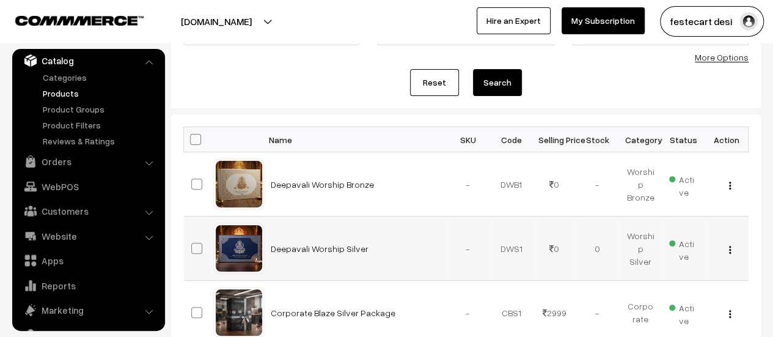
click at [730, 248] on img "button" at bounding box center [730, 250] width 2 height 8
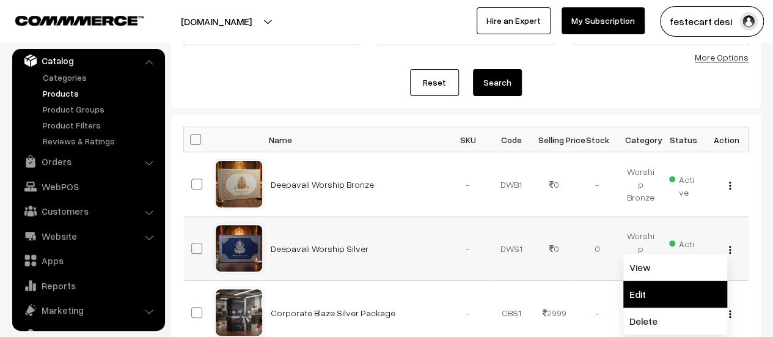
click at [690, 288] on link "Edit" at bounding box center [675, 293] width 104 height 27
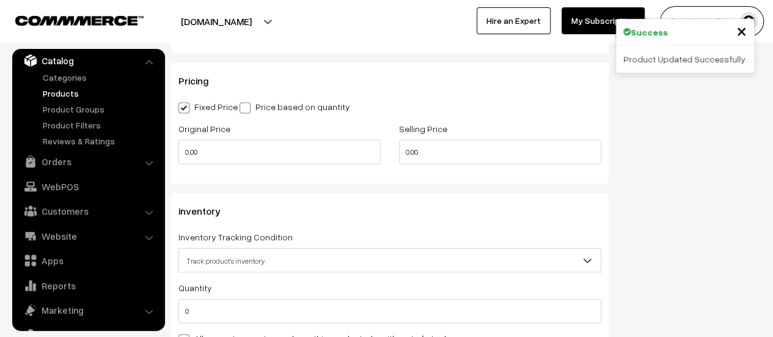
scroll to position [1467, 0]
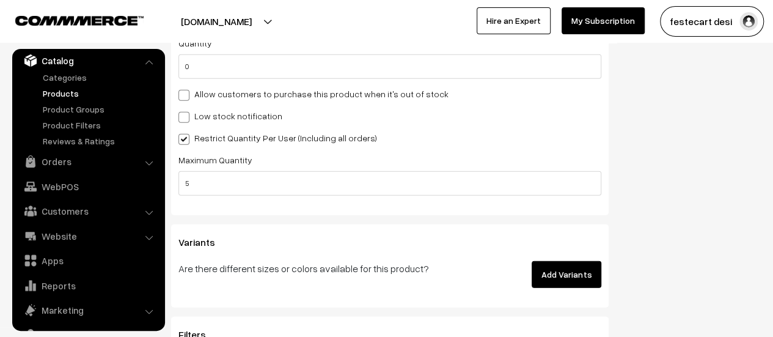
click at [191, 118] on label "Low stock notification" at bounding box center [230, 115] width 104 height 13
click at [186, 118] on input "Low stock notification" at bounding box center [182, 115] width 8 height 8
checkbox input "true"
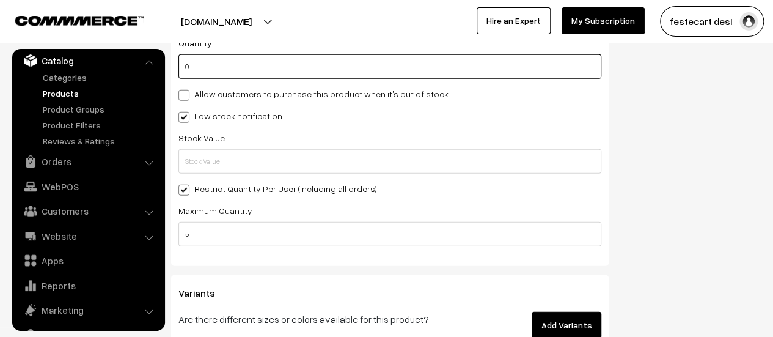
click at [211, 77] on input "0" at bounding box center [389, 66] width 423 height 24
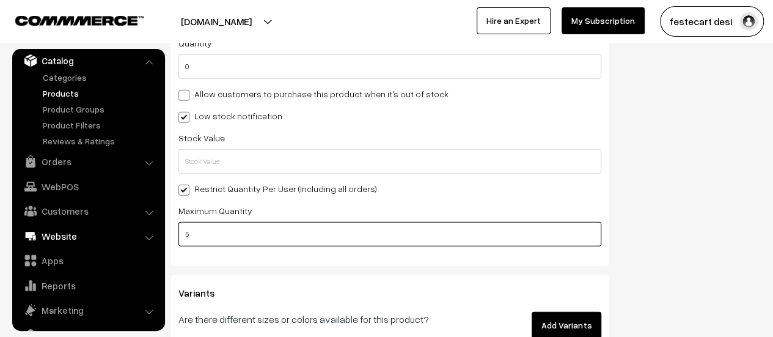
drag, startPoint x: 224, startPoint y: 233, endPoint x: 75, endPoint y: 233, distance: 149.1
type input "0"
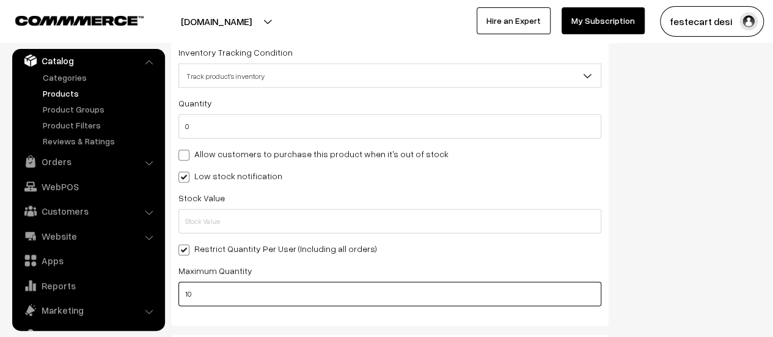
scroll to position [1398, 0]
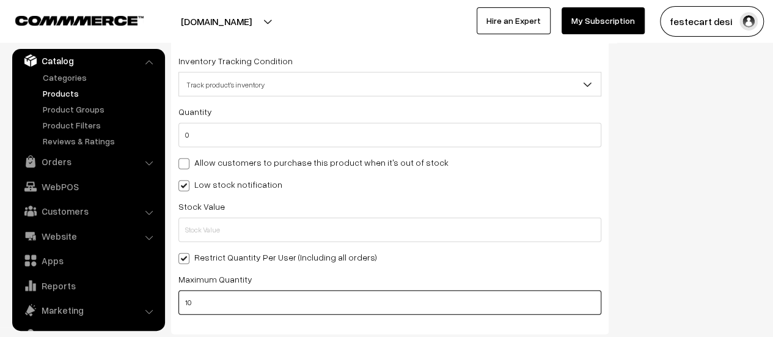
type input "10"
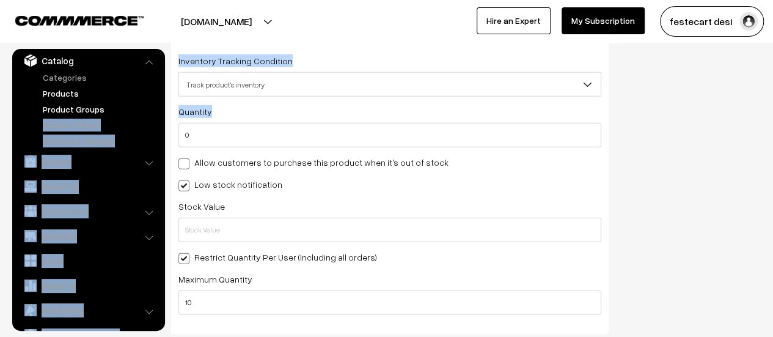
drag, startPoint x: 230, startPoint y: 122, endPoint x: 117, endPoint y: 114, distance: 113.9
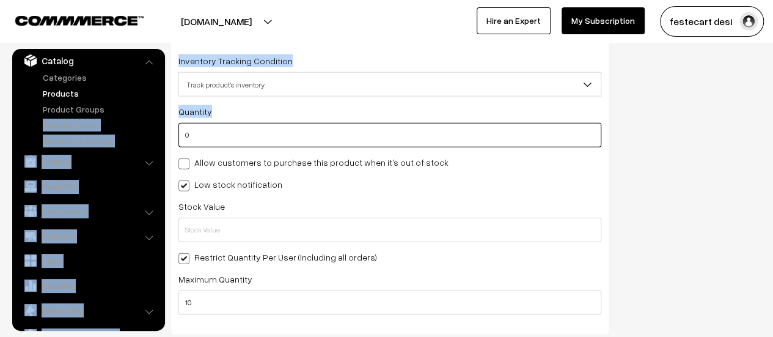
click at [210, 136] on input "0" at bounding box center [389, 135] width 423 height 24
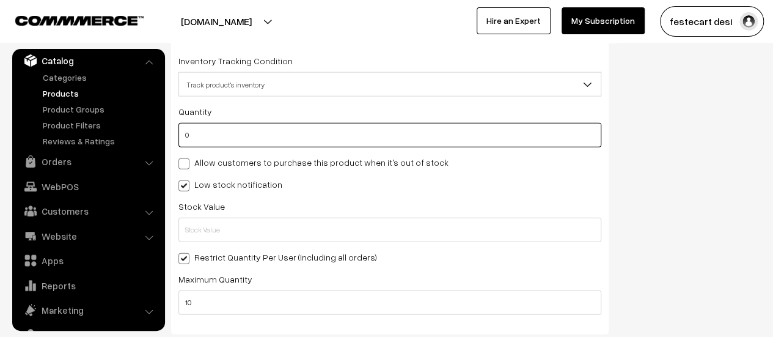
drag, startPoint x: 179, startPoint y: 141, endPoint x: 172, endPoint y: 143, distance: 7.6
click at [172, 143] on div "Inventory Inventory Tracking Condition Don't track inventory Track product's in…" at bounding box center [389, 175] width 437 height 317
type input "2"
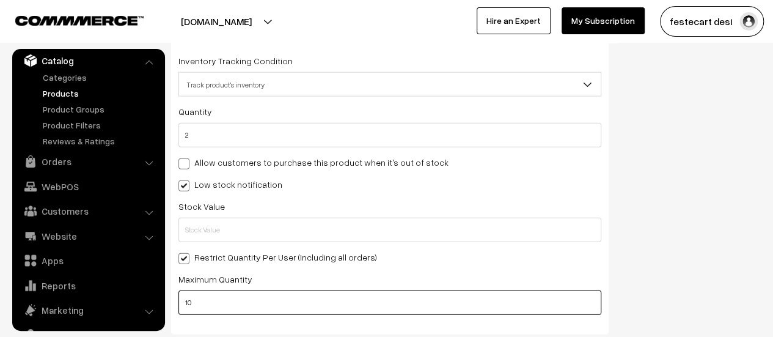
drag, startPoint x: 198, startPoint y: 312, endPoint x: 181, endPoint y: 312, distance: 17.1
click at [181, 312] on input "10" at bounding box center [389, 302] width 423 height 24
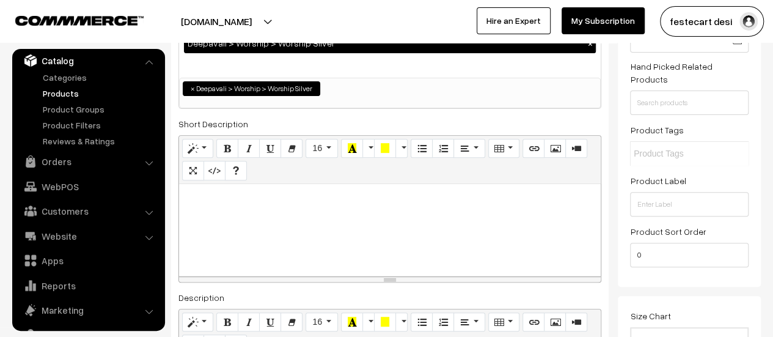
scroll to position [0, 0]
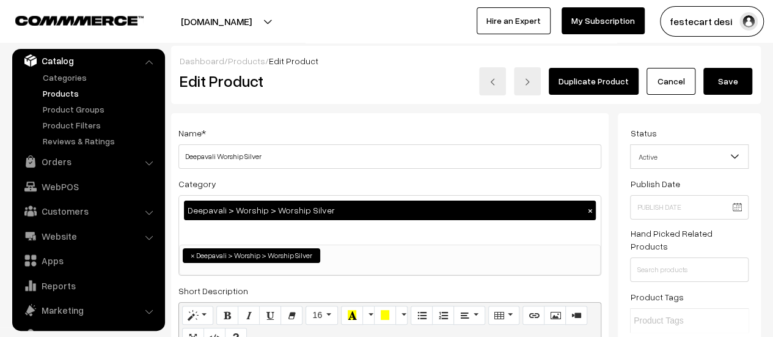
type input "20"
click at [731, 92] on button "Save" at bounding box center [727, 81] width 49 height 27
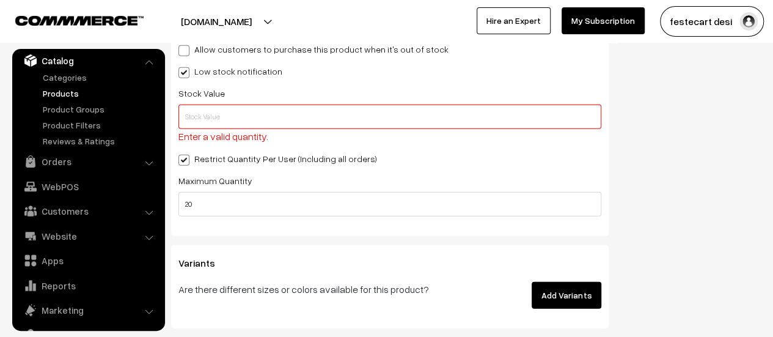
scroll to position [1510, 0]
click at [238, 126] on input "text" at bounding box center [389, 118] width 423 height 24
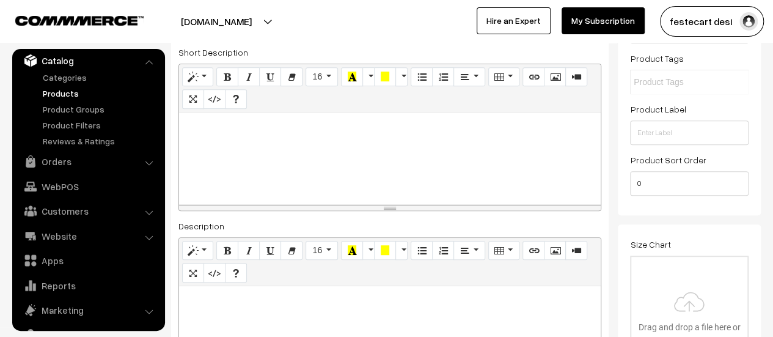
scroll to position [0, 0]
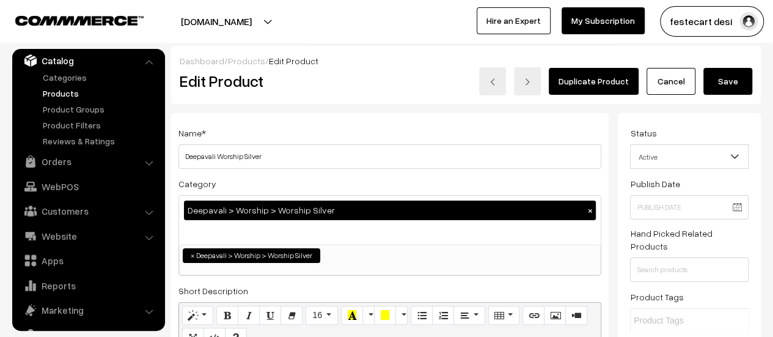
type input "2"
click at [712, 85] on button "Save" at bounding box center [727, 81] width 49 height 27
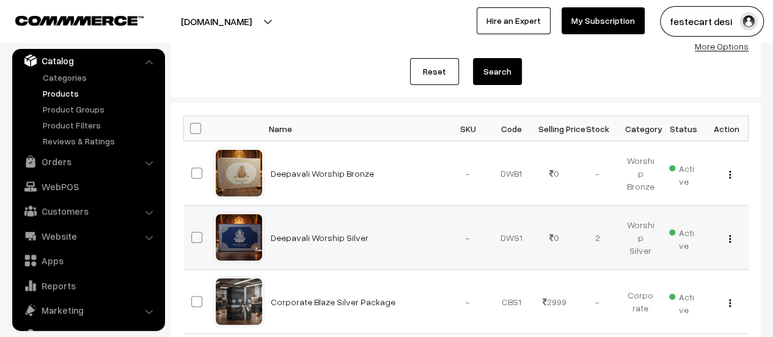
scroll to position [136, 0]
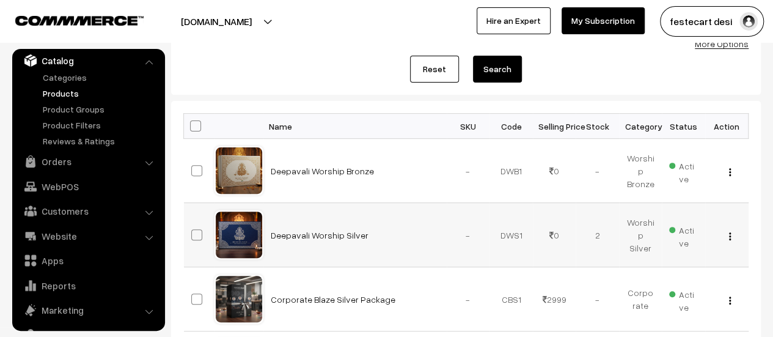
click at [729, 231] on button "button" at bounding box center [729, 236] width 3 height 10
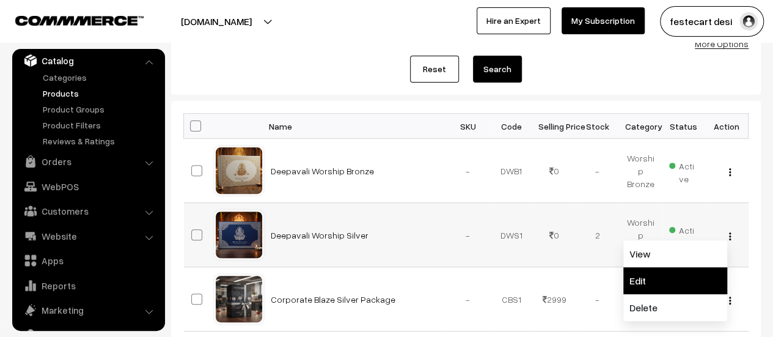
click at [712, 267] on link "Edit" at bounding box center [675, 280] width 104 height 27
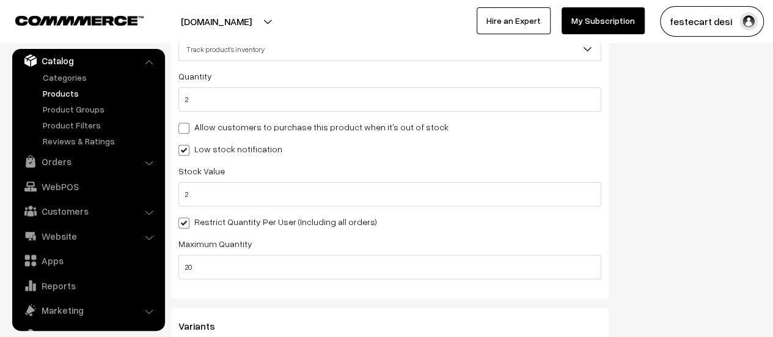
scroll to position [1434, 0]
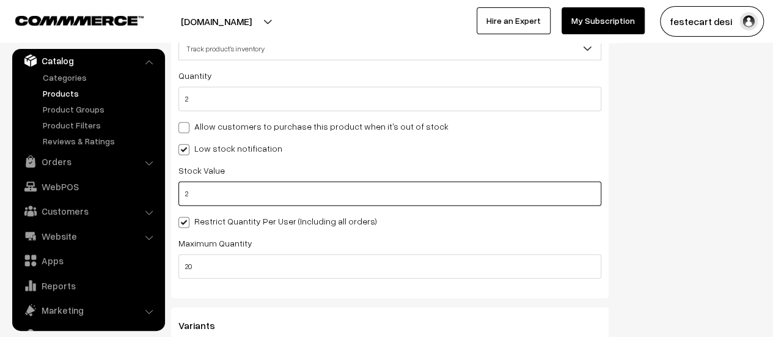
drag, startPoint x: 343, startPoint y: 199, endPoint x: 0, endPoint y: 141, distance: 348.1
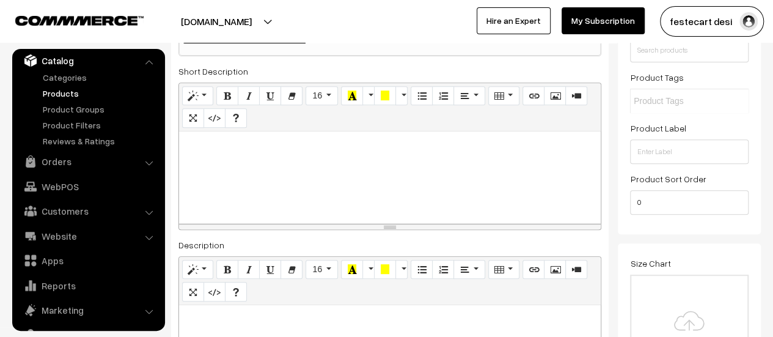
scroll to position [0, 0]
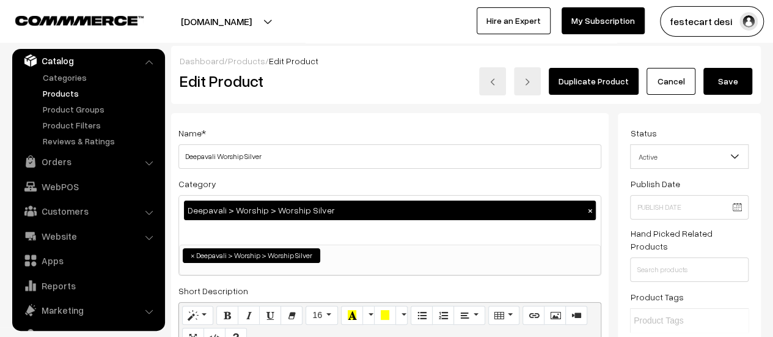
type input "0"
click at [729, 87] on button "Save" at bounding box center [727, 81] width 49 height 27
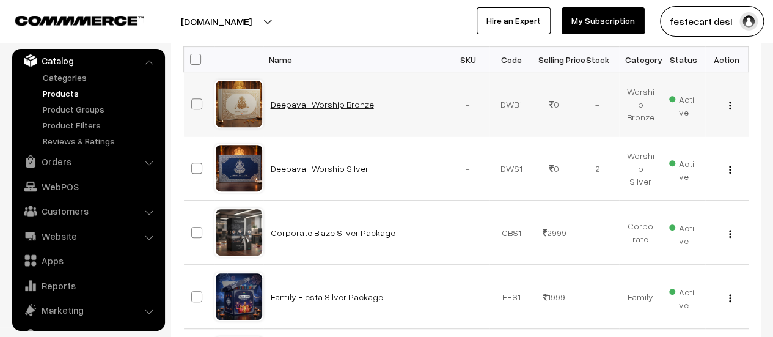
scroll to position [200, 0]
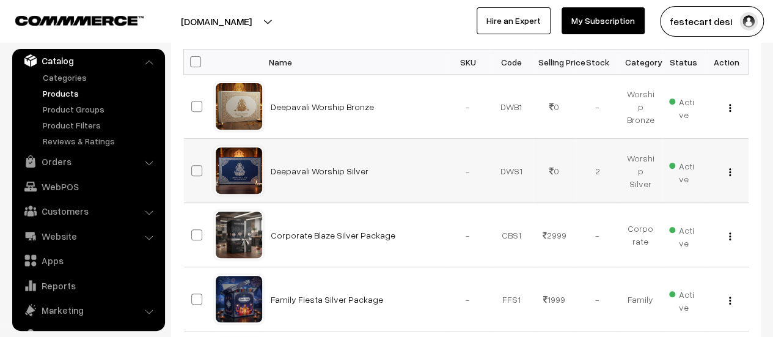
click at [731, 169] on button "button" at bounding box center [729, 172] width 3 height 10
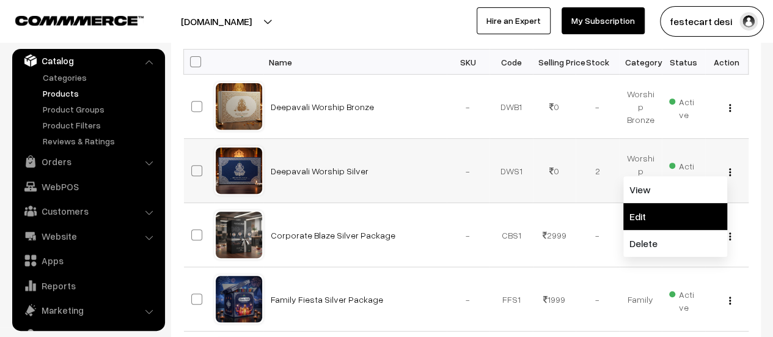
click at [680, 206] on link "Edit" at bounding box center [675, 216] width 104 height 27
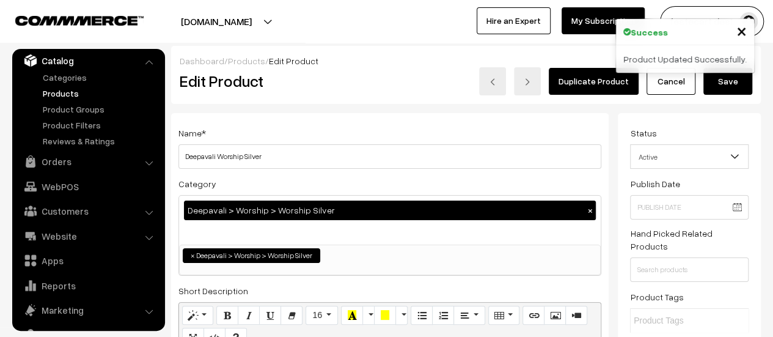
click at [739, 87] on button "Save" at bounding box center [727, 81] width 49 height 27
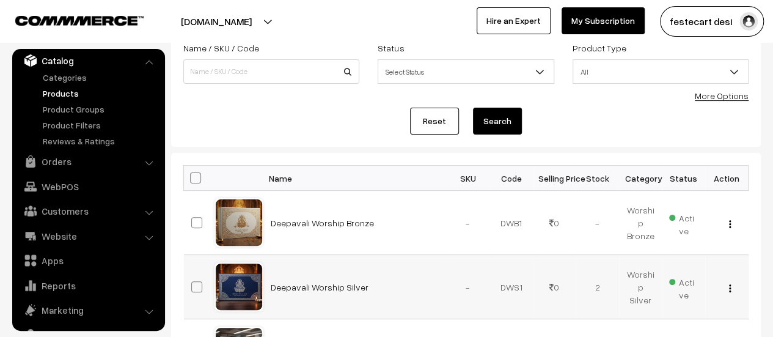
scroll to position [122, 0]
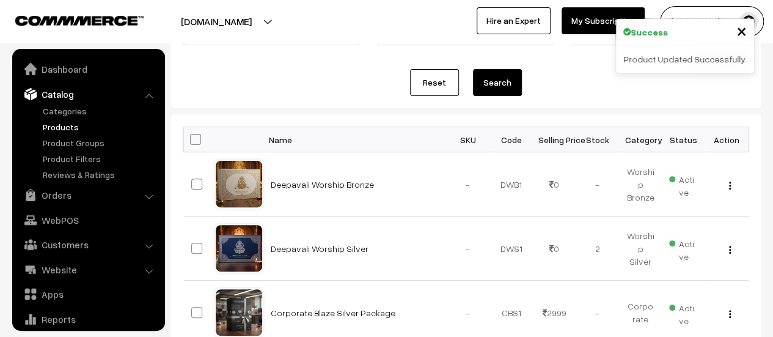
scroll to position [34, 0]
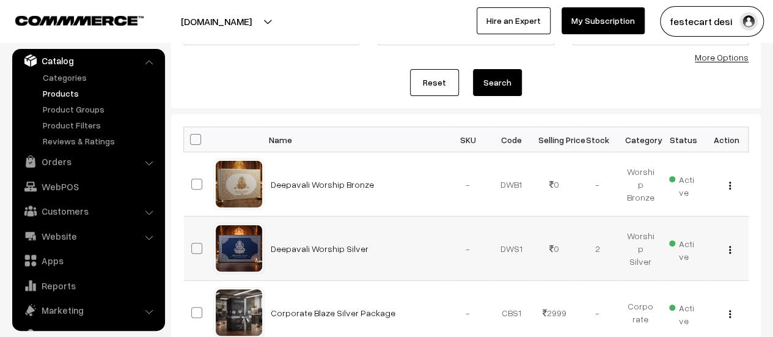
click at [729, 247] on img "button" at bounding box center [730, 250] width 2 height 8
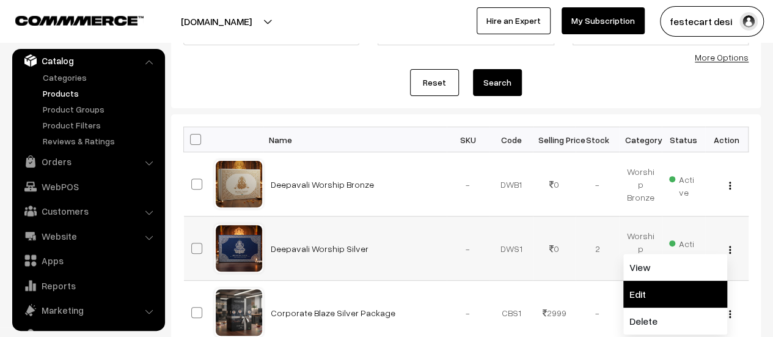
click at [632, 283] on link "Edit" at bounding box center [675, 293] width 104 height 27
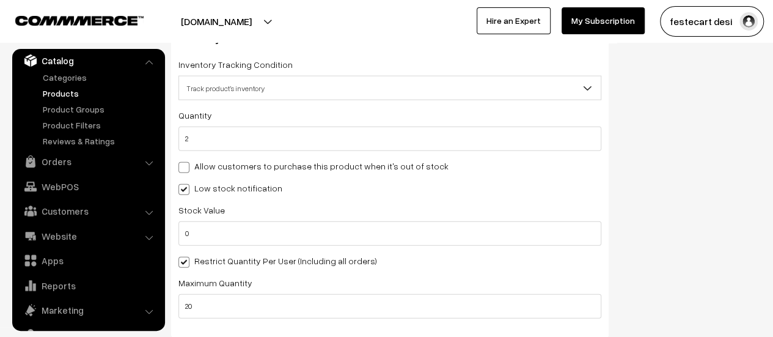
scroll to position [1352, 0]
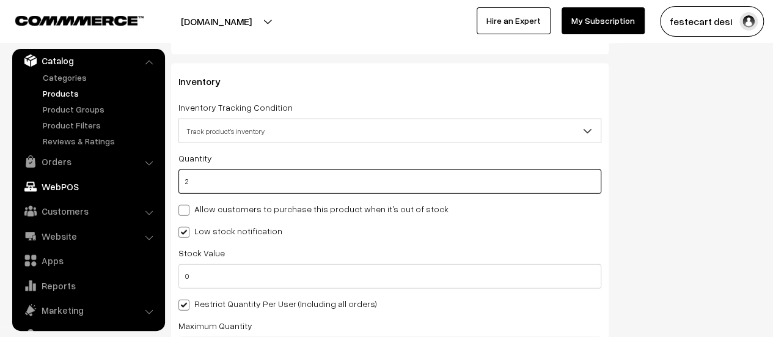
drag, startPoint x: 329, startPoint y: 186, endPoint x: 158, endPoint y: 185, distance: 171.1
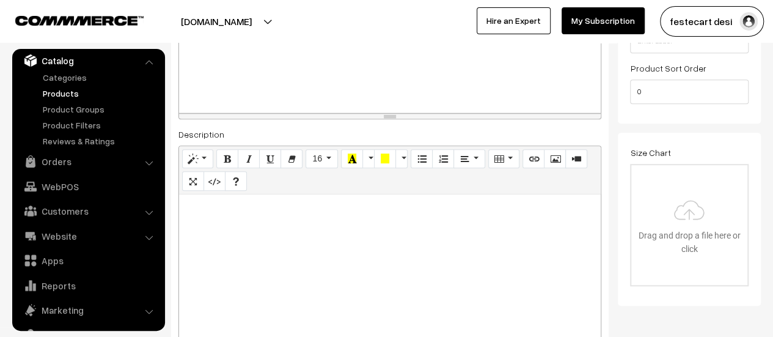
scroll to position [0, 0]
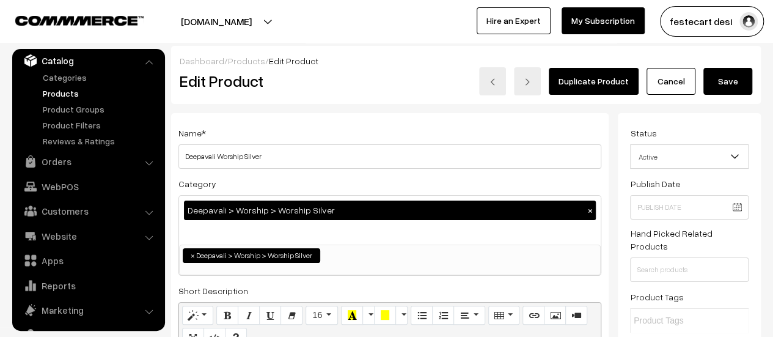
type input "0"
click at [718, 87] on button "Save" at bounding box center [727, 81] width 49 height 27
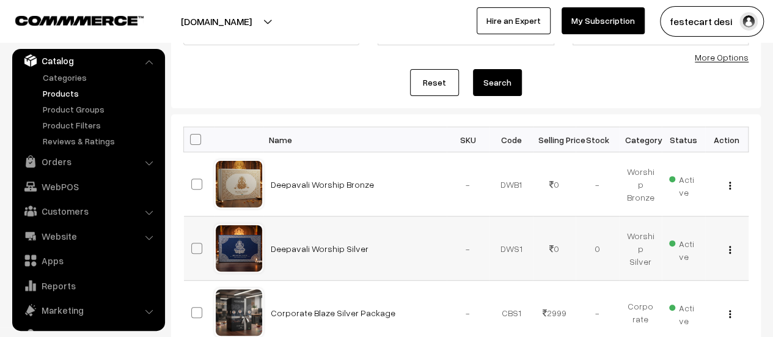
scroll to position [123, 0]
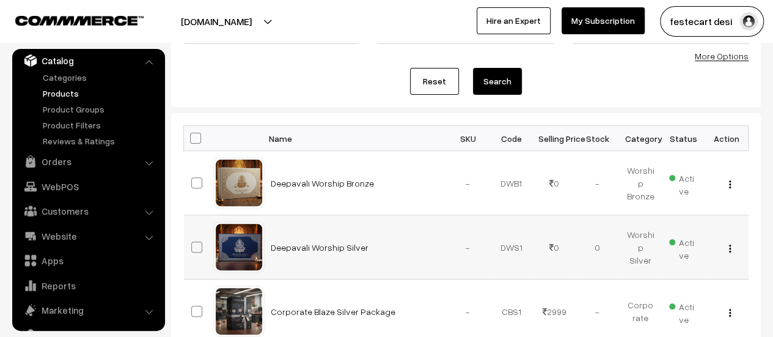
click at [730, 246] on img "button" at bounding box center [730, 248] width 2 height 8
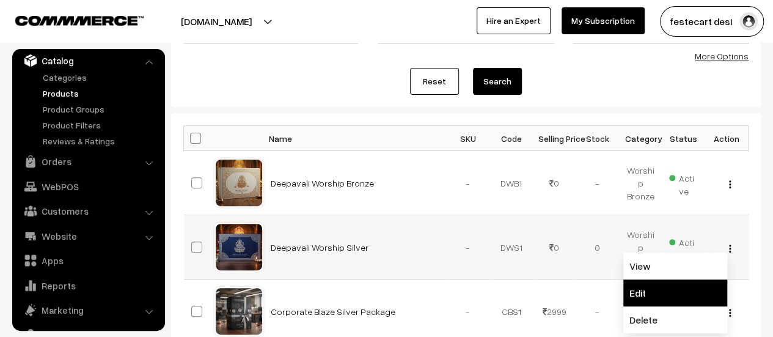
click at [690, 286] on link "Edit" at bounding box center [675, 292] width 104 height 27
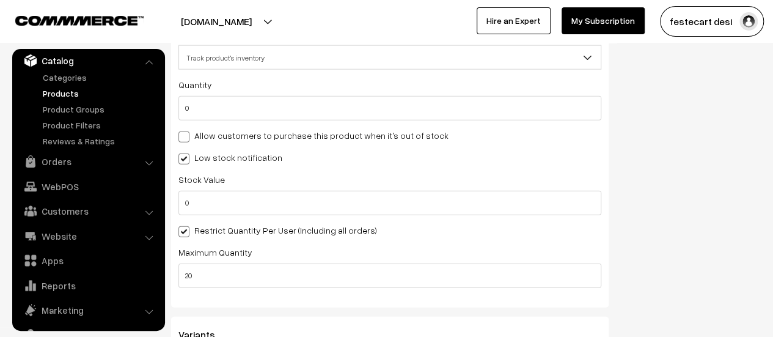
scroll to position [1423, 0]
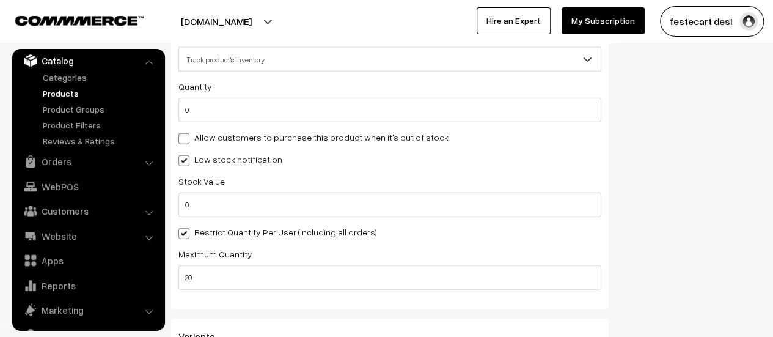
click at [187, 239] on span at bounding box center [183, 233] width 11 height 11
click at [186, 235] on input "Restrict Quantity Per User (Including all orders)" at bounding box center [182, 231] width 8 height 8
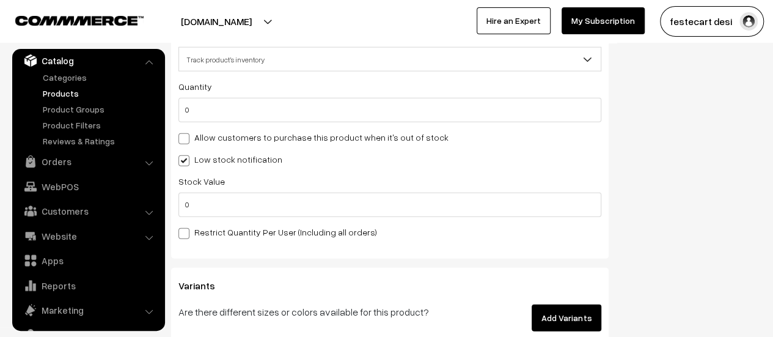
click at [187, 239] on span at bounding box center [183, 233] width 11 height 11
click at [186, 235] on input "Restrict Quantity Per User (Including all orders)" at bounding box center [182, 231] width 8 height 8
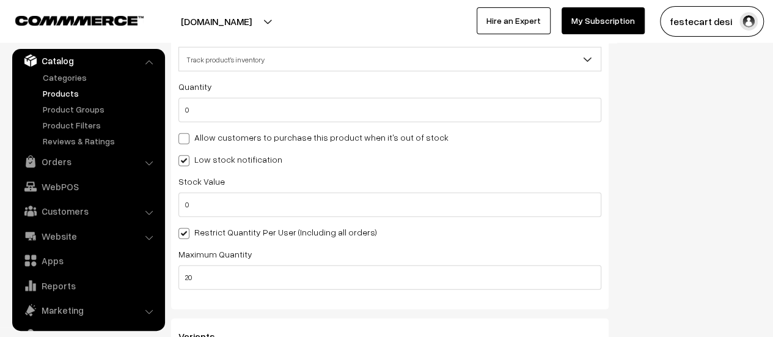
click at [187, 239] on span at bounding box center [183, 233] width 11 height 11
click at [186, 235] on input "Restrict Quantity Per User (Including all orders)" at bounding box center [182, 231] width 8 height 8
checkbox input "false"
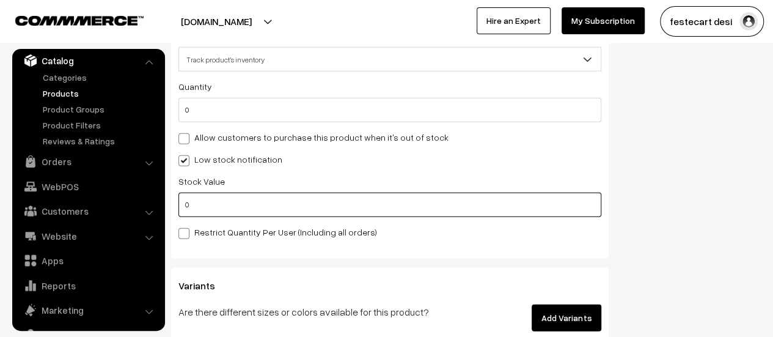
drag, startPoint x: 214, startPoint y: 208, endPoint x: 181, endPoint y: 210, distance: 33.0
click at [181, 210] on input "0" at bounding box center [389, 204] width 423 height 24
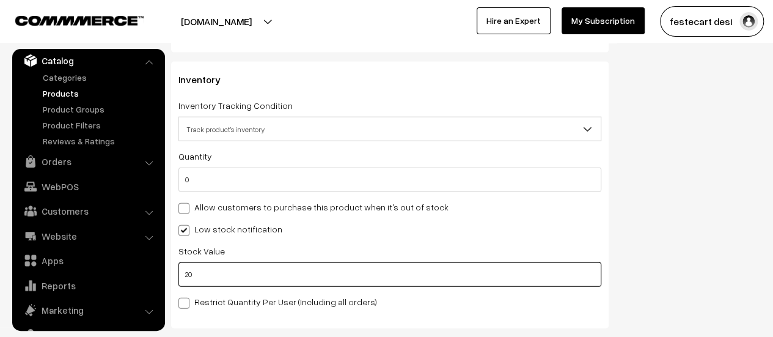
scroll to position [1353, 0]
type input "2"
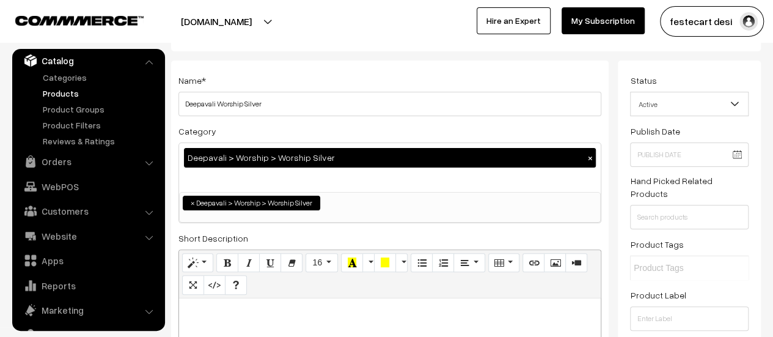
scroll to position [0, 0]
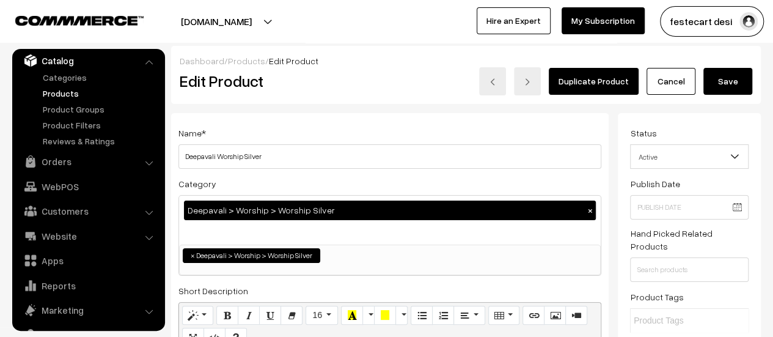
type input "10"
click at [734, 89] on button "Save" at bounding box center [727, 81] width 49 height 27
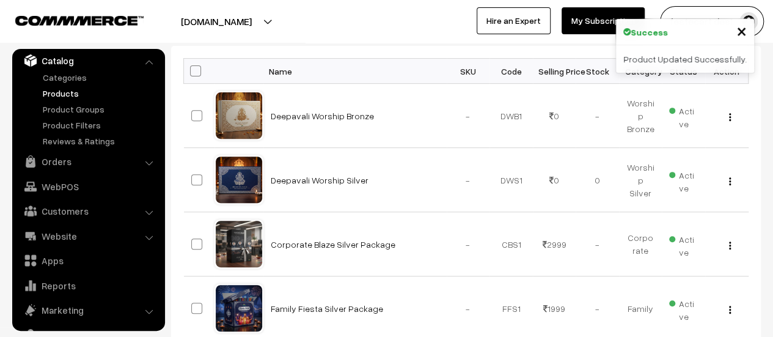
scroll to position [191, 0]
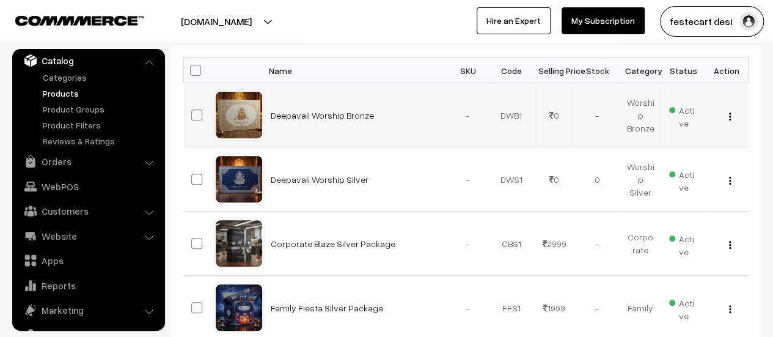
click at [729, 115] on img "button" at bounding box center [730, 116] width 2 height 8
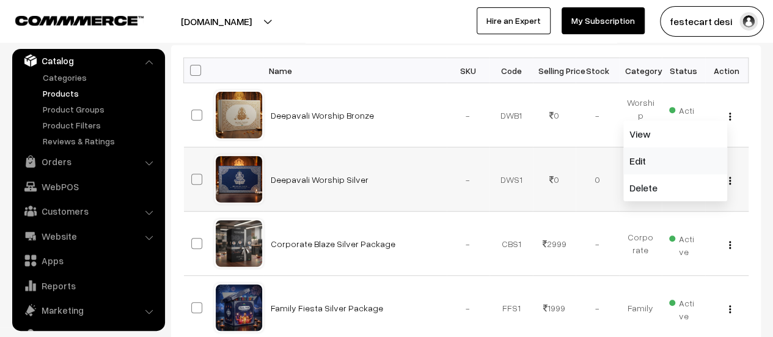
drag, startPoint x: 666, startPoint y: 169, endPoint x: 659, endPoint y: 151, distance: 18.9
click at [666, 169] on link "Edit" at bounding box center [675, 160] width 104 height 27
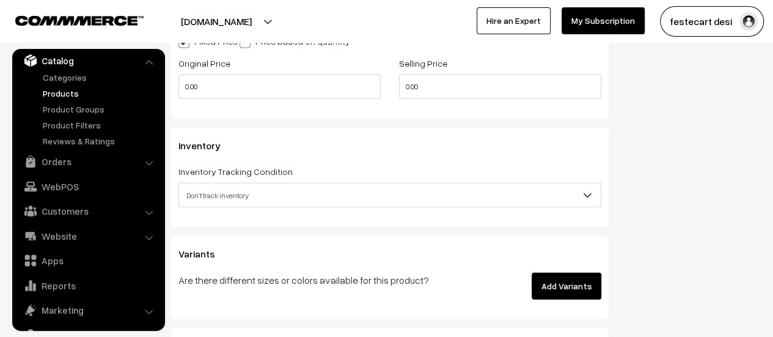
scroll to position [1288, 0]
click at [275, 202] on span "Don't track inventory" at bounding box center [390, 194] width 422 height 21
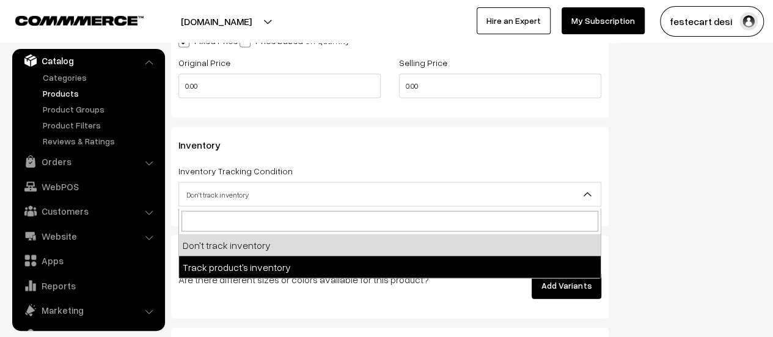
select select "2"
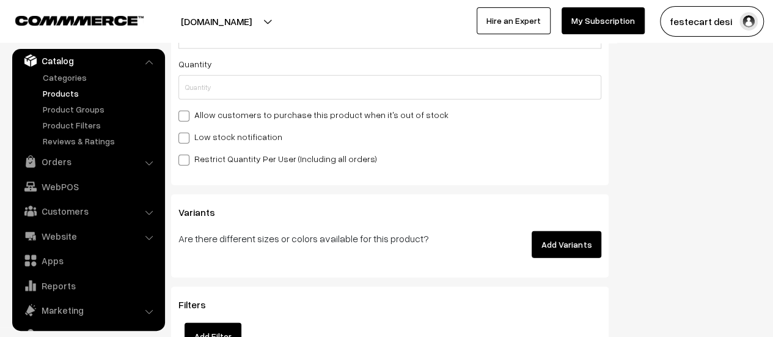
scroll to position [1476, 0]
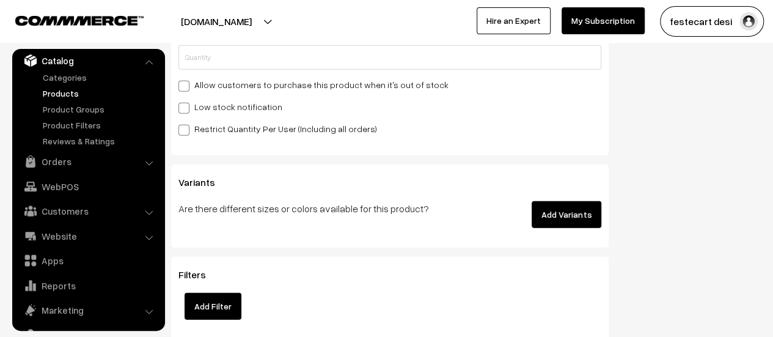
click at [183, 128] on span at bounding box center [183, 130] width 11 height 11
click at [183, 128] on input "Restrict Quantity Per User (Including all orders)" at bounding box center [182, 128] width 8 height 8
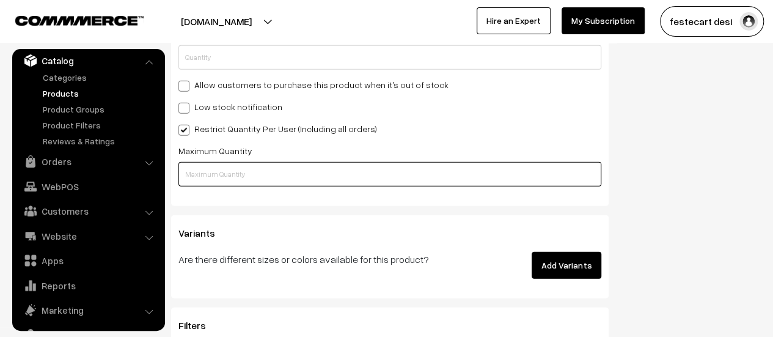
click at [239, 170] on input "text" at bounding box center [389, 174] width 423 height 24
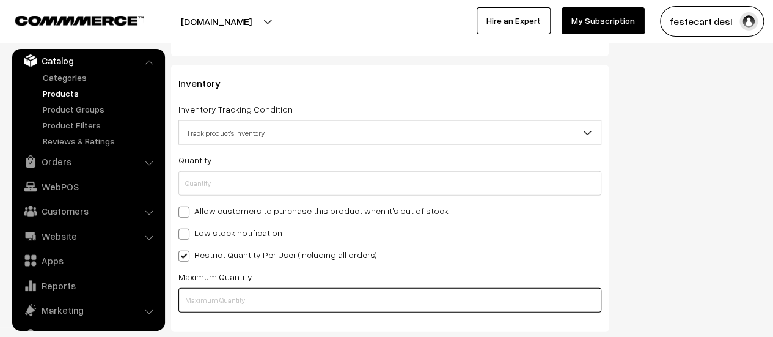
scroll to position [1347, 0]
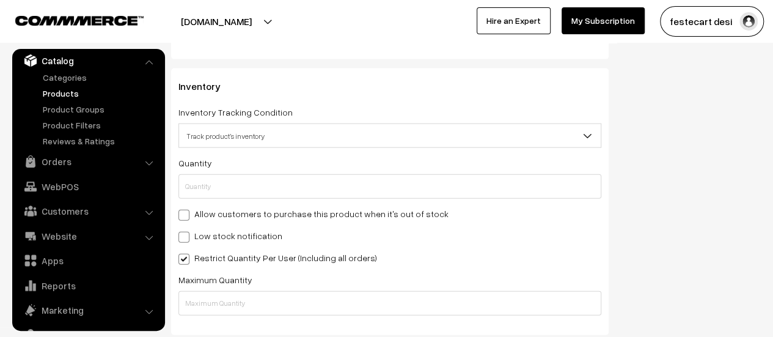
click at [182, 261] on span at bounding box center [183, 259] width 11 height 11
click at [182, 261] on input "Restrict Quantity Per User (Including all orders)" at bounding box center [182, 257] width 8 height 8
checkbox input "false"
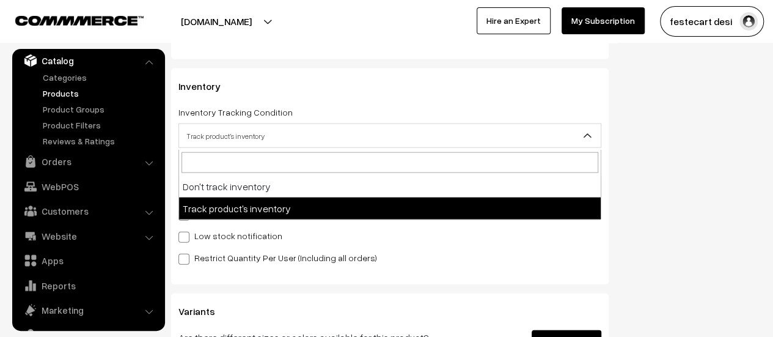
click at [265, 136] on span "Track product's inventory" at bounding box center [390, 135] width 422 height 21
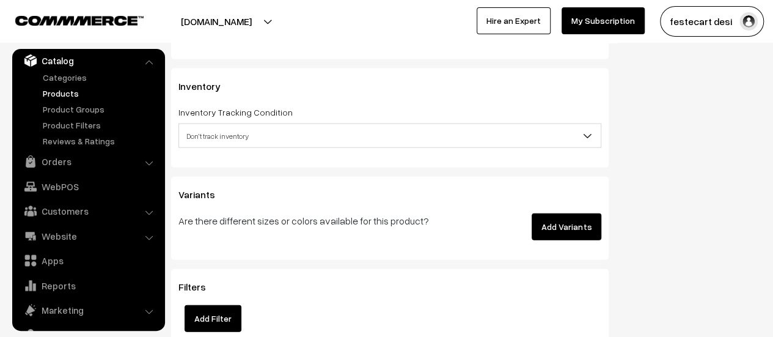
click at [228, 145] on span "Don't track inventory" at bounding box center [390, 135] width 422 height 21
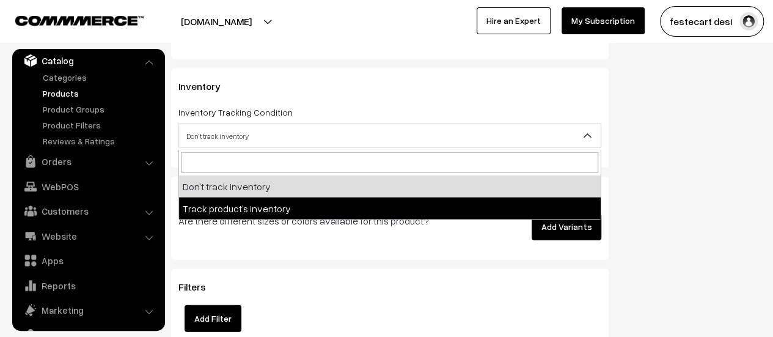
select select "2"
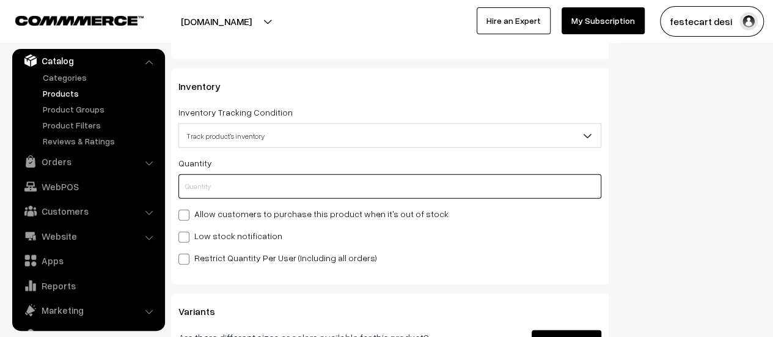
click at [210, 197] on input "text" at bounding box center [389, 186] width 423 height 24
type input "0"
type input "1"
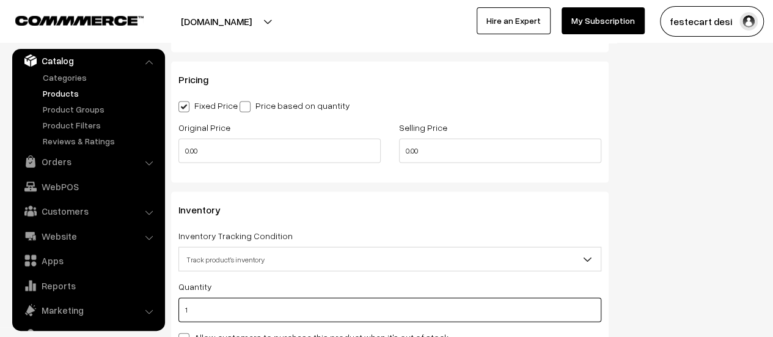
scroll to position [1222, 0]
type input "0"
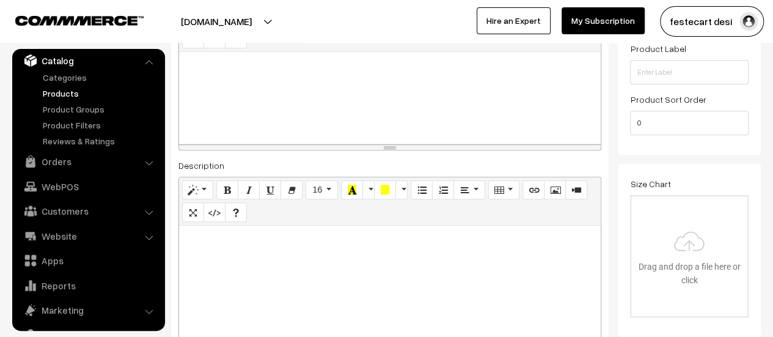
scroll to position [0, 0]
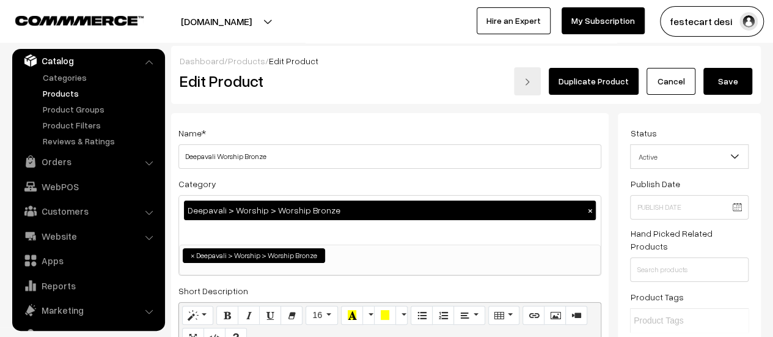
type input "0"
click at [730, 75] on button "Save" at bounding box center [727, 81] width 49 height 27
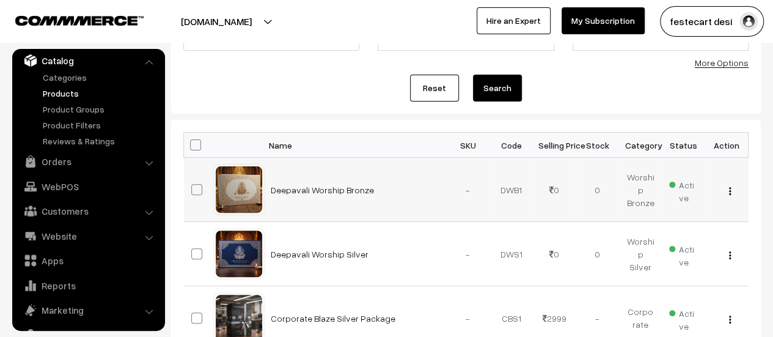
scroll to position [117, 0]
click at [729, 189] on img "button" at bounding box center [730, 190] width 2 height 8
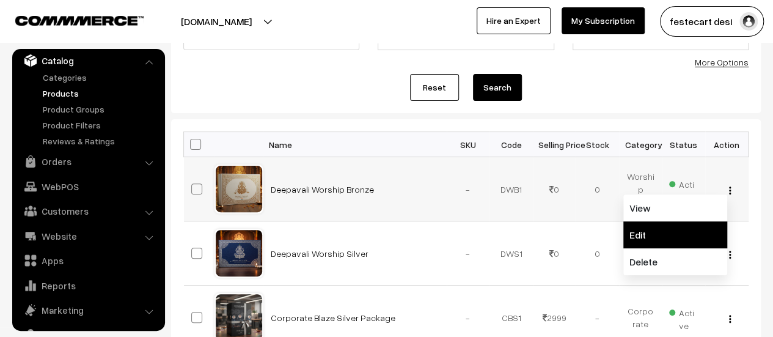
click at [700, 229] on link "Edit" at bounding box center [675, 234] width 104 height 27
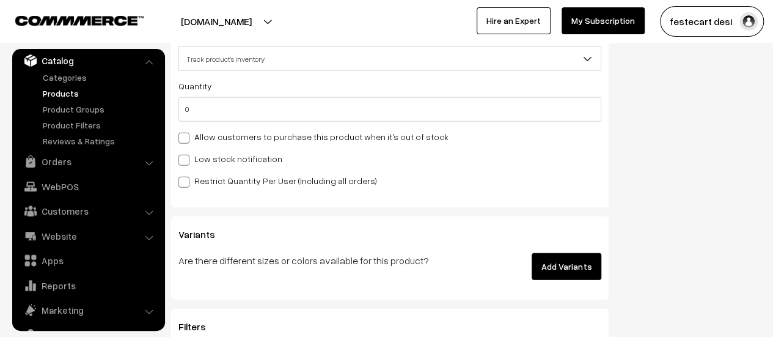
scroll to position [1405, 0]
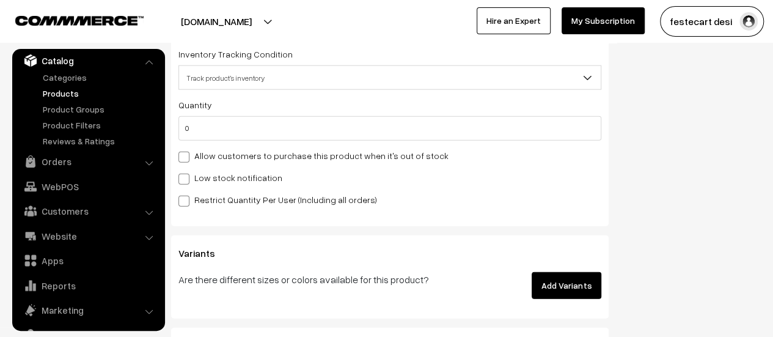
click at [188, 200] on span at bounding box center [183, 200] width 11 height 11
click at [186, 200] on input "Restrict Quantity Per User (Including all orders)" at bounding box center [182, 199] width 8 height 8
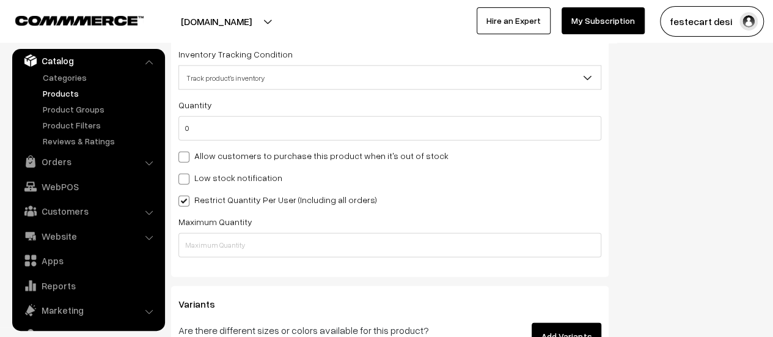
click at [186, 203] on span at bounding box center [183, 200] width 11 height 11
click at [186, 203] on input "Restrict Quantity Per User (Including all orders)" at bounding box center [182, 199] width 8 height 8
checkbox input "false"
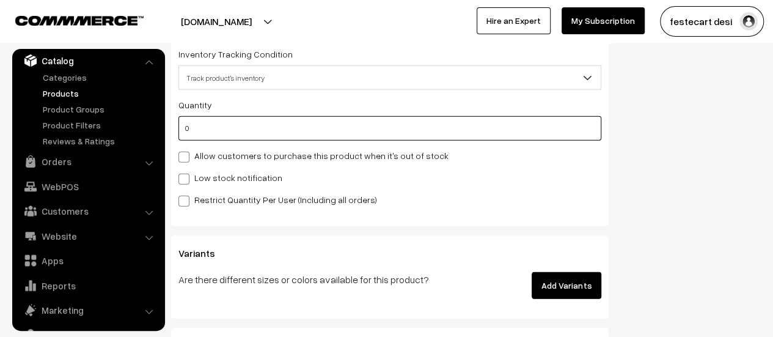
click at [234, 125] on input "0" at bounding box center [389, 128] width 423 height 24
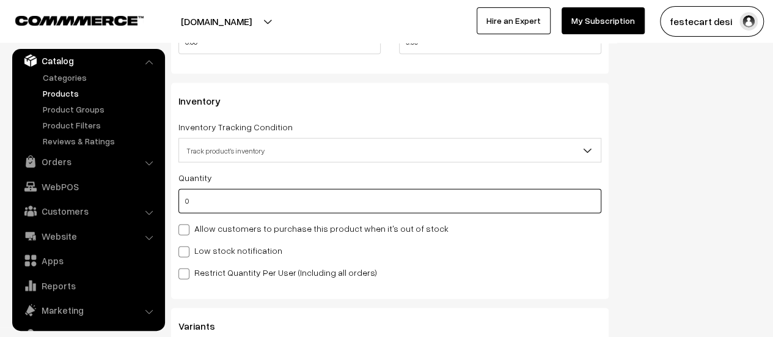
scroll to position [1344, 0]
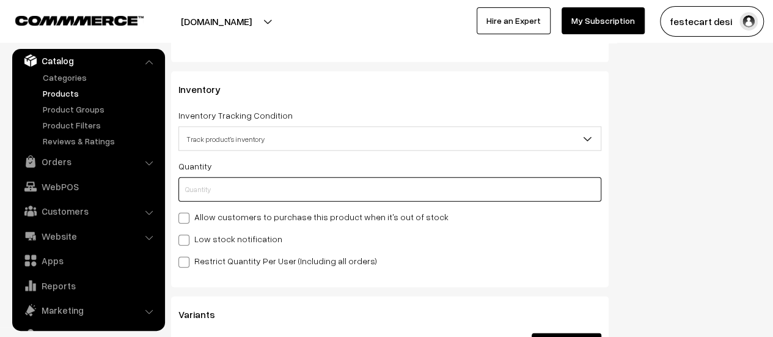
type input "1"
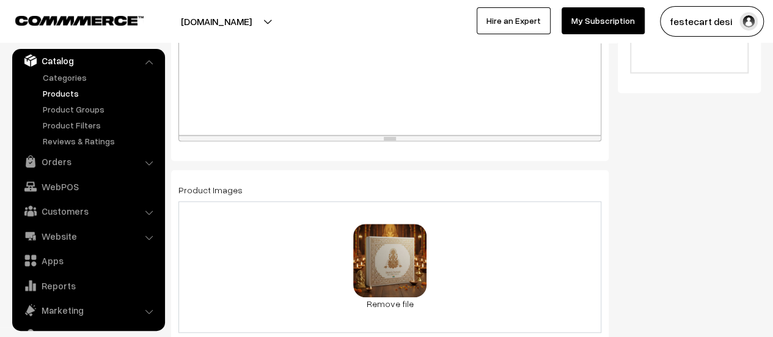
scroll to position [0, 0]
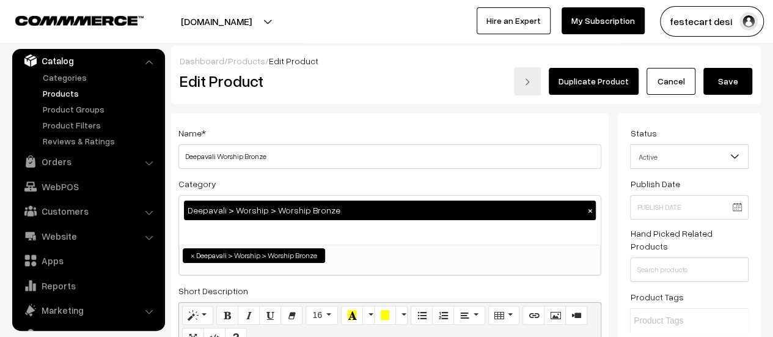
type input "1"
click at [707, 86] on button "Save" at bounding box center [727, 81] width 49 height 27
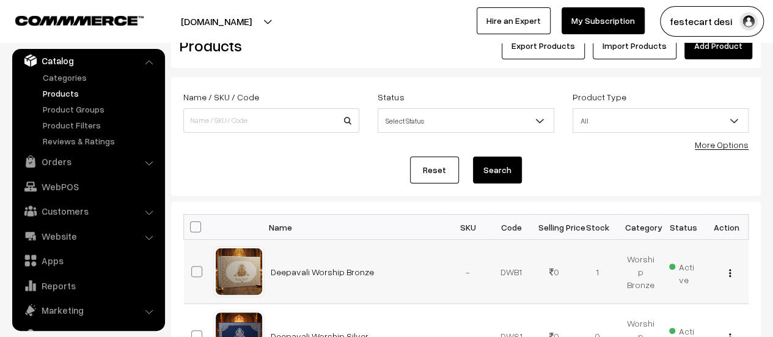
scroll to position [61, 0]
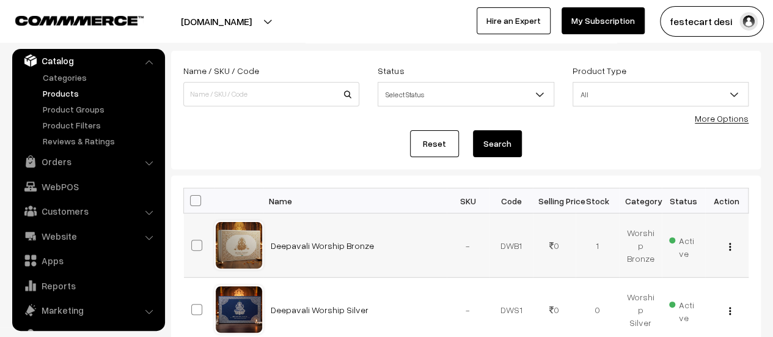
click at [729, 248] on img "button" at bounding box center [730, 247] width 2 height 8
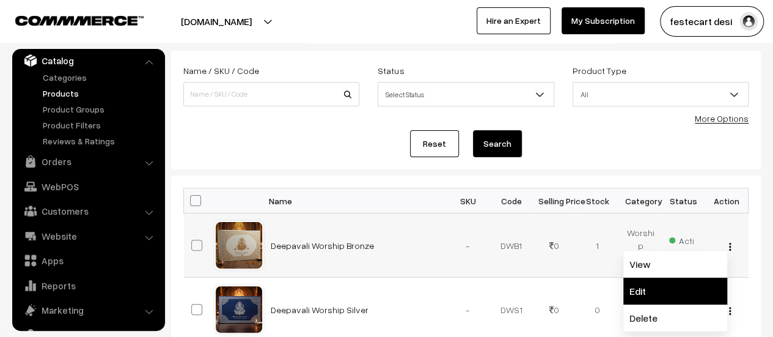
click at [693, 291] on link "Edit" at bounding box center [675, 290] width 104 height 27
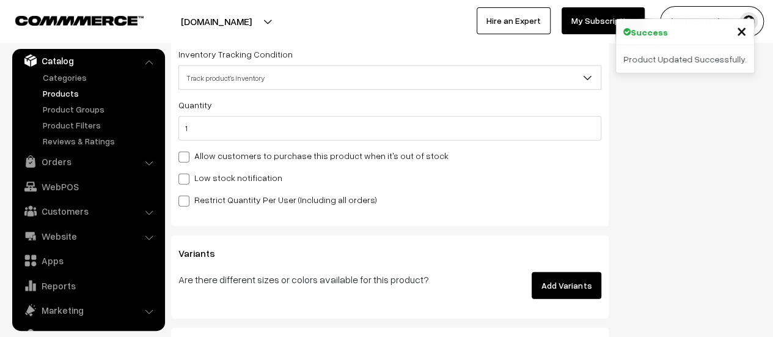
scroll to position [1283, 0]
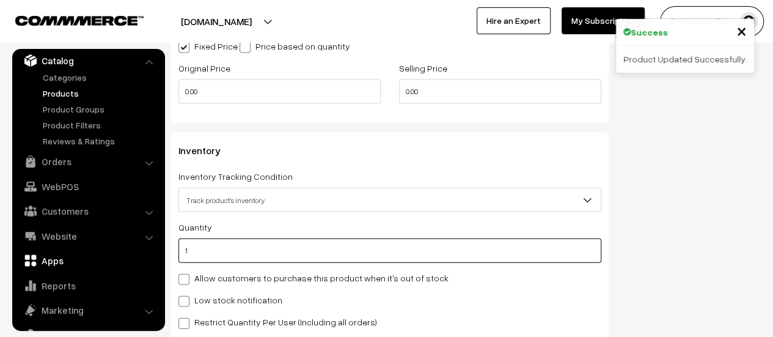
drag, startPoint x: 265, startPoint y: 244, endPoint x: 68, endPoint y: 257, distance: 197.2
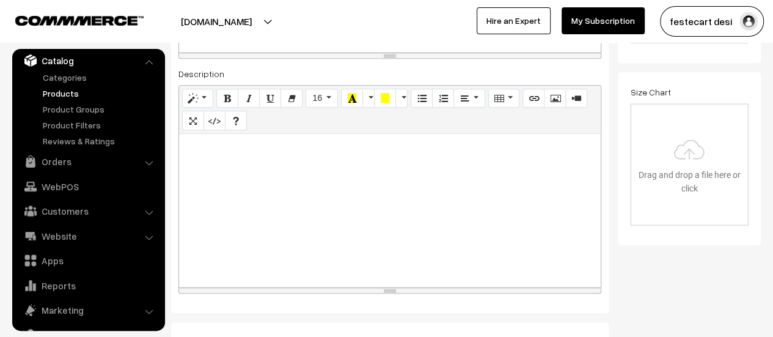
scroll to position [0, 0]
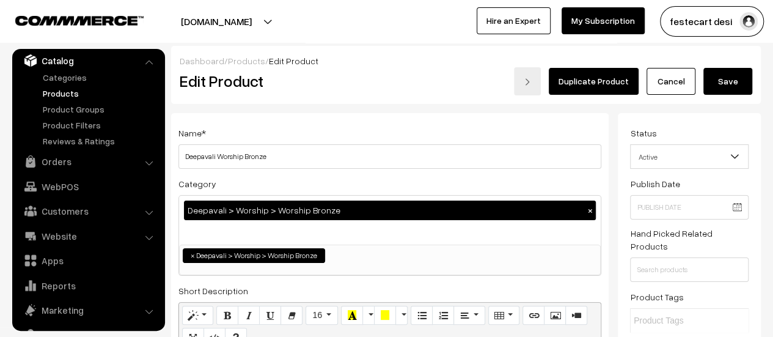
type input "0"
click at [723, 81] on button "Save" at bounding box center [727, 81] width 49 height 27
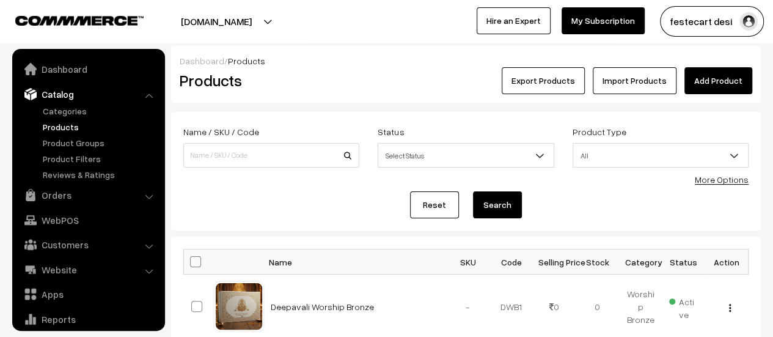
scroll to position [34, 0]
